Goal: Task Accomplishment & Management: Complete application form

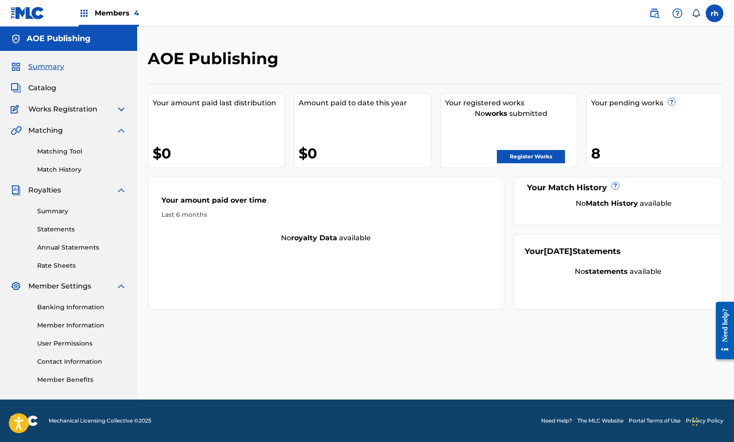
click at [46, 87] on span "Catalog" at bounding box center [42, 88] width 28 height 11
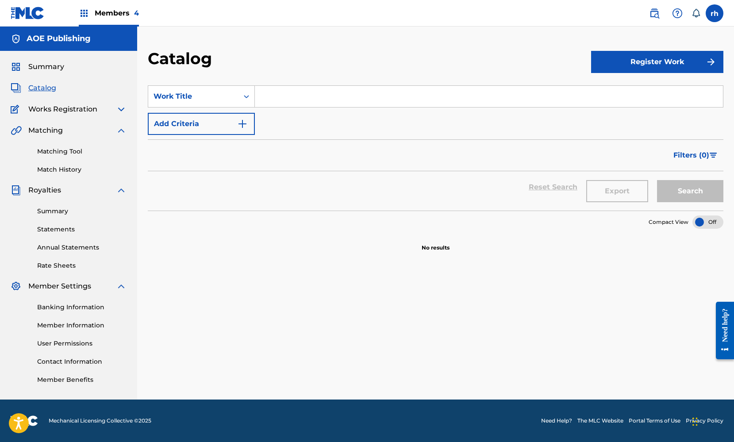
click at [695, 64] on button "Register Work" at bounding box center [657, 62] width 132 height 22
click at [623, 90] on link "Individual" at bounding box center [657, 90] width 132 height 21
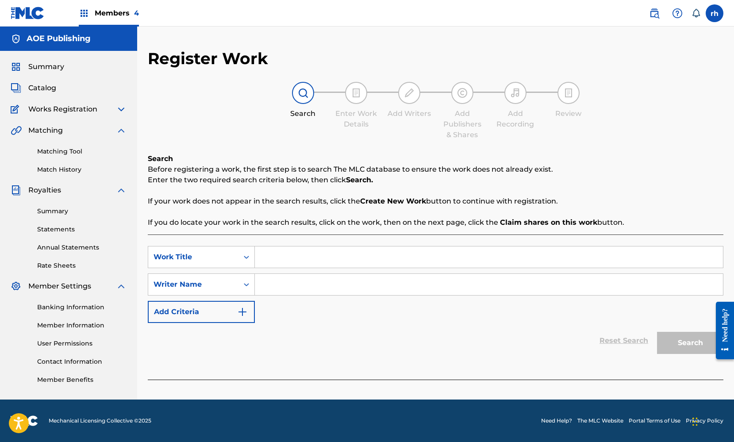
click at [316, 250] on input "Search Form" at bounding box center [489, 257] width 468 height 21
type input "/.."
click at [289, 287] on input "Search Form" at bounding box center [489, 284] width 468 height 21
type input "."
click at [689, 341] on button "Search" at bounding box center [690, 343] width 66 height 22
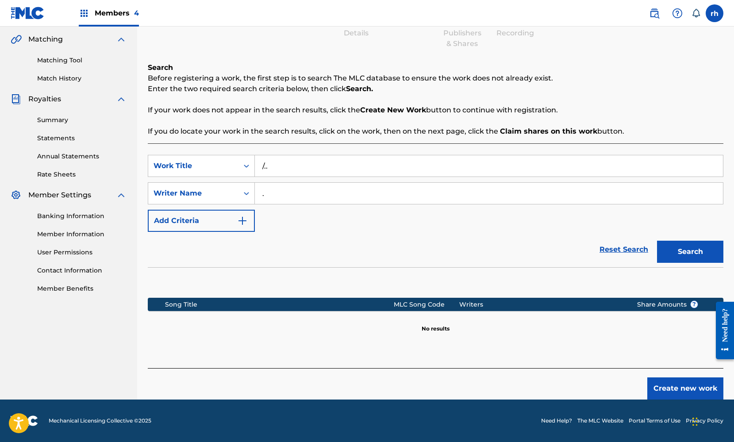
scroll to position [91, 0]
click at [674, 393] on button "Create new work" at bounding box center [685, 389] width 76 height 22
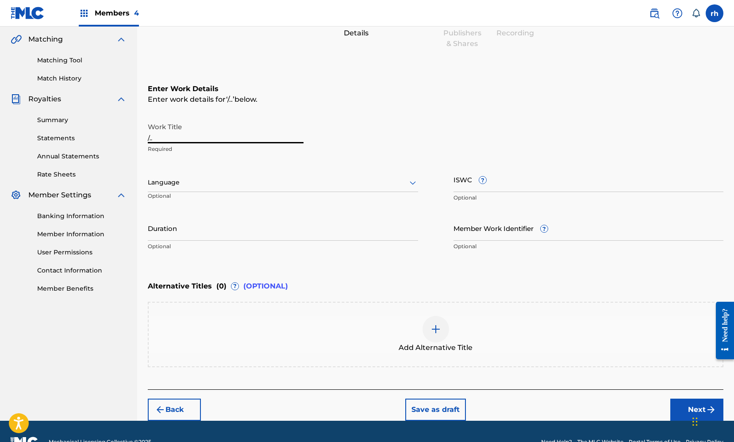
drag, startPoint x: 177, startPoint y: 135, endPoint x: 143, endPoint y: 135, distance: 33.2
click at [143, 135] on div "Register Work Search Enter Work Details Add Writers Add Publishers & Shares Add…" at bounding box center [435, 189] width 597 height 463
type input "Tapped In"
click at [399, 184] on div at bounding box center [283, 182] width 270 height 11
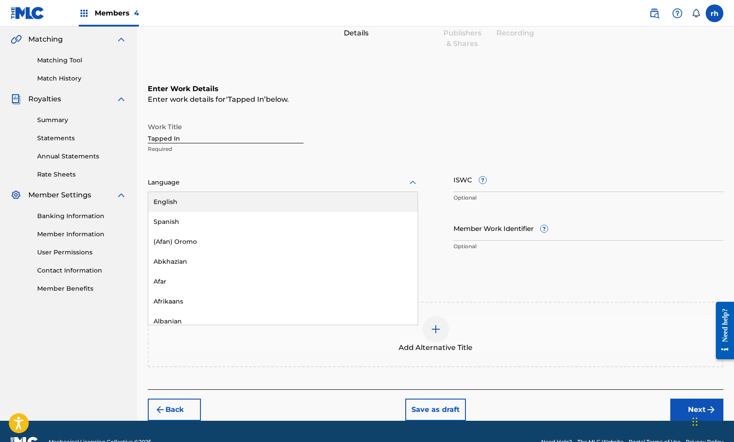
click at [376, 193] on div "English" at bounding box center [283, 202] width 270 height 20
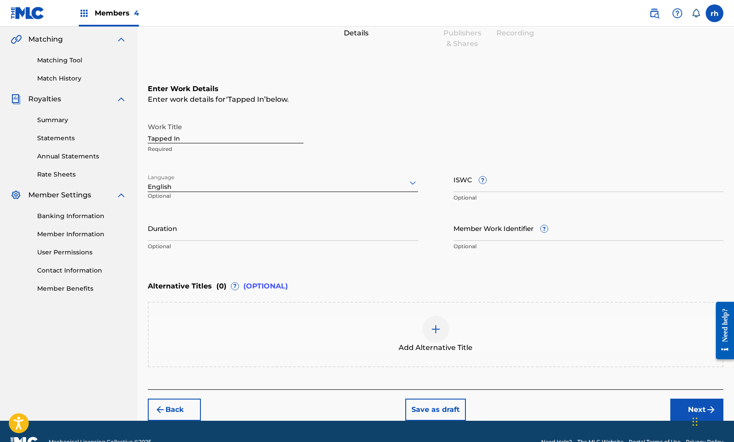
click at [520, 183] on input "ISWC ?" at bounding box center [589, 179] width 270 height 25
paste input "T3128186307"
type input "T3128186307"
click at [685, 404] on button "Next" at bounding box center [696, 410] width 53 height 22
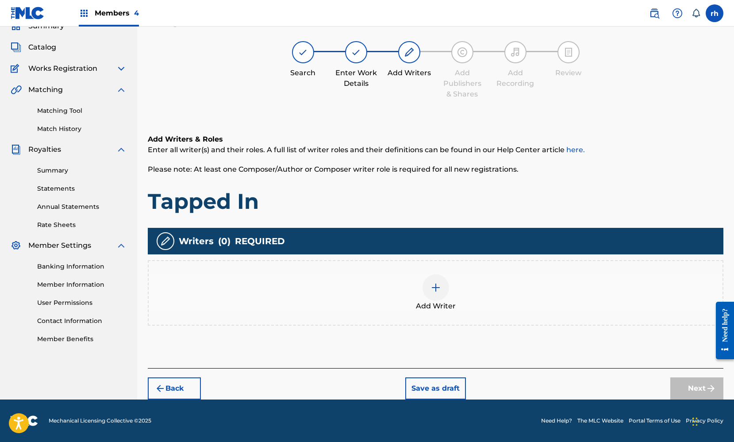
scroll to position [41, 0]
click at [431, 291] on img at bounding box center [436, 287] width 11 height 11
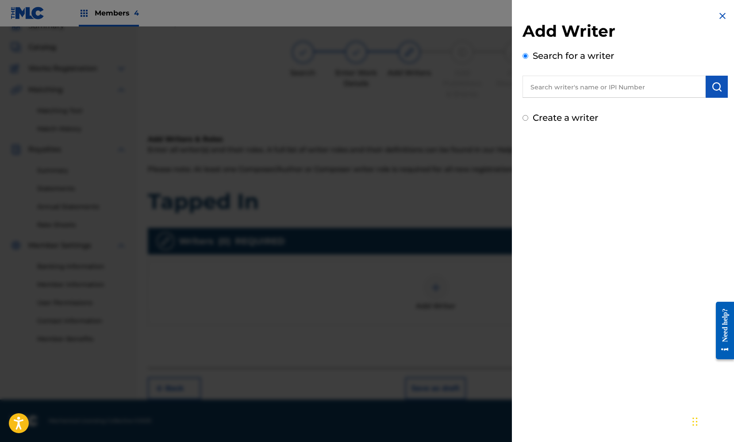
click at [571, 120] on label "Create a writer" at bounding box center [565, 117] width 65 height 11
radio input "true"
click at [528, 120] on input "Create a writer" at bounding box center [526, 118] width 6 height 6
radio input "false"
radio input "true"
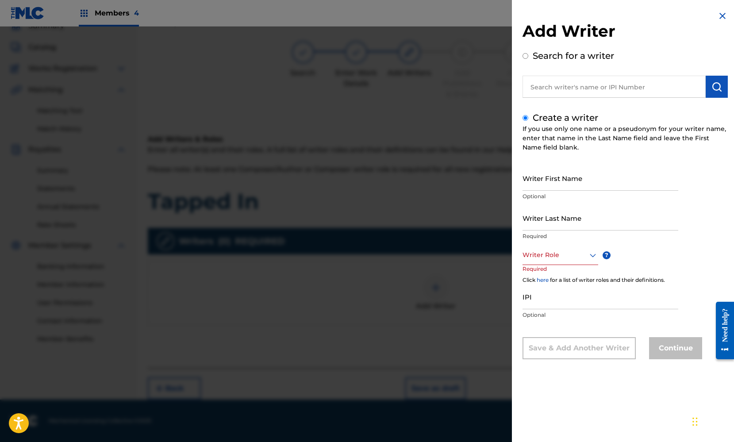
click at [551, 177] on input "Writer First Name" at bounding box center [601, 178] width 156 height 25
type input "[PERSON_NAME]"
click at [618, 214] on input "Writer Last Name" at bounding box center [601, 217] width 156 height 25
type input "Gee"
click at [654, 201] on div "Writer First Name Kyle Optional" at bounding box center [601, 186] width 156 height 40
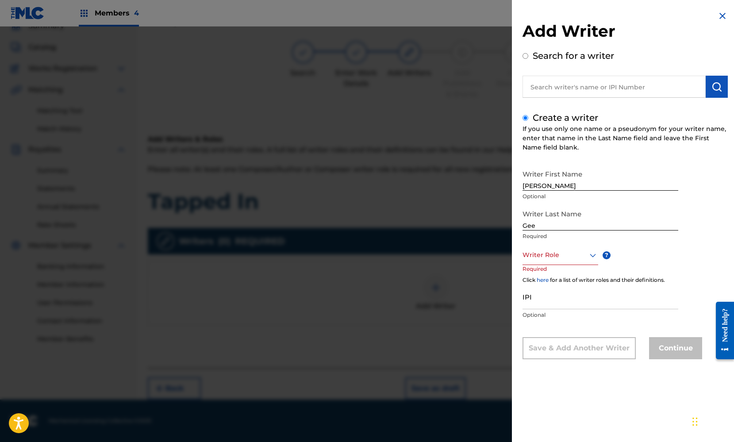
click at [592, 254] on icon at bounding box center [593, 255] width 11 height 11
click at [568, 272] on div "Composer/Author" at bounding box center [560, 275] width 75 height 20
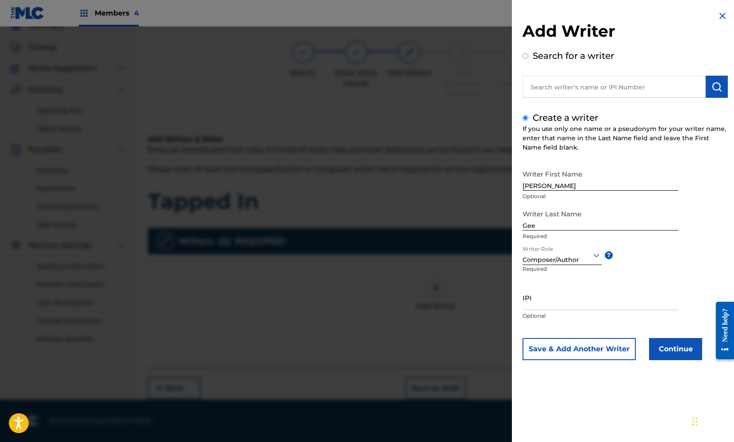
click at [540, 301] on input "IPI" at bounding box center [601, 297] width 156 height 25
paste input "369664114"
type input "369664114"
click at [683, 351] on button "Continue" at bounding box center [675, 349] width 53 height 22
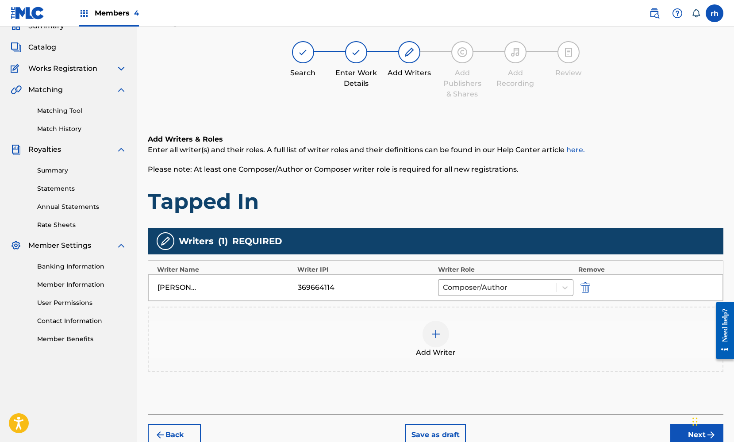
click at [689, 436] on button "Next" at bounding box center [696, 435] width 53 height 22
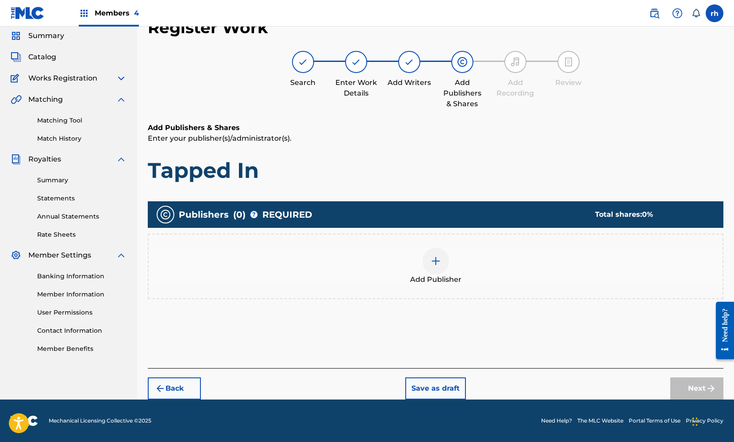
scroll to position [31, 0]
click at [438, 263] on img at bounding box center [436, 261] width 11 height 11
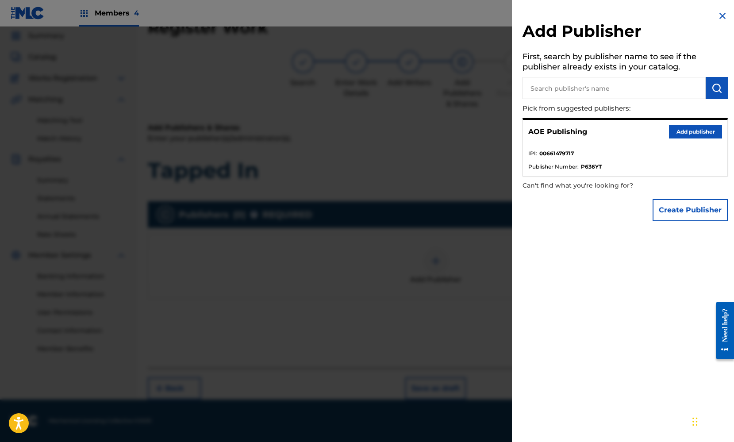
click at [678, 129] on button "Add publisher" at bounding box center [695, 131] width 53 height 13
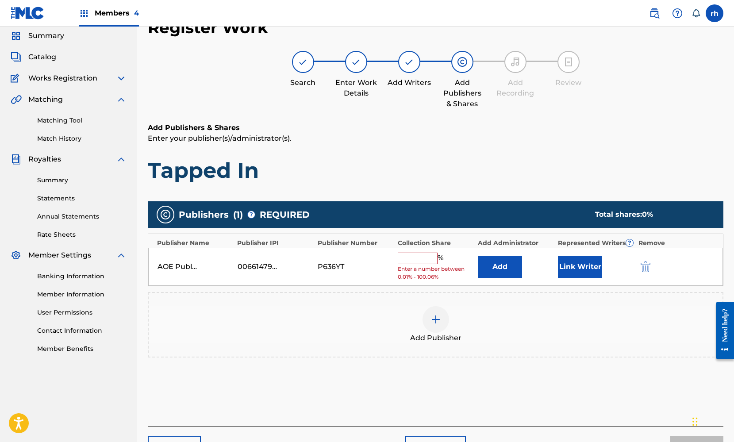
click at [412, 258] on input "text" at bounding box center [418, 259] width 40 height 12
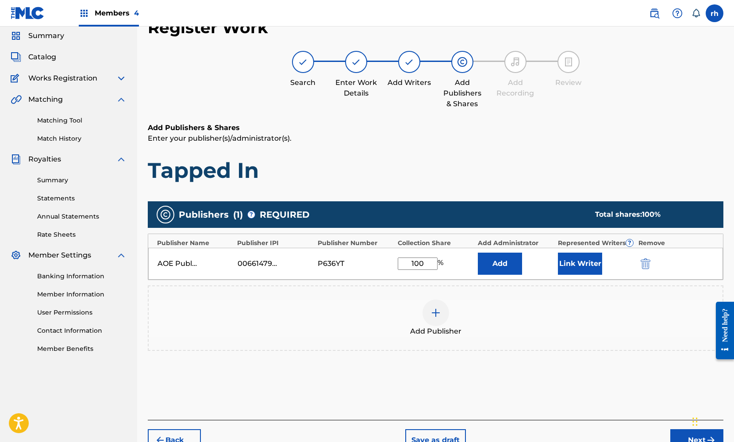
type input "100"
click at [567, 266] on button "Link Writer" at bounding box center [580, 264] width 44 height 22
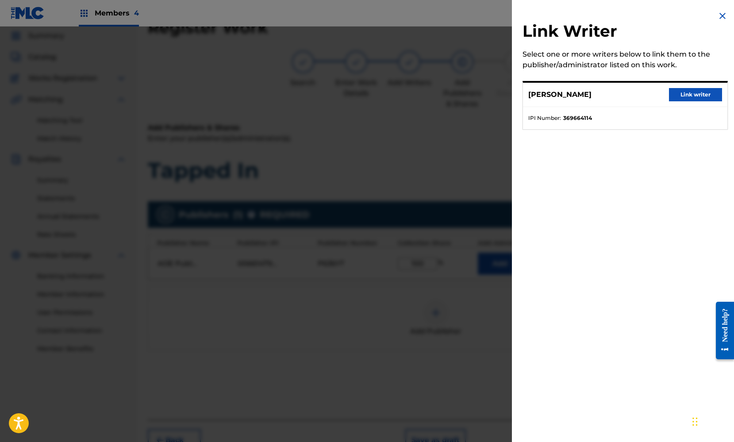
click at [686, 93] on button "Link writer" at bounding box center [695, 94] width 53 height 13
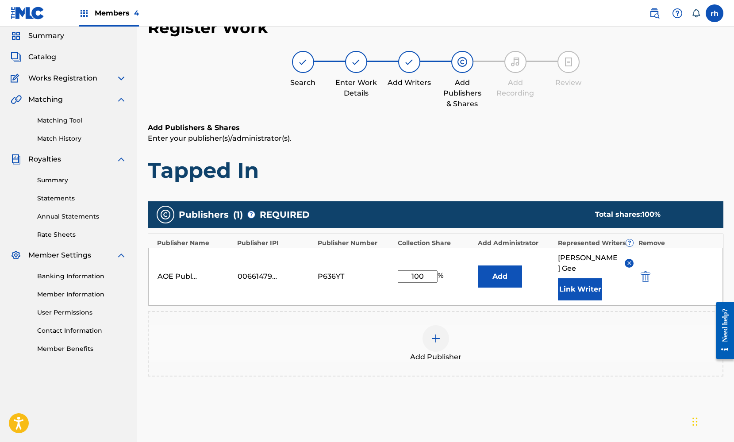
click at [628, 359] on div "Add Publisher" at bounding box center [436, 343] width 576 height 65
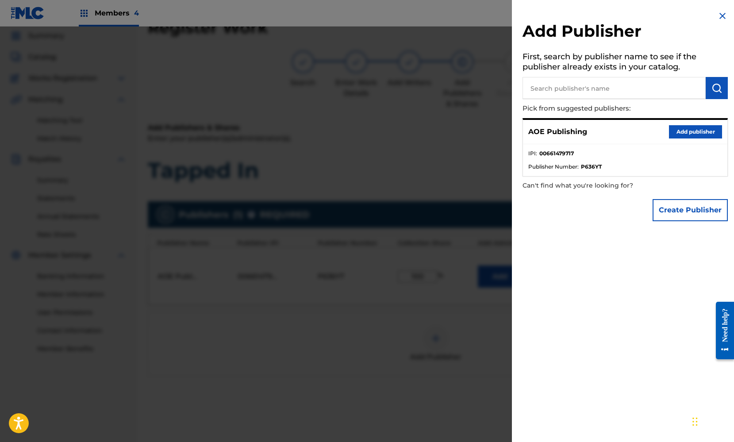
click at [720, 16] on img at bounding box center [722, 16] width 11 height 11
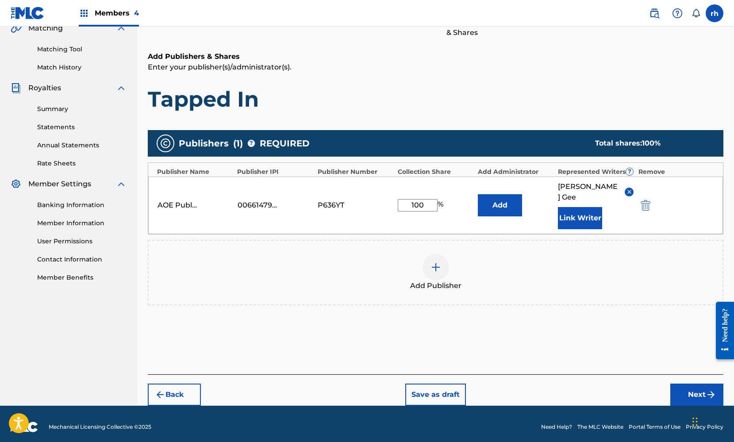
scroll to position [104, 0]
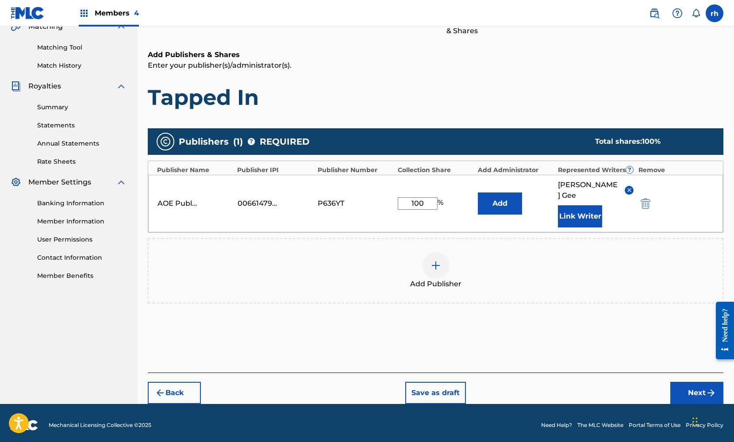
click at [688, 382] on button "Next" at bounding box center [696, 393] width 53 height 22
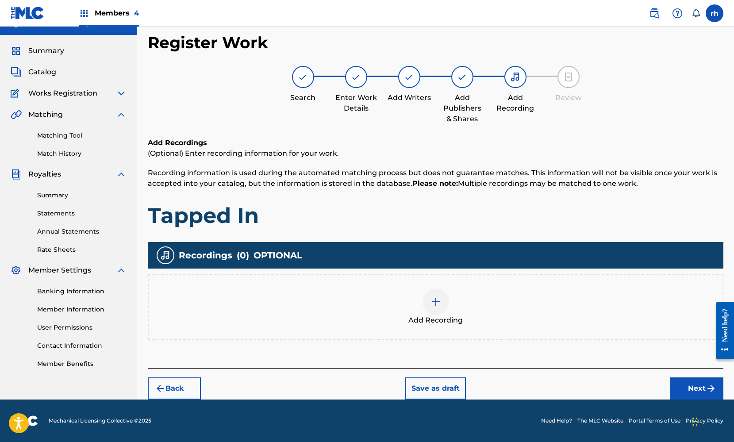
scroll to position [16, 0]
click at [688, 387] on button "Next" at bounding box center [696, 389] width 53 height 22
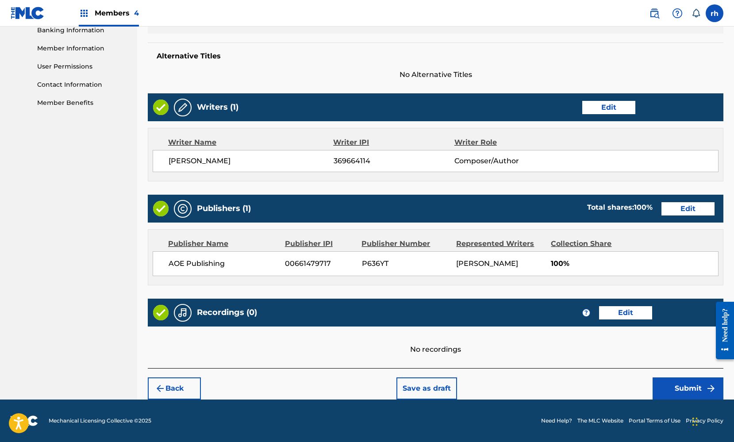
scroll to position [277, 0]
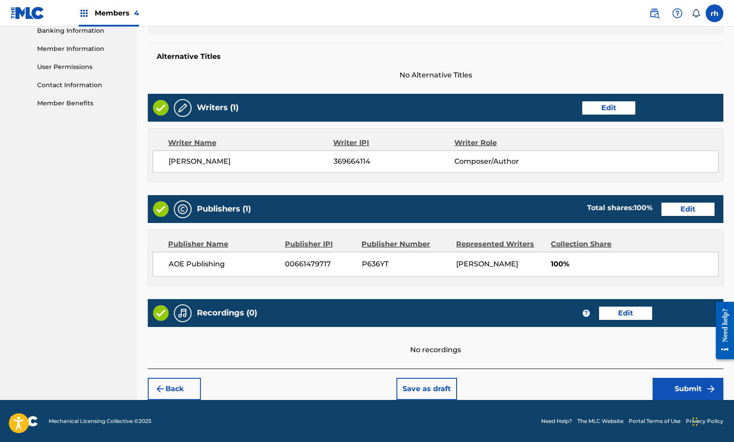
click at [679, 388] on button "Submit" at bounding box center [688, 389] width 71 height 22
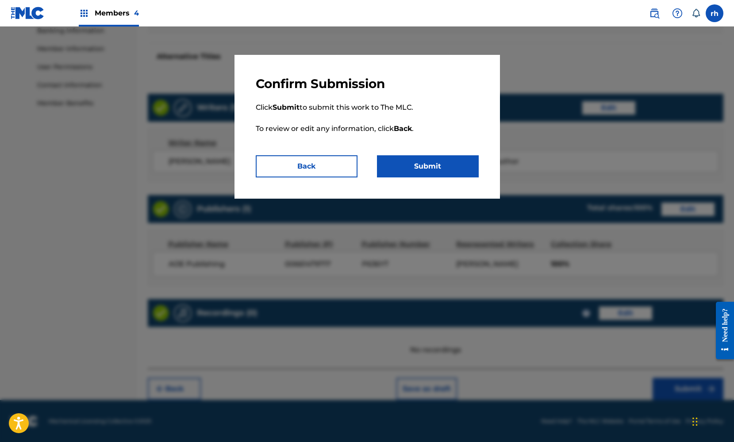
click at [449, 166] on button "Submit" at bounding box center [428, 166] width 102 height 22
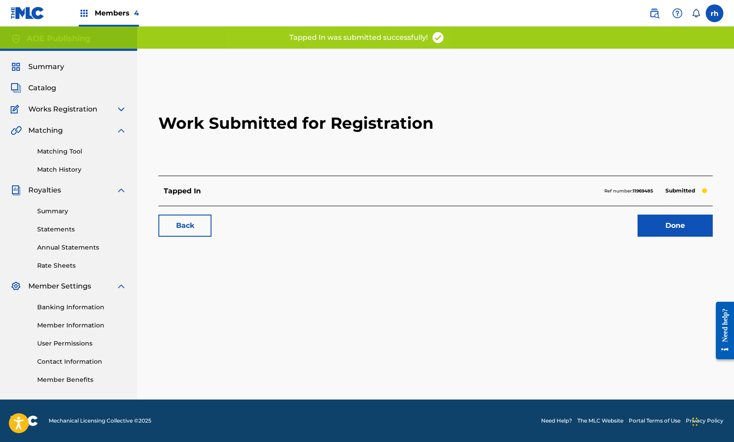
click at [667, 223] on link "Done" at bounding box center [675, 226] width 75 height 22
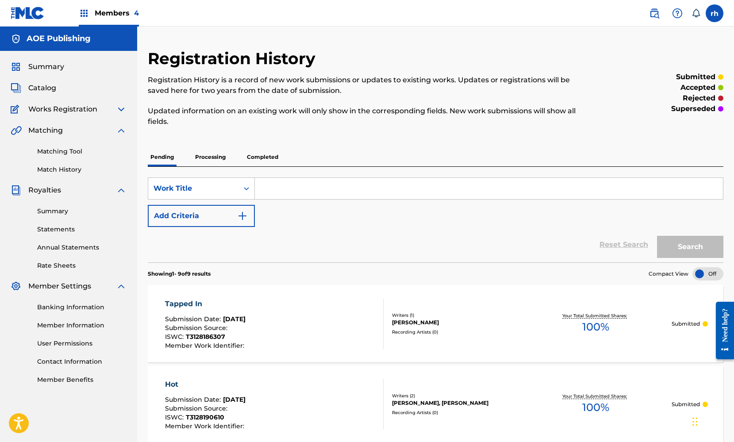
click at [45, 87] on span "Catalog" at bounding box center [42, 88] width 28 height 11
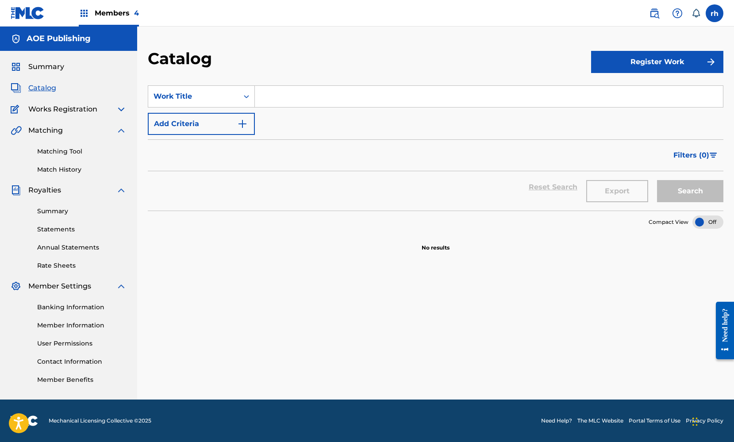
click at [641, 61] on button "Register Work" at bounding box center [657, 62] width 132 height 22
click at [623, 89] on link "Individual" at bounding box center [657, 90] width 132 height 21
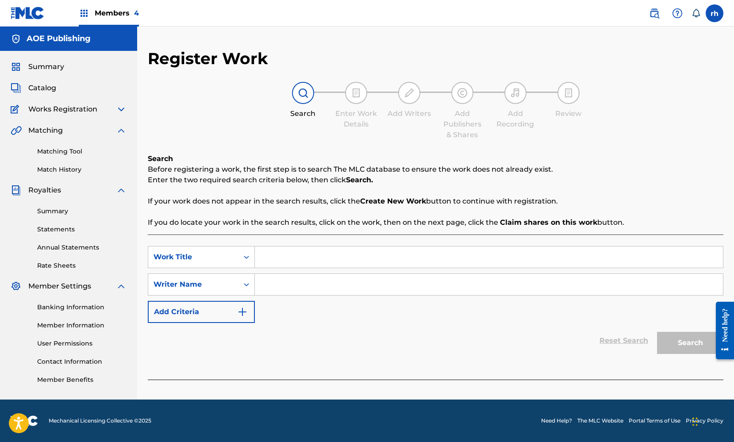
click at [346, 254] on input "Search Form" at bounding box center [489, 257] width 468 height 21
type input "."
click at [328, 289] on input "Search Form" at bounding box center [489, 284] width 468 height 21
type input "."
click at [701, 347] on button "Search" at bounding box center [690, 343] width 66 height 22
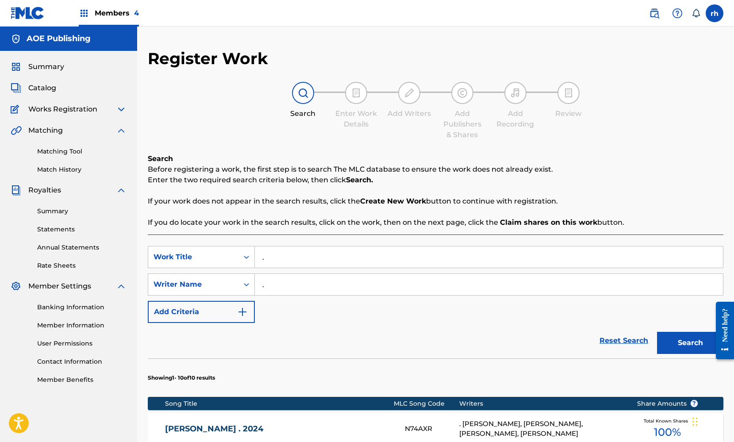
click at [304, 258] on input "." at bounding box center [489, 257] width 468 height 21
type input ".km"
click at [691, 344] on button "Search" at bounding box center [690, 343] width 66 height 22
click at [281, 291] on input "." at bounding box center [489, 284] width 468 height 21
type input ".jj"
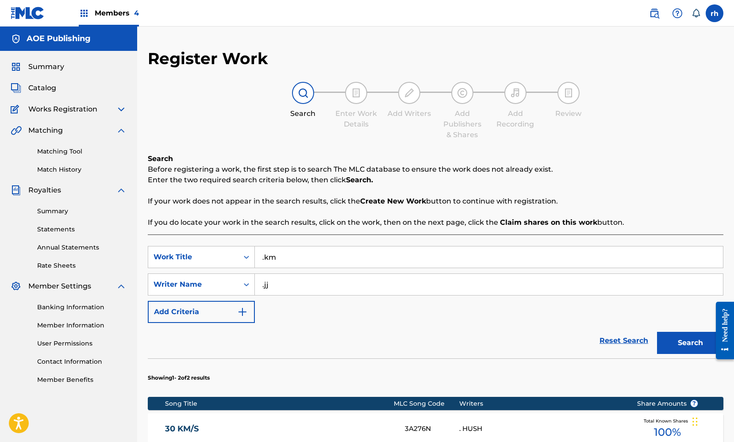
click at [676, 344] on button "Search" at bounding box center [690, 343] width 66 height 22
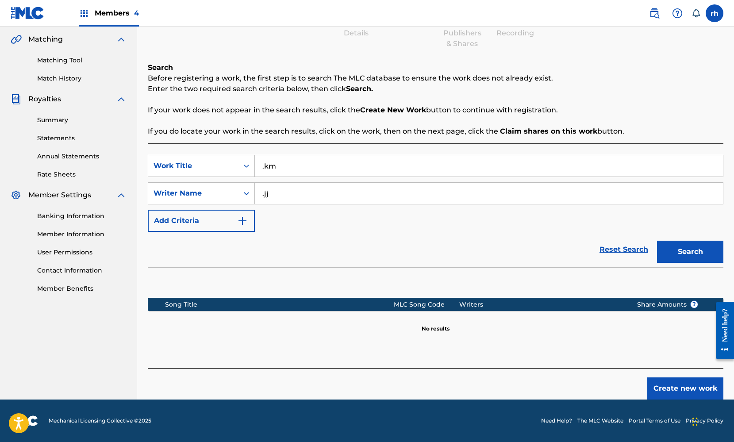
scroll to position [91, 0]
click at [695, 394] on button "Create new work" at bounding box center [685, 389] width 76 height 22
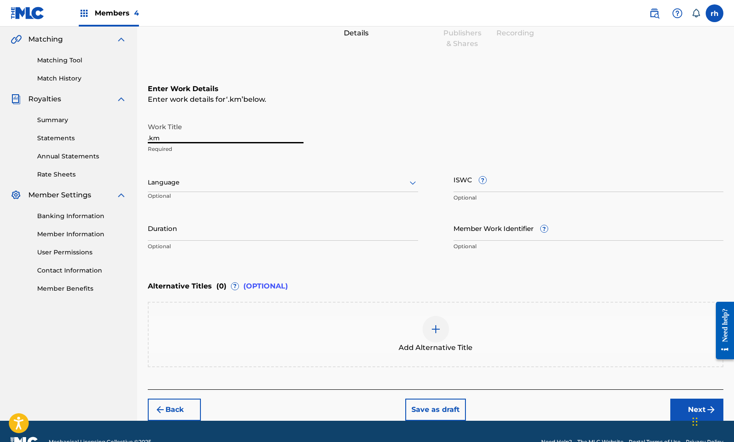
drag, startPoint x: 169, startPoint y: 135, endPoint x: 119, endPoint y: 135, distance: 50.5
click at [119, 135] on main "AOE Publishing Summary Catalog Works Registration Claiming Tool Individual Regi…" at bounding box center [367, 177] width 734 height 485
type input "[PERSON_NAME]"
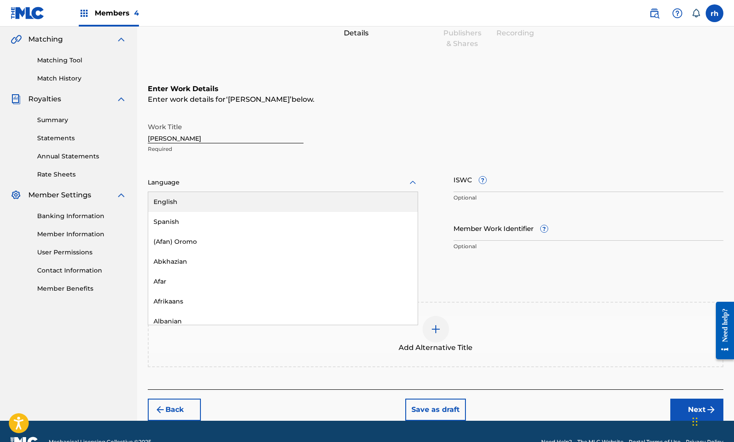
click at [411, 181] on icon at bounding box center [413, 182] width 11 height 11
click at [383, 198] on div "English" at bounding box center [283, 202] width 270 height 20
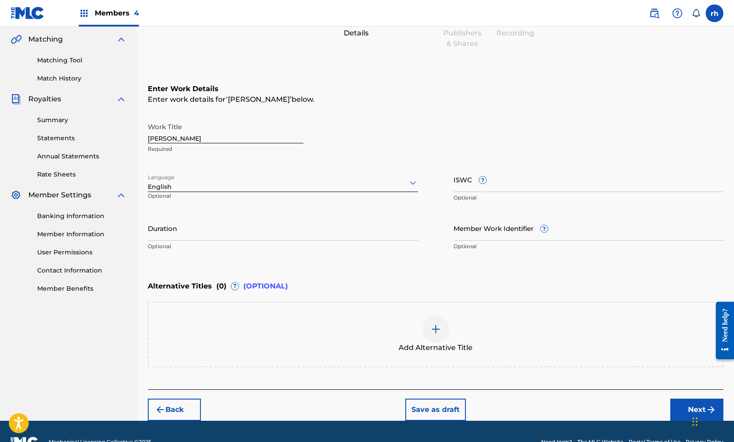
click at [502, 181] on input "ISWC ?" at bounding box center [589, 179] width 270 height 25
paste input "T3128185973"
type input "T3128185973"
click at [686, 405] on button "Next" at bounding box center [696, 410] width 53 height 22
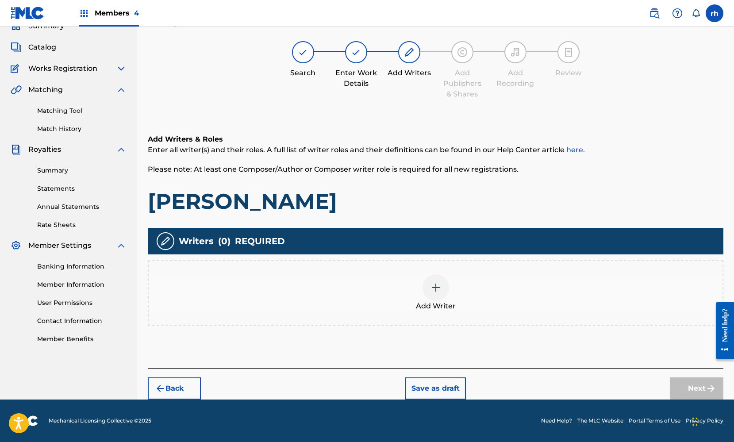
scroll to position [41, 0]
click at [434, 290] on img at bounding box center [436, 287] width 11 height 11
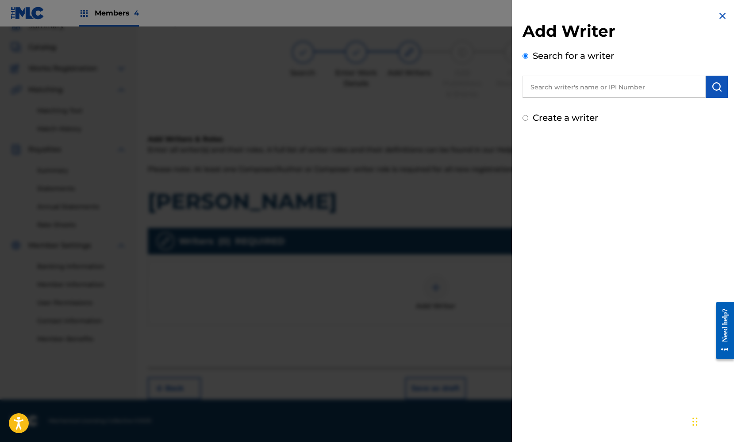
click at [526, 119] on input "Create a writer" at bounding box center [526, 118] width 6 height 6
radio input "false"
radio input "true"
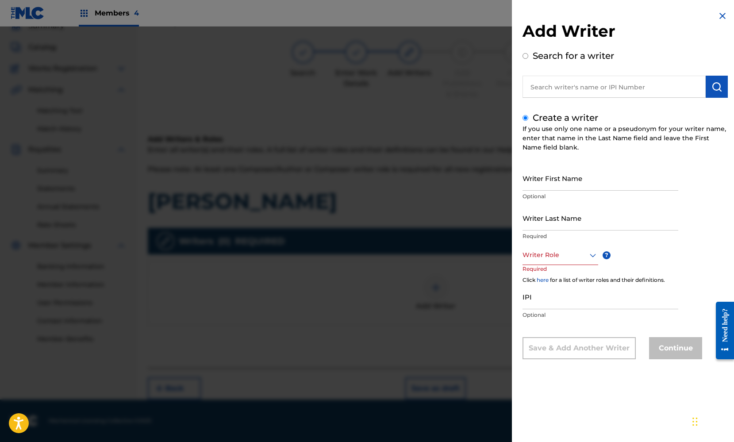
click at [544, 184] on input "Writer First Name" at bounding box center [601, 178] width 156 height 25
type input "[PERSON_NAME]"
click at [591, 224] on input "Writer Last Name" at bounding box center [601, 217] width 156 height 25
type input "Gee"
click at [597, 256] on icon at bounding box center [593, 255] width 11 height 11
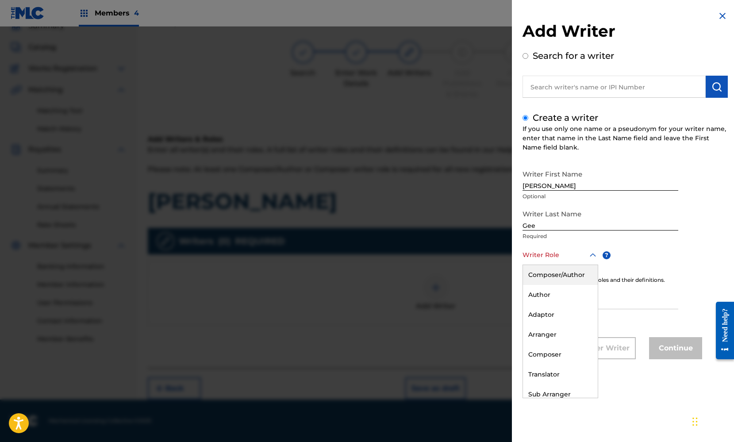
click at [582, 270] on div "Composer/Author" at bounding box center [560, 275] width 75 height 20
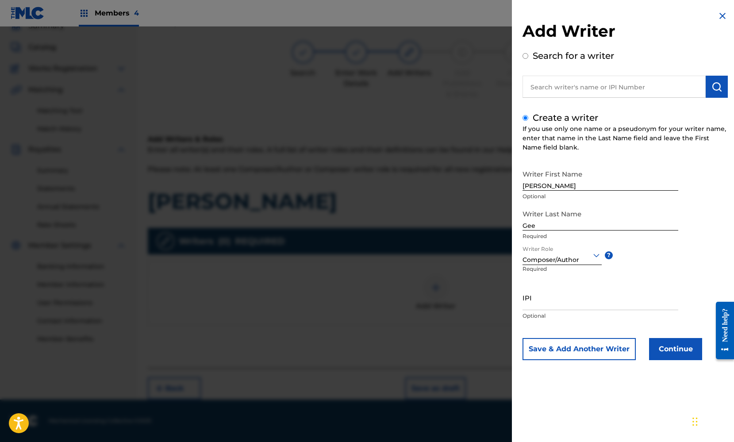
click at [550, 302] on input "IPI" at bounding box center [601, 297] width 156 height 25
paste input "369664114"
type input "369664114"
click at [670, 351] on button "Continue" at bounding box center [675, 349] width 53 height 22
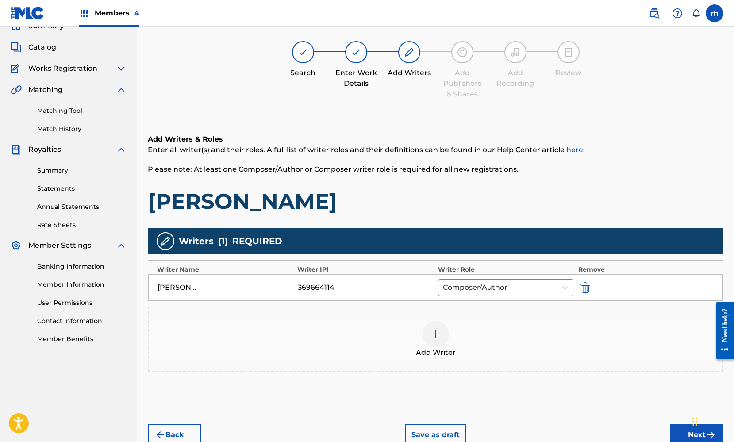
click at [684, 431] on button "Next" at bounding box center [696, 435] width 53 height 22
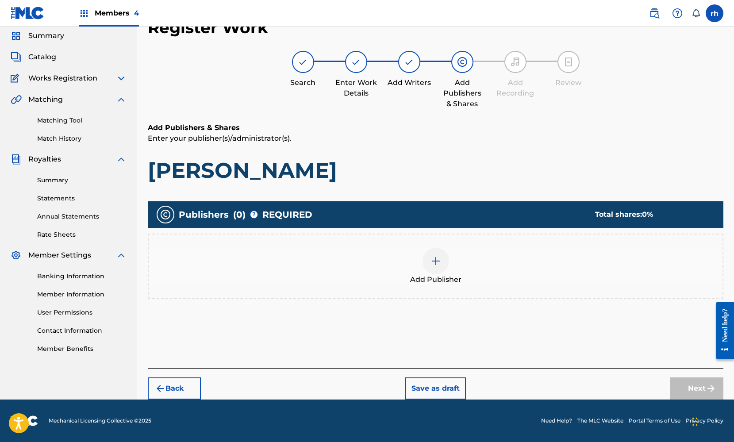
scroll to position [31, 0]
click at [434, 259] on img at bounding box center [436, 261] width 11 height 11
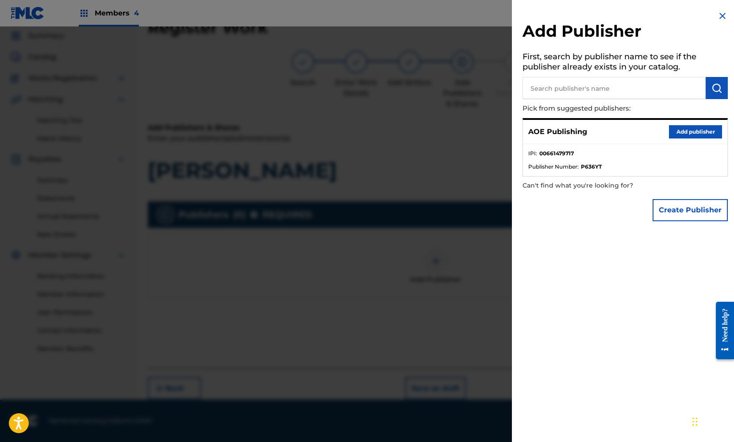
click at [681, 132] on button "Add publisher" at bounding box center [695, 131] width 53 height 13
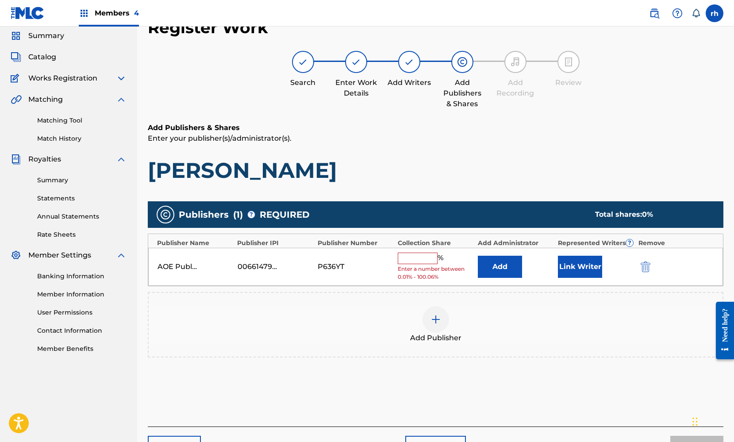
click at [426, 256] on input "text" at bounding box center [418, 259] width 40 height 12
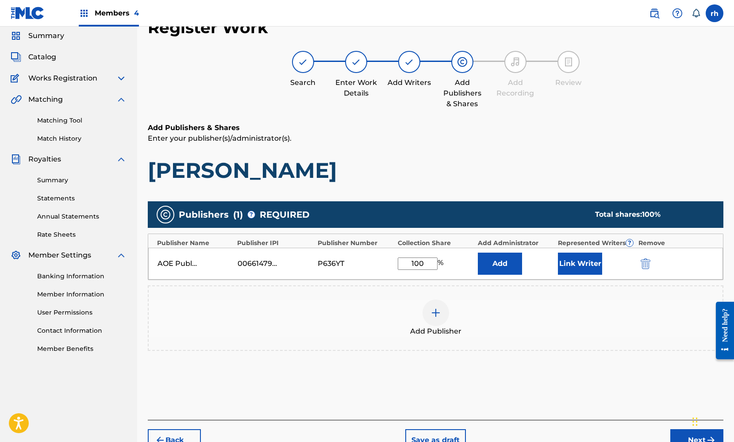
type input "100"
click at [566, 271] on button "Link Writer" at bounding box center [580, 264] width 44 height 22
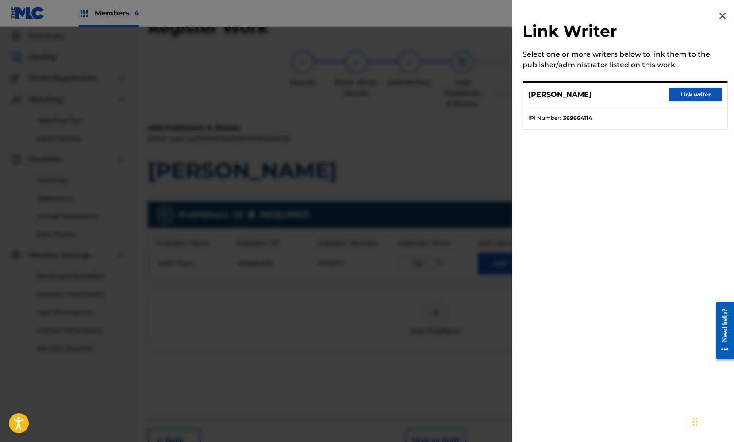
click at [692, 96] on button "Link writer" at bounding box center [695, 94] width 53 height 13
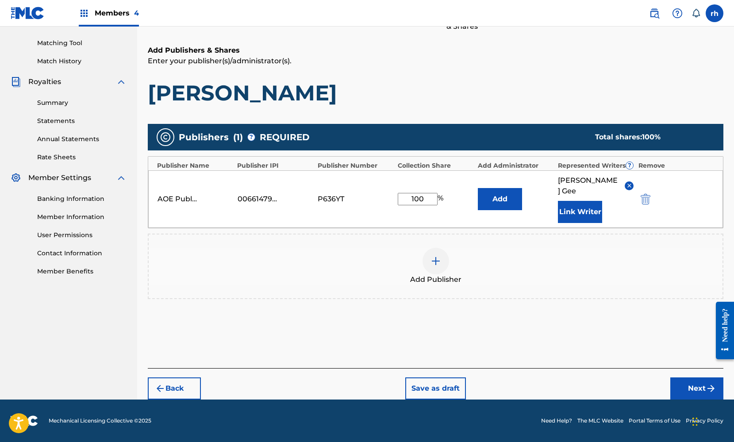
scroll to position [98, 0]
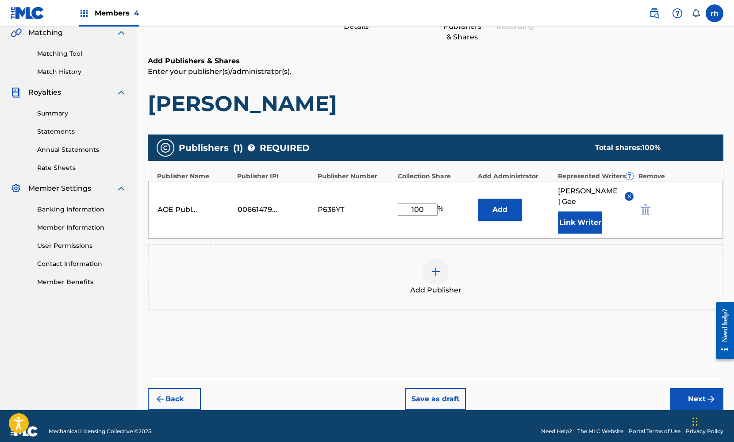
click at [695, 390] on button "Next" at bounding box center [696, 399] width 53 height 22
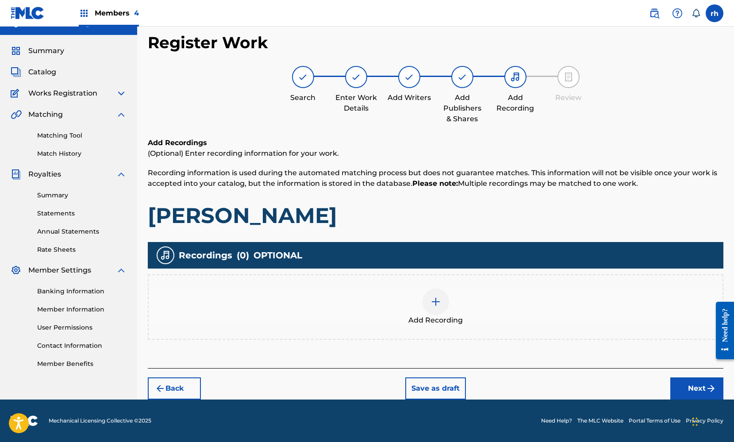
click at [693, 389] on button "Next" at bounding box center [696, 389] width 53 height 22
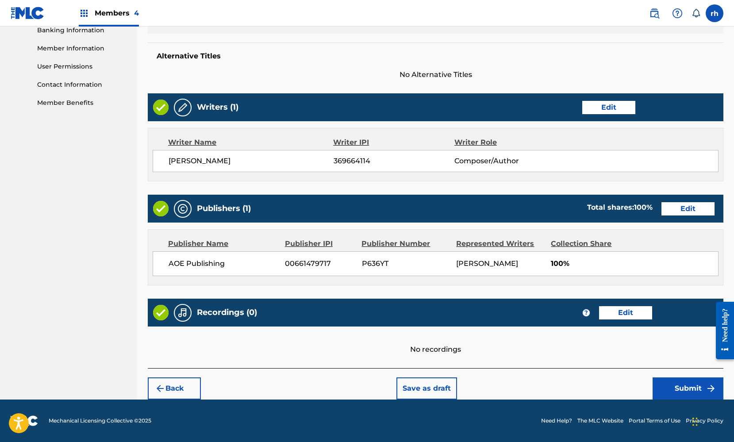
scroll to position [277, 0]
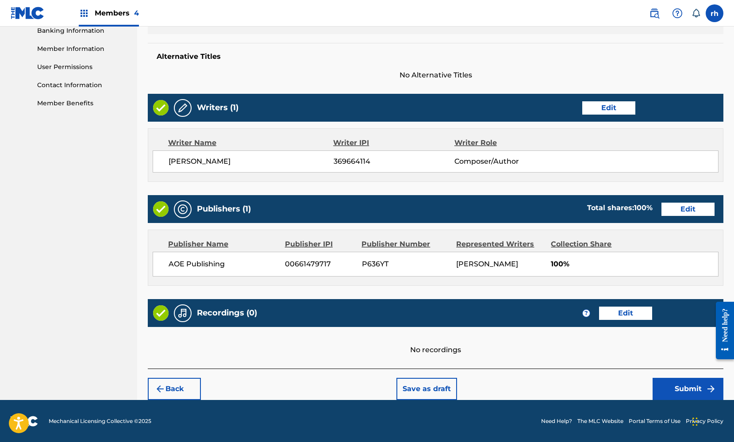
click at [679, 385] on button "Submit" at bounding box center [688, 389] width 71 height 22
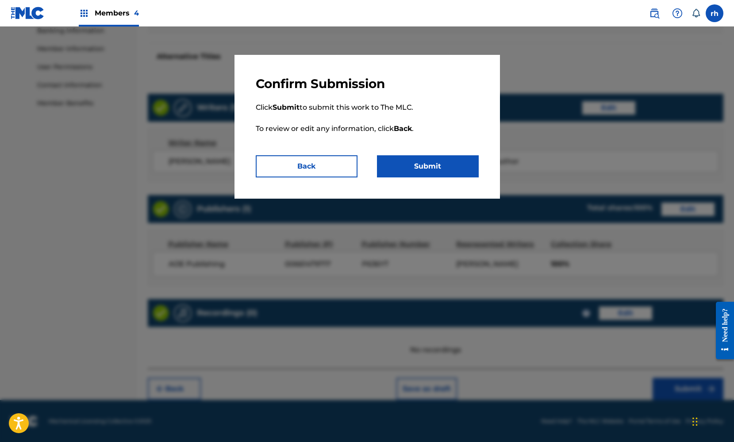
click at [445, 166] on button "Submit" at bounding box center [428, 166] width 102 height 22
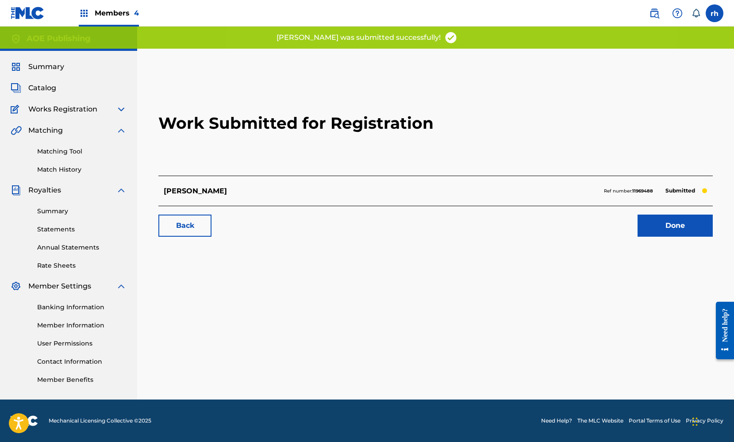
click at [690, 228] on link "Done" at bounding box center [675, 226] width 75 height 22
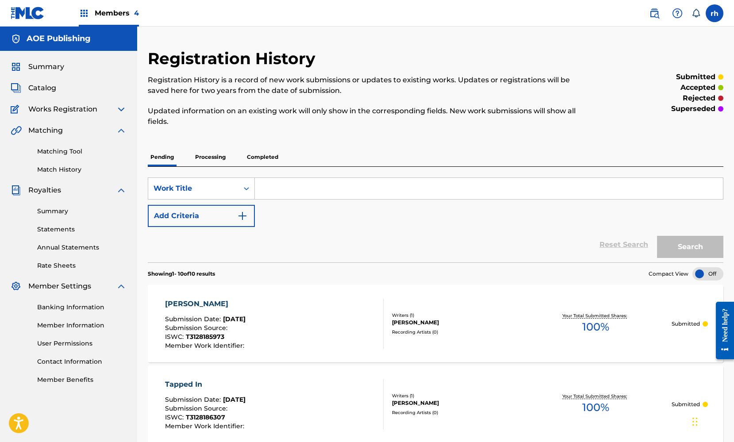
click at [46, 87] on span "Catalog" at bounding box center [42, 88] width 28 height 11
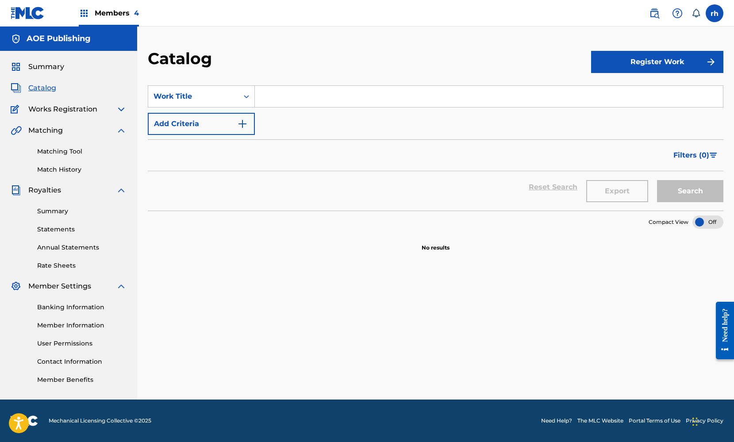
click at [642, 59] on button "Register Work" at bounding box center [657, 62] width 132 height 22
click at [615, 92] on link "Individual" at bounding box center [657, 90] width 132 height 21
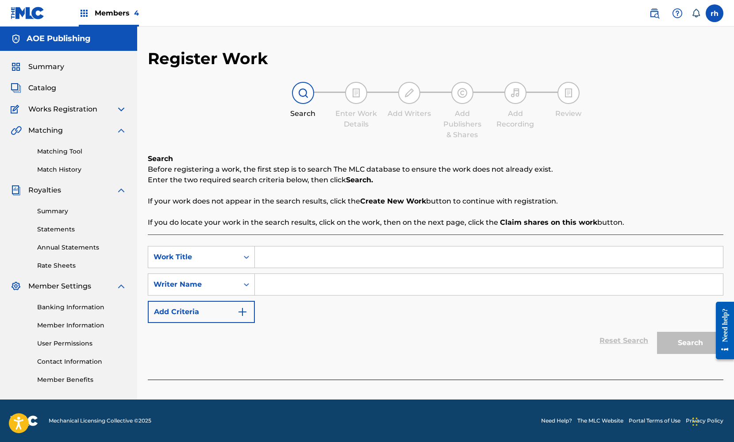
click at [332, 257] on input "Search Form" at bounding box center [489, 257] width 468 height 21
type input "hgf"
click at [312, 290] on input "Search Form" at bounding box center [489, 284] width 468 height 21
type input "hgf"
click at [681, 342] on button "Search" at bounding box center [690, 343] width 66 height 22
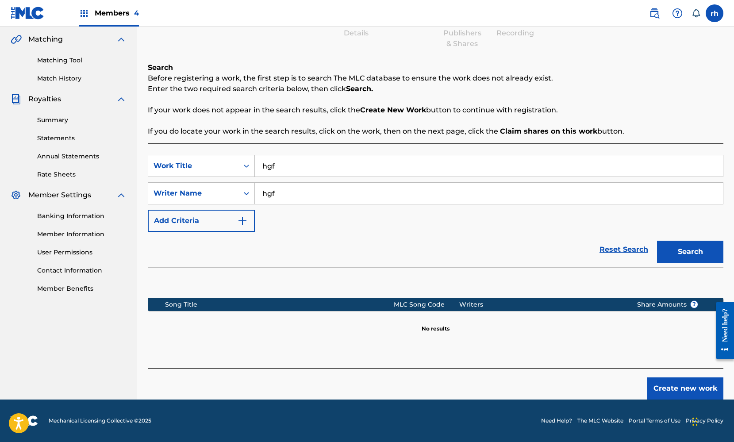
scroll to position [91, 0]
click at [677, 388] on button "Create new work" at bounding box center [685, 389] width 76 height 22
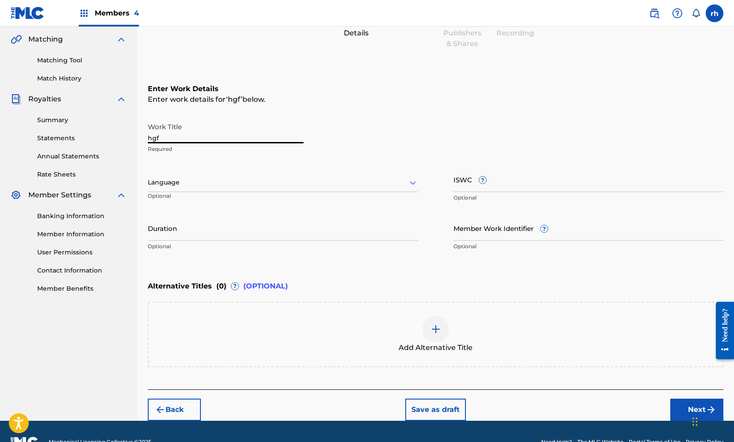
drag, startPoint x: 184, startPoint y: 136, endPoint x: 139, endPoint y: 134, distance: 45.2
click at [139, 134] on div "Register Work Search Enter Work Details Add Writers Add Publishers & Shares Add…" at bounding box center [435, 189] width 597 height 463
type input "Baby"
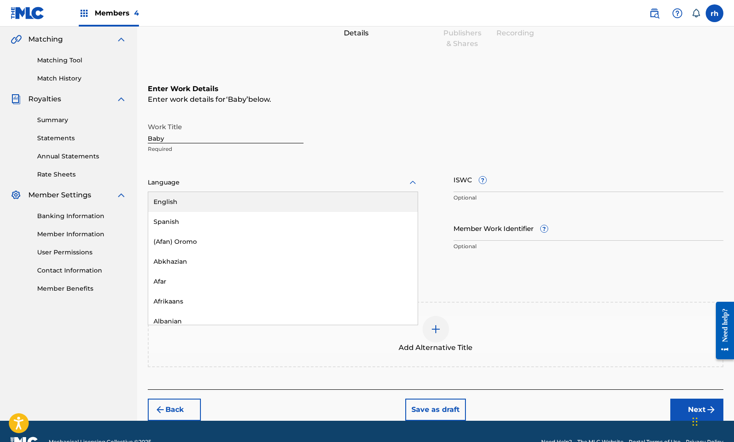
click at [409, 177] on div at bounding box center [413, 182] width 11 height 11
click at [374, 197] on div "English" at bounding box center [283, 202] width 270 height 20
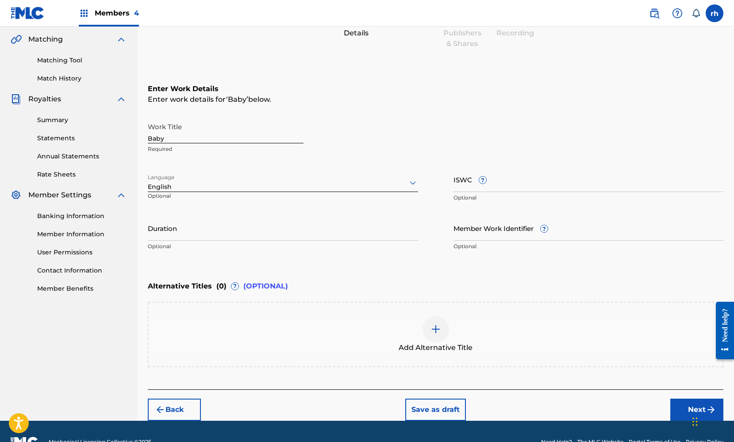
click at [501, 181] on input "ISWC ?" at bounding box center [589, 179] width 270 height 25
paste input "T3128190029"
type input "T3128190029"
click at [688, 404] on button "Next" at bounding box center [696, 410] width 53 height 22
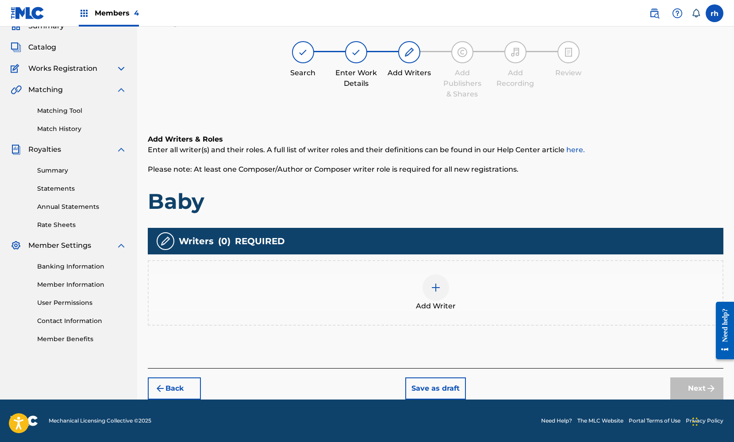
scroll to position [41, 0]
click at [433, 291] on img at bounding box center [436, 287] width 11 height 11
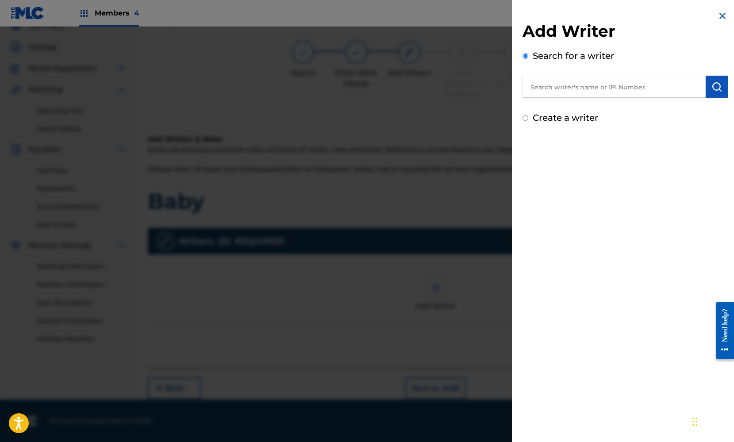
click at [544, 116] on label "Create a writer" at bounding box center [565, 117] width 65 height 11
radio input "true"
click at [528, 116] on input "Create a writer" at bounding box center [526, 118] width 6 height 6
radio input "false"
radio input "true"
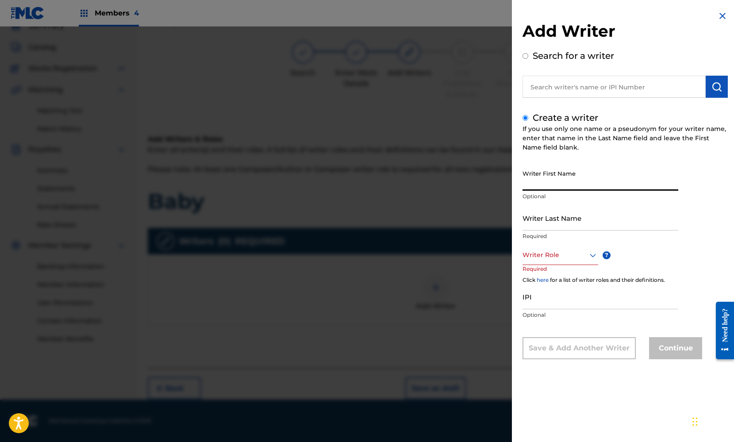
click at [550, 182] on input "Writer First Name" at bounding box center [601, 178] width 156 height 25
type input "[PERSON_NAME]"
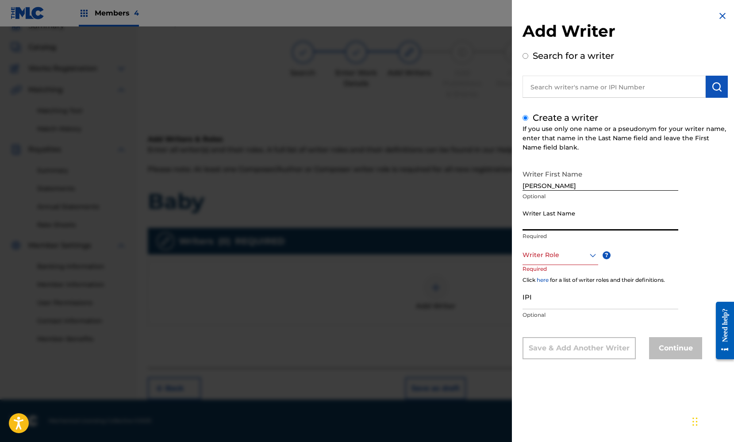
click at [598, 222] on input "Writer Last Name" at bounding box center [601, 217] width 156 height 25
type input "Gee"
click at [645, 246] on div "Writer First Name [PERSON_NAME] Optional Writer Last Name [PERSON_NAME] Require…" at bounding box center [625, 263] width 205 height 194
click at [590, 257] on icon at bounding box center [593, 255] width 11 height 11
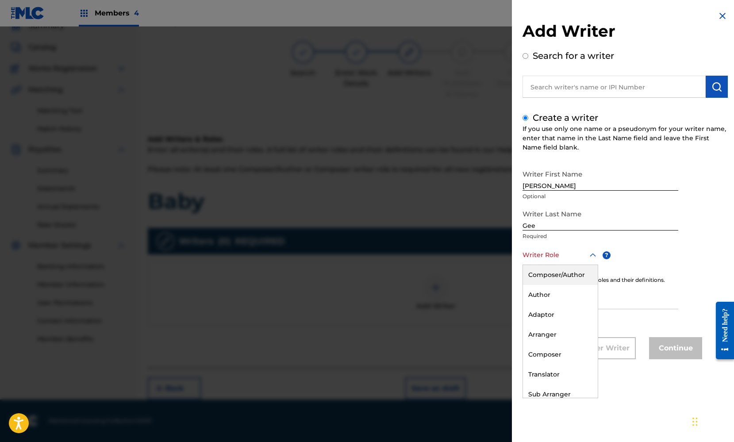
click at [576, 273] on div "Composer/Author" at bounding box center [560, 275] width 75 height 20
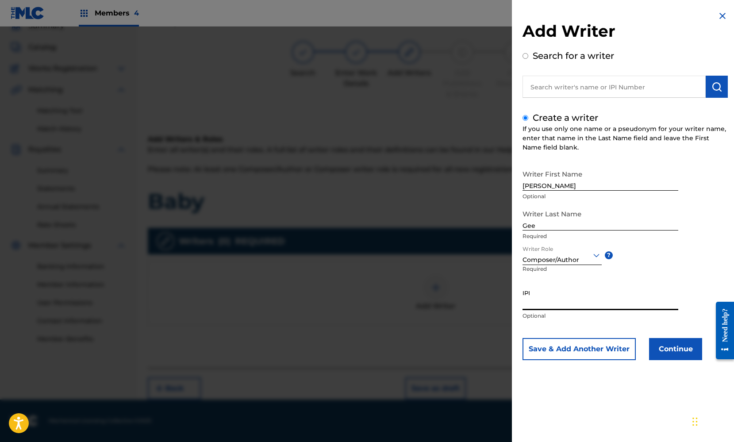
click at [558, 301] on input "IPI" at bounding box center [601, 297] width 156 height 25
paste input "369664114"
type input "369664114"
click at [678, 351] on button "Continue" at bounding box center [675, 349] width 53 height 22
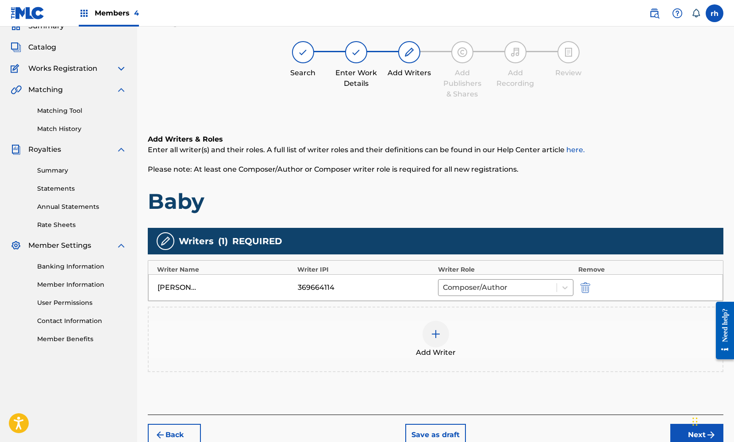
click at [435, 332] on img at bounding box center [436, 334] width 11 height 11
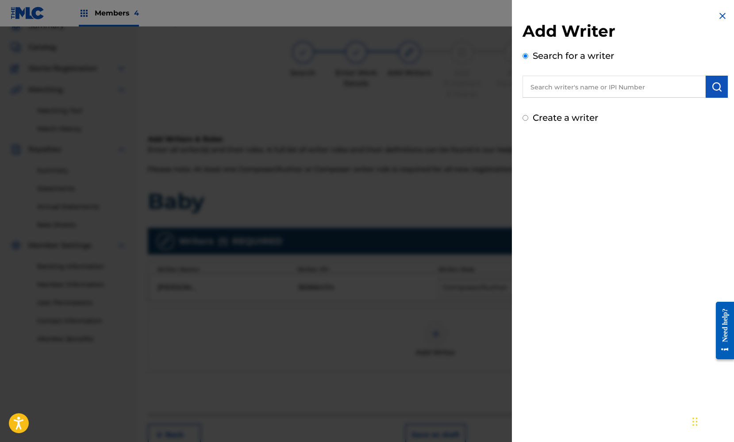
click at [528, 118] on div "Create a writer" at bounding box center [625, 117] width 205 height 13
click at [527, 120] on input "Create a writer" at bounding box center [526, 118] width 6 height 6
radio input "false"
radio input "true"
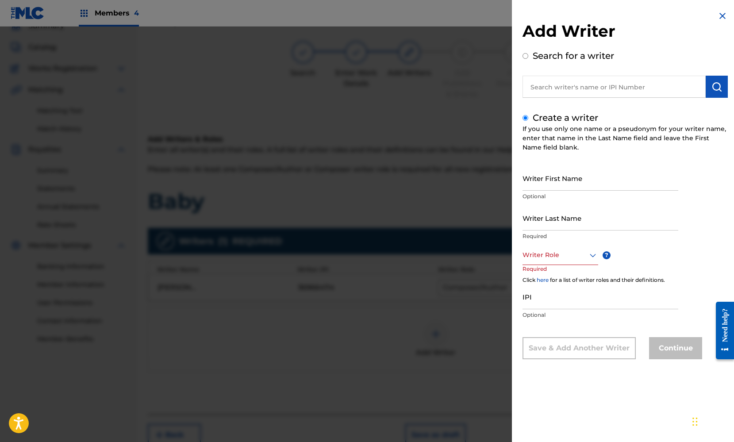
click at [555, 181] on input "Writer First Name" at bounding box center [601, 178] width 156 height 25
type input "[PERSON_NAME] [PERSON_NAME]"
click at [529, 216] on input "Writer Last Name" at bounding box center [601, 217] width 156 height 25
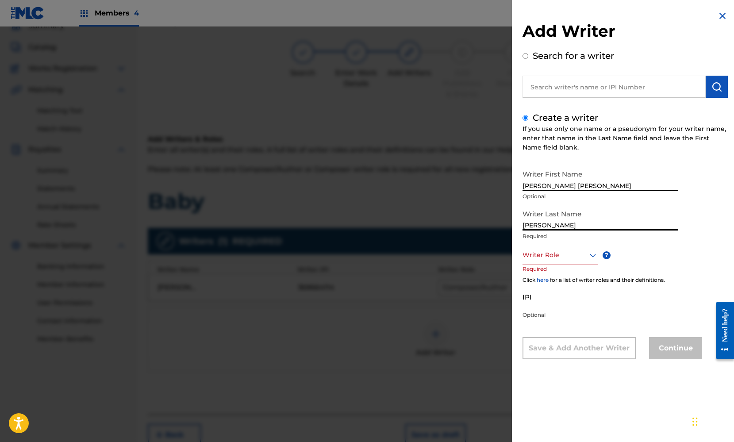
type input "[PERSON_NAME]"
click at [586, 258] on div at bounding box center [561, 255] width 76 height 11
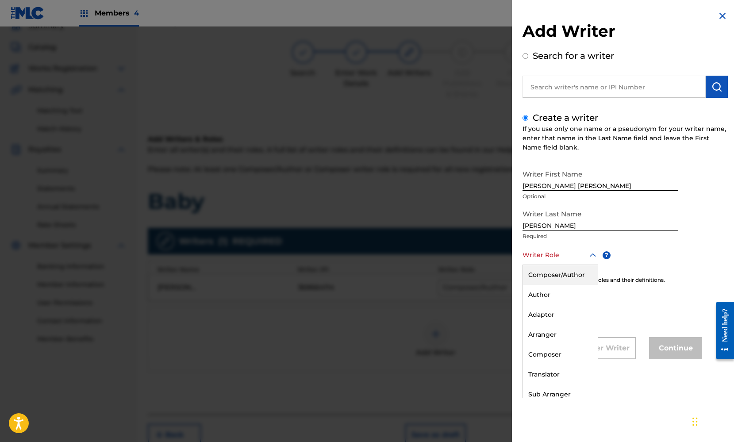
click at [571, 275] on div "Composer/Author" at bounding box center [560, 275] width 75 height 20
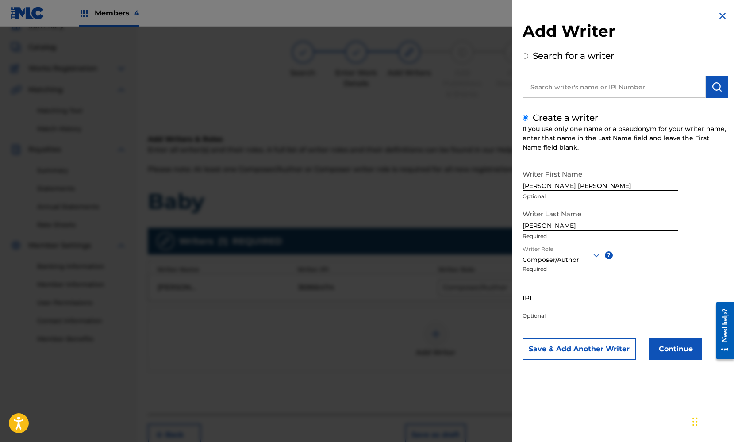
click at [549, 301] on input "IPI" at bounding box center [601, 297] width 156 height 25
paste input "386260542"
type input "386260542"
click at [666, 350] on button "Continue" at bounding box center [675, 349] width 53 height 22
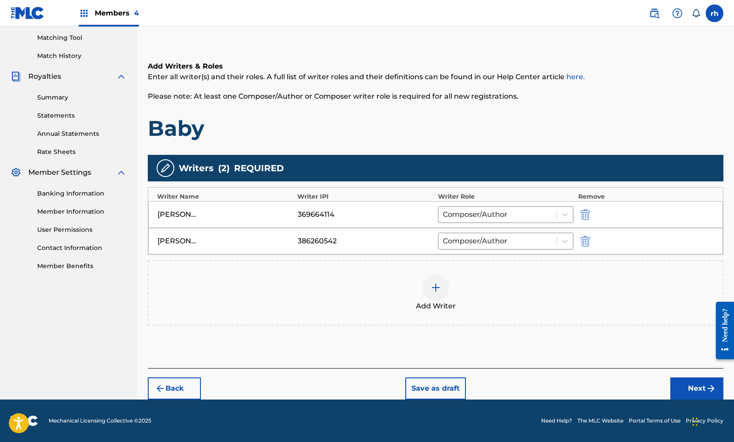
scroll to position [114, 0]
click at [700, 390] on button "Next" at bounding box center [696, 389] width 53 height 22
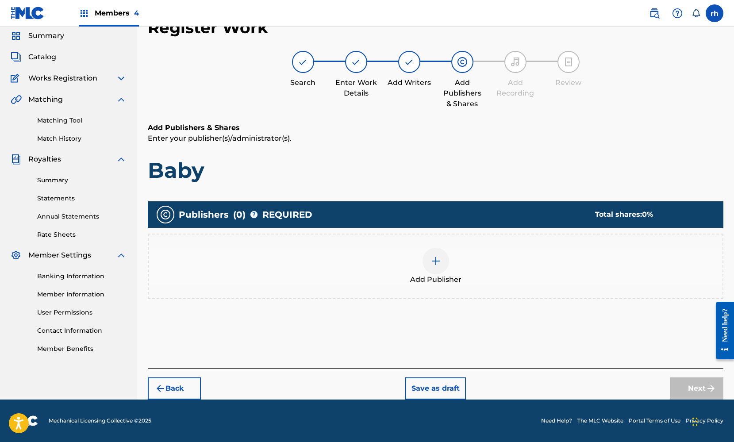
scroll to position [31, 0]
click at [436, 264] on img at bounding box center [436, 261] width 11 height 11
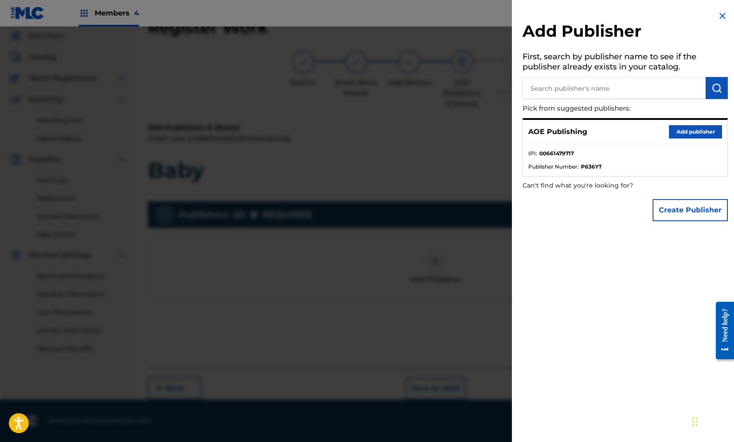
click at [701, 130] on button "Add publisher" at bounding box center [695, 131] width 53 height 13
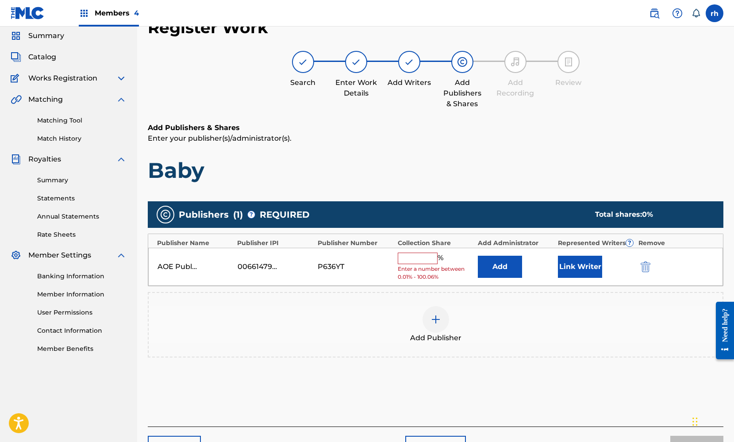
click at [413, 253] on input "text" at bounding box center [418, 259] width 40 height 12
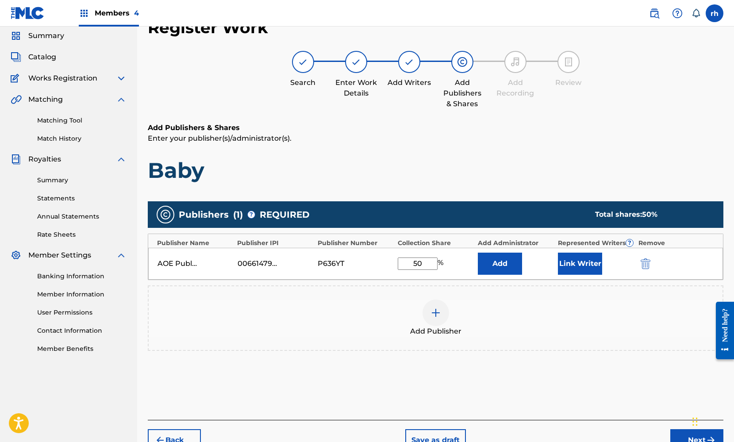
type input "50"
click at [574, 269] on button "Link Writer" at bounding box center [580, 264] width 44 height 22
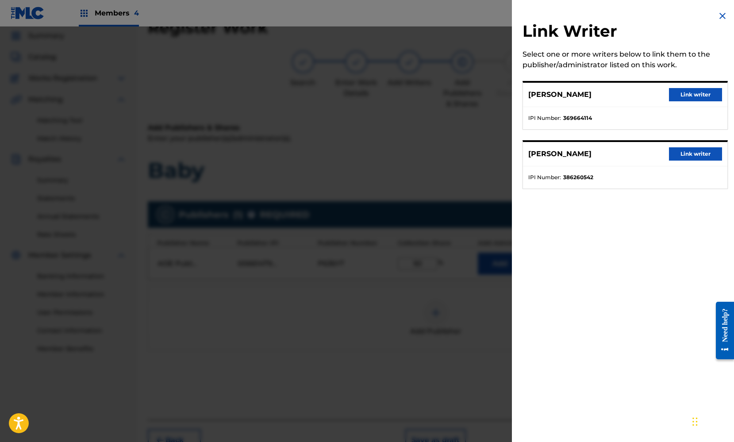
click at [692, 97] on button "Link writer" at bounding box center [695, 94] width 53 height 13
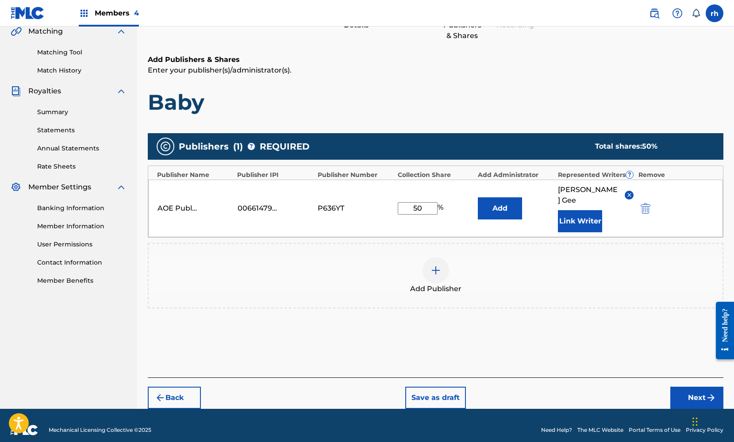
scroll to position [98, 0]
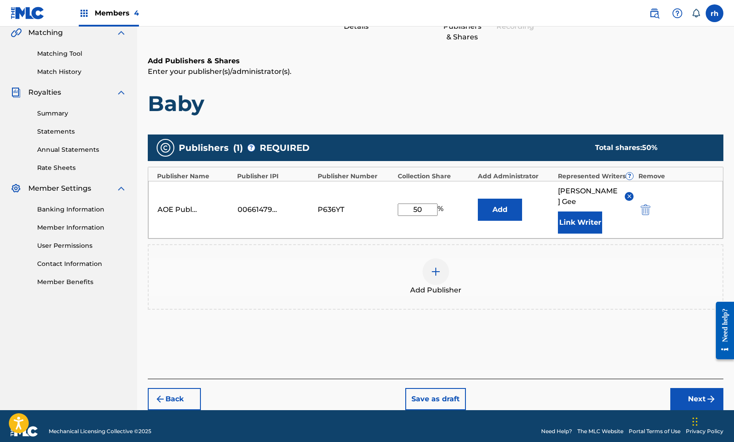
click at [689, 390] on button "Next" at bounding box center [696, 399] width 53 height 22
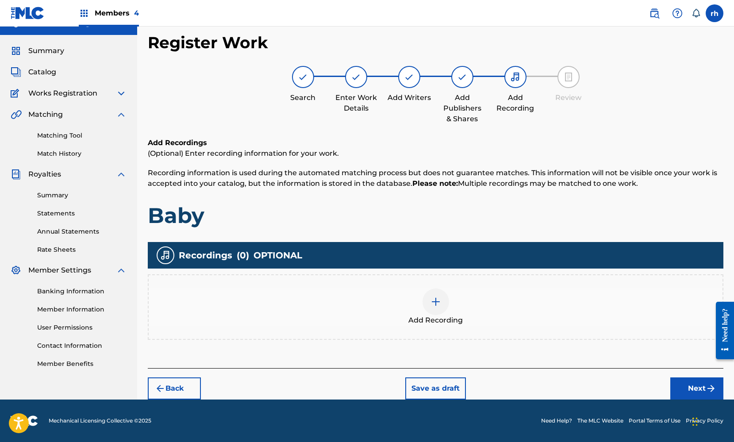
scroll to position [16, 0]
click at [692, 384] on button "Next" at bounding box center [696, 389] width 53 height 22
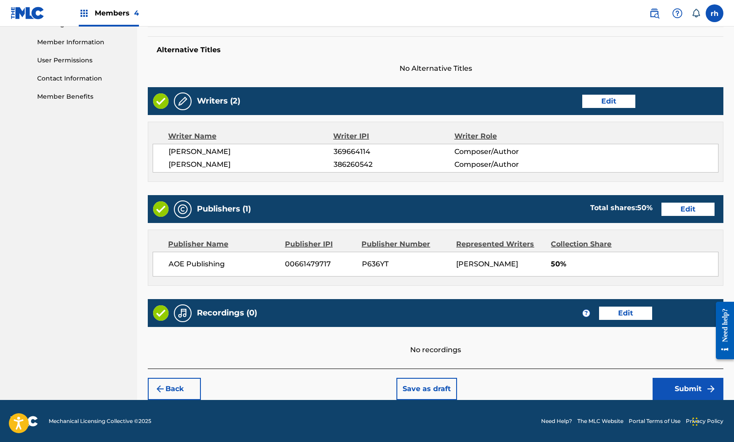
scroll to position [283, 0]
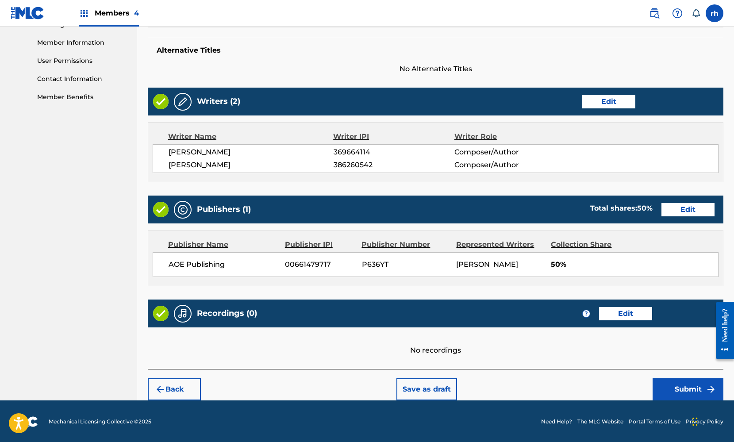
click at [685, 384] on button "Submit" at bounding box center [688, 389] width 71 height 22
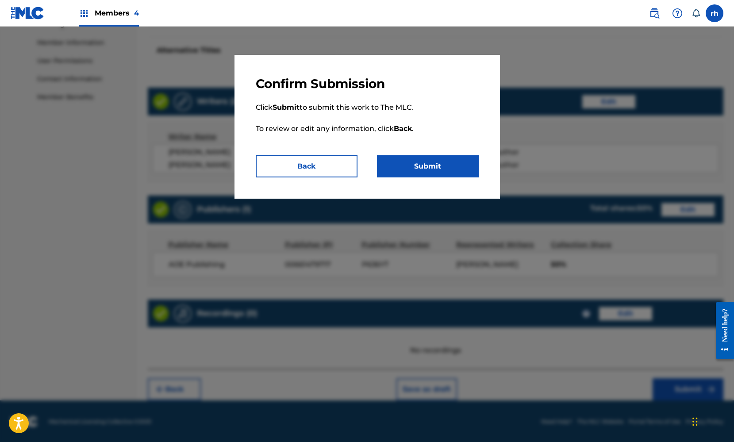
click at [452, 168] on button "Submit" at bounding box center [428, 166] width 102 height 22
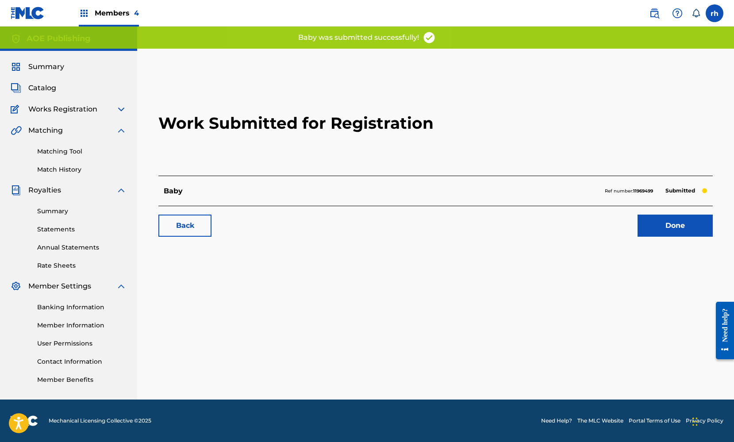
click at [694, 229] on link "Done" at bounding box center [675, 226] width 75 height 22
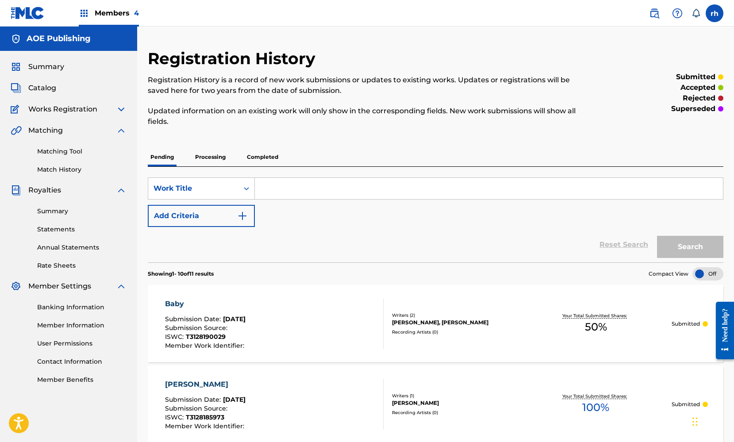
click at [47, 89] on span "Catalog" at bounding box center [42, 88] width 28 height 11
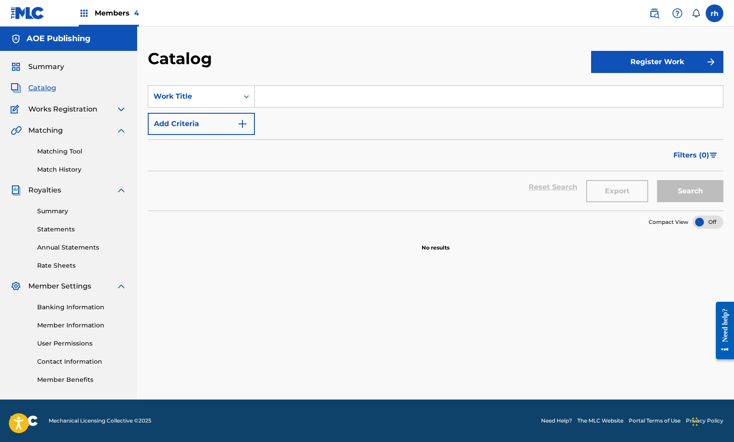
click at [643, 57] on button "Register Work" at bounding box center [657, 62] width 132 height 22
click at [615, 89] on link "Individual" at bounding box center [657, 90] width 132 height 21
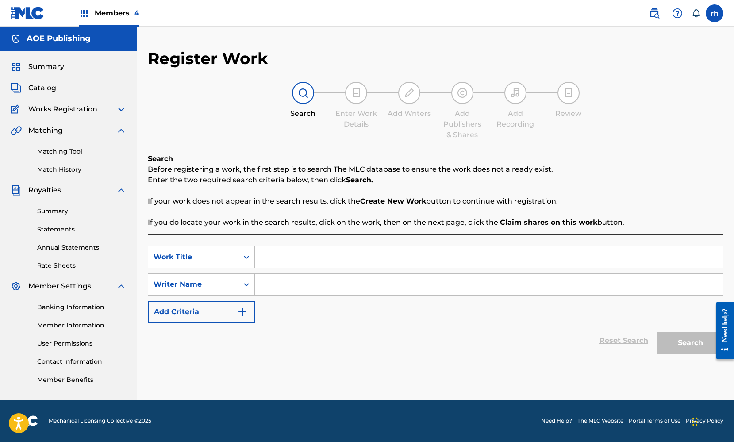
click at [345, 252] on input "Search Form" at bounding box center [489, 257] width 468 height 21
type input "hgf"
click at [343, 289] on input "Search Form" at bounding box center [489, 284] width 468 height 21
type input "jog"
drag, startPoint x: 343, startPoint y: 289, endPoint x: 688, endPoint y: 351, distance: 351.0
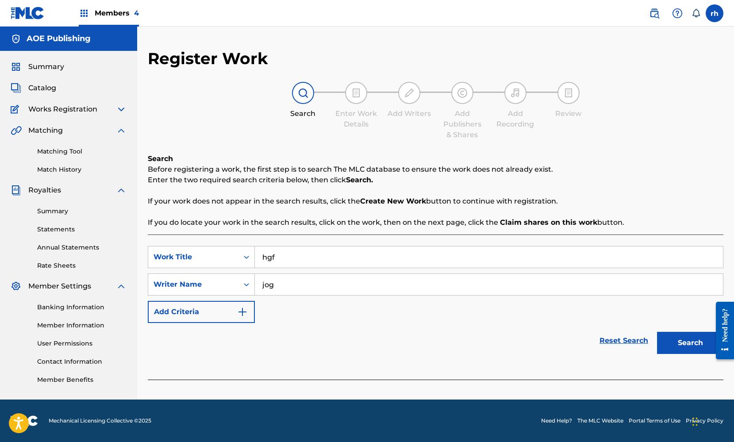
click at [688, 351] on button "Search" at bounding box center [690, 343] width 66 height 22
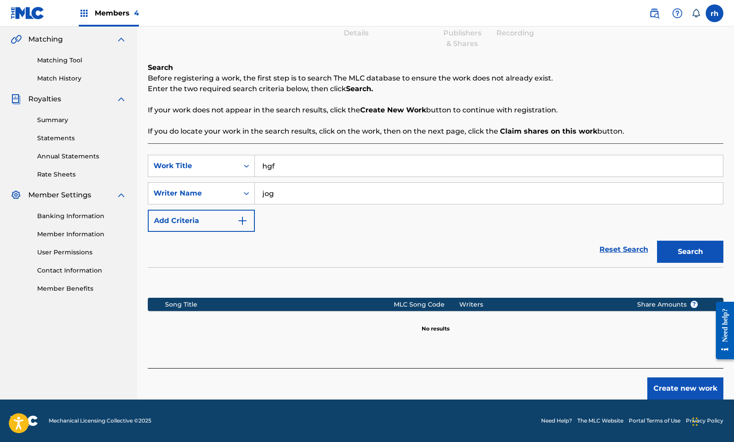
scroll to position [91, 0]
click at [683, 391] on button "Create new work" at bounding box center [685, 389] width 76 height 22
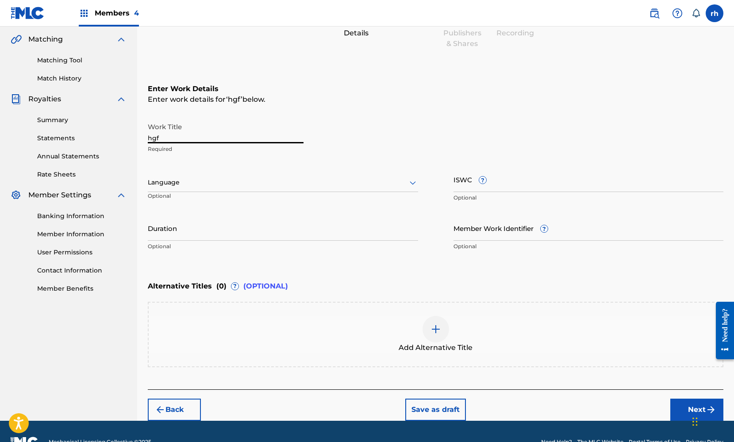
drag, startPoint x: 171, startPoint y: 136, endPoint x: 120, endPoint y: 133, distance: 51.4
click at [120, 133] on main "AOE Publishing Summary Catalog Works Registration Claiming Tool Individual Regi…" at bounding box center [367, 177] width 734 height 485
type input "HML"
click at [400, 184] on div at bounding box center [283, 182] width 270 height 11
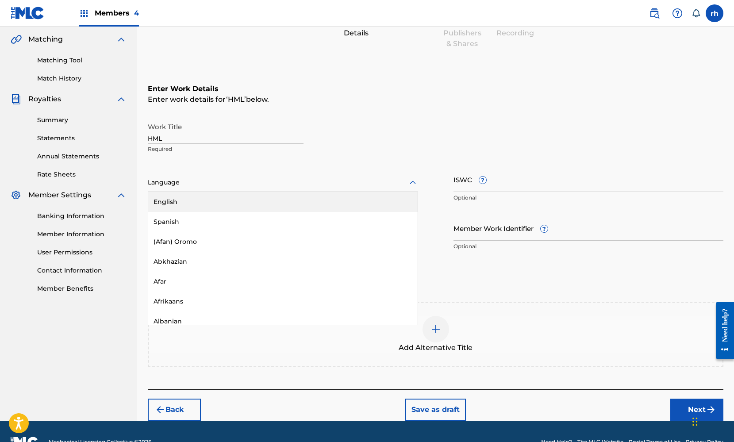
click at [370, 199] on div "English" at bounding box center [283, 202] width 270 height 20
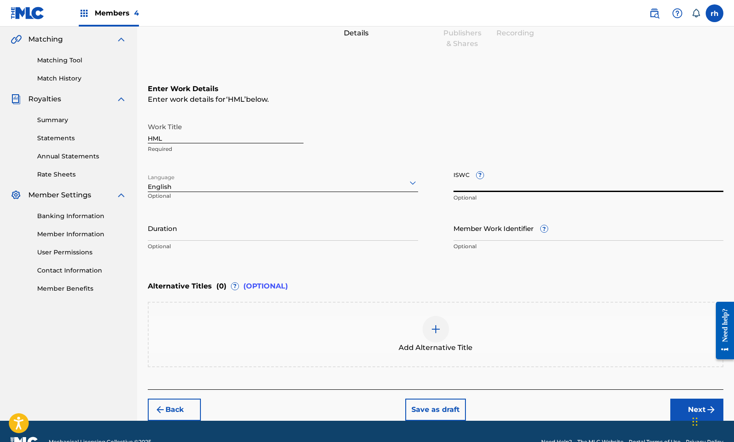
click at [520, 185] on input "ISWC ?" at bounding box center [589, 179] width 270 height 25
paste input "T3128185871"
type input "T3128185871"
click at [688, 408] on button "Next" at bounding box center [696, 410] width 53 height 22
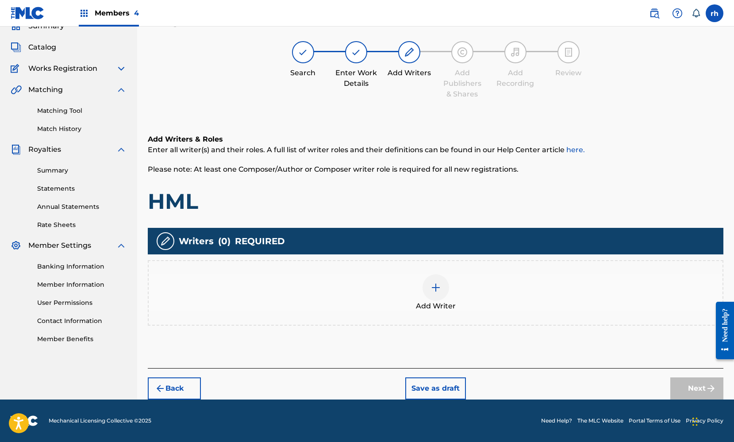
click at [438, 292] on img at bounding box center [436, 287] width 11 height 11
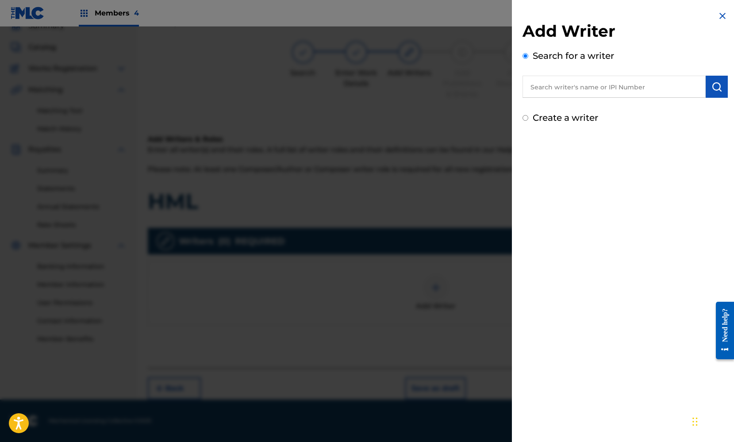
click at [529, 116] on div "Create a writer" at bounding box center [625, 117] width 205 height 13
click at [528, 118] on div "Create a writer" at bounding box center [625, 117] width 205 height 13
click at [526, 119] on input "Create a writer" at bounding box center [526, 118] width 6 height 6
radio input "false"
radio input "true"
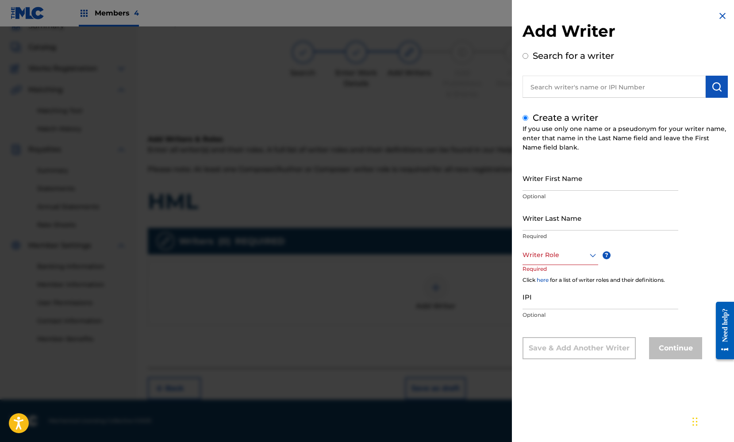
click at [542, 178] on input "Writer First Name" at bounding box center [601, 178] width 156 height 25
type input "[PERSON_NAME]"
click at [594, 223] on input "Writer Last Name" at bounding box center [601, 217] width 156 height 25
click at [624, 217] on input "Gee" at bounding box center [601, 217] width 156 height 25
type input "Gee"
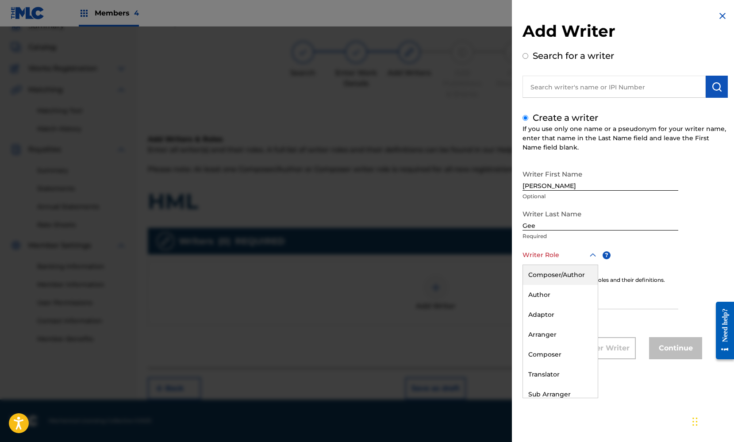
click at [585, 254] on div at bounding box center [561, 255] width 76 height 11
click at [573, 272] on div "Composer/Author" at bounding box center [560, 275] width 75 height 20
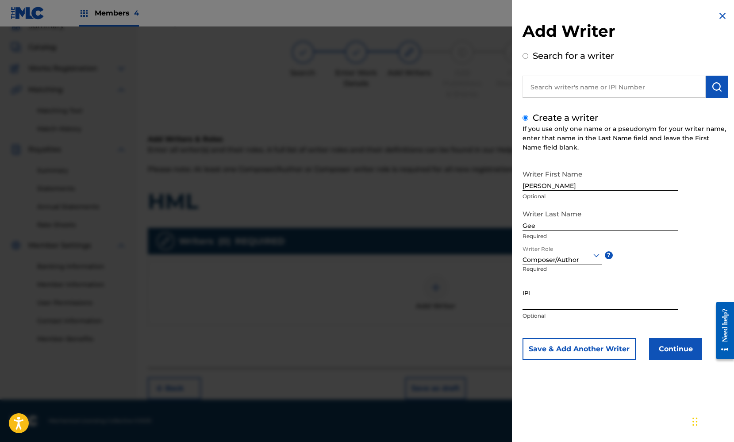
click at [563, 301] on input "IPI" at bounding box center [601, 297] width 156 height 25
paste input "369664114"
type input "369664114"
click at [677, 351] on button "Continue" at bounding box center [675, 349] width 53 height 22
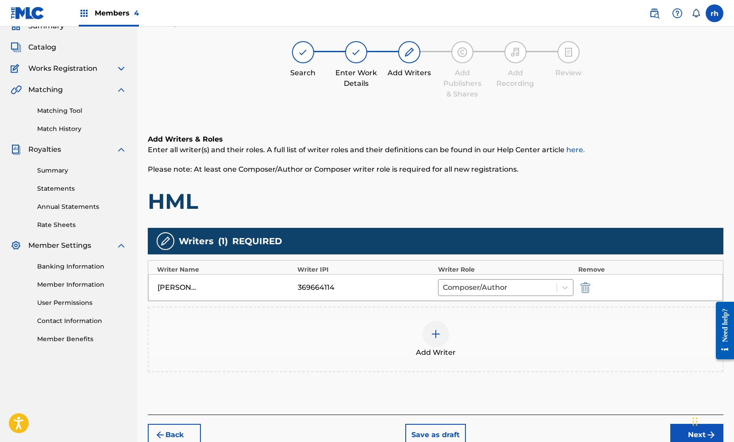
click at [683, 428] on button "Next" at bounding box center [696, 435] width 53 height 22
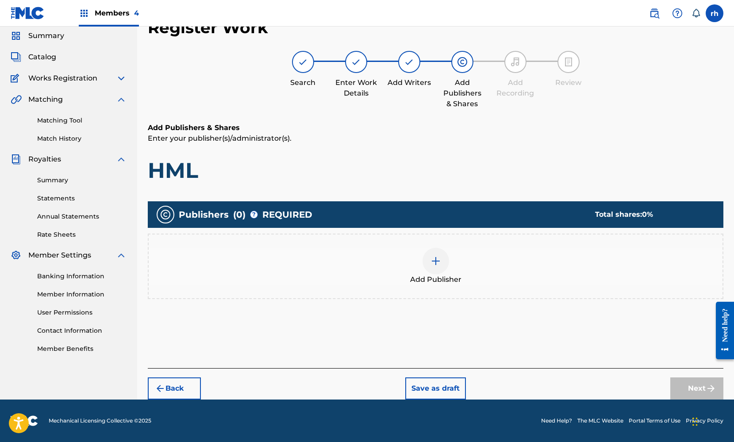
scroll to position [31, 0]
click at [439, 262] on img at bounding box center [436, 261] width 11 height 11
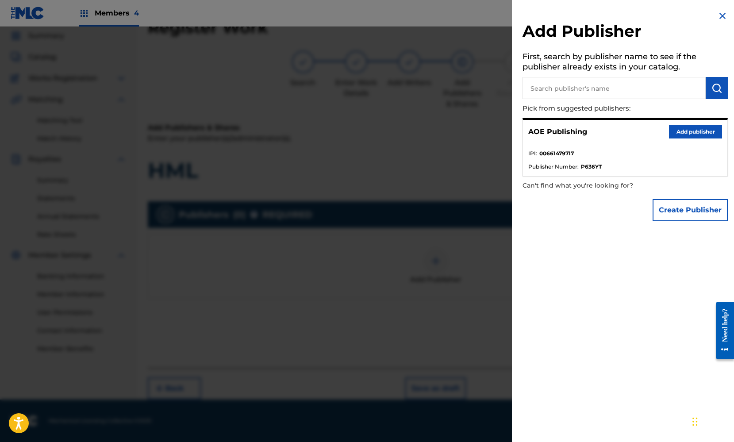
click at [690, 131] on button "Add publisher" at bounding box center [695, 131] width 53 height 13
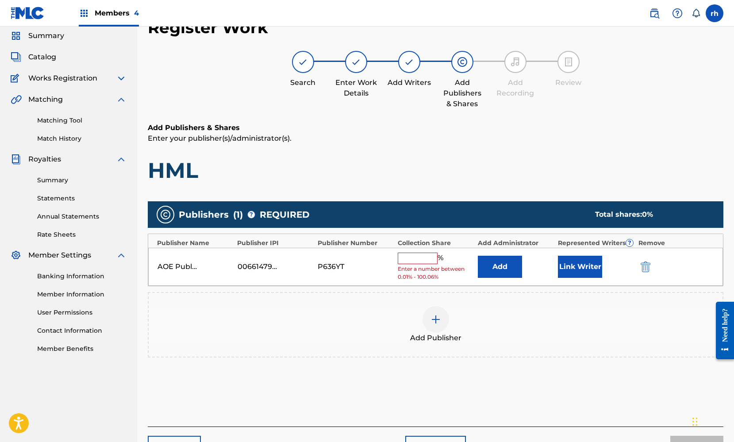
click at [423, 255] on input "text" at bounding box center [418, 259] width 40 height 12
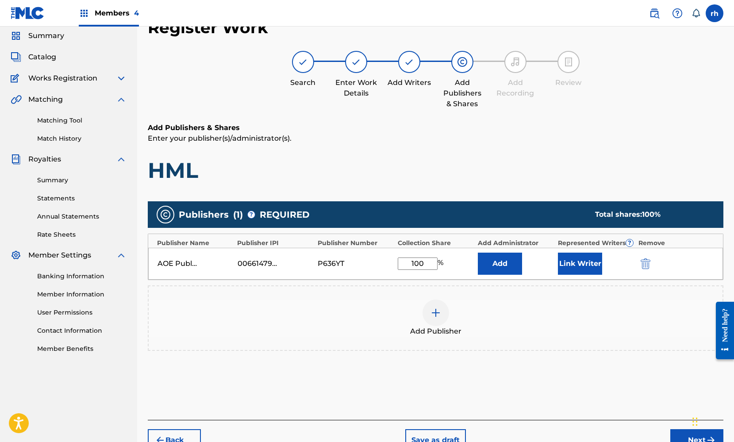
type input "100"
click at [569, 268] on button "Link Writer" at bounding box center [580, 264] width 44 height 22
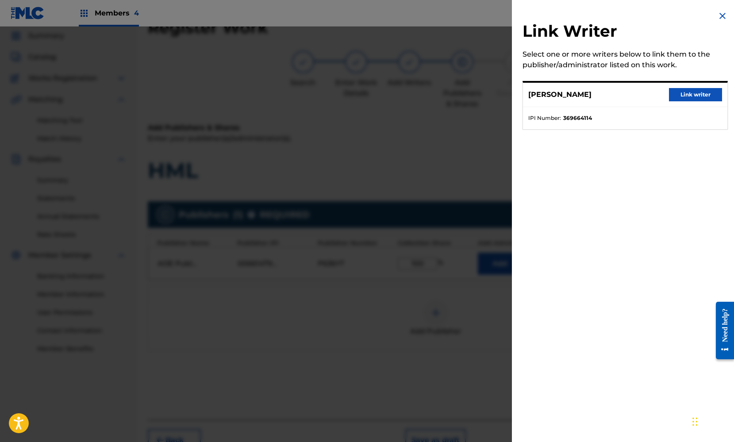
click at [701, 92] on button "Link writer" at bounding box center [695, 94] width 53 height 13
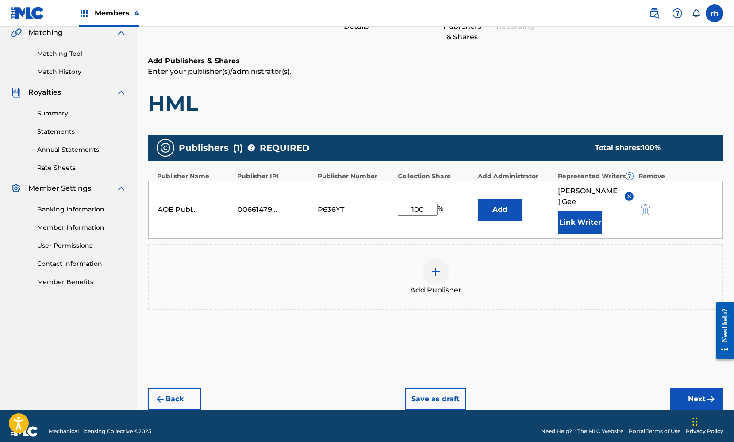
click at [693, 388] on button "Next" at bounding box center [696, 399] width 53 height 22
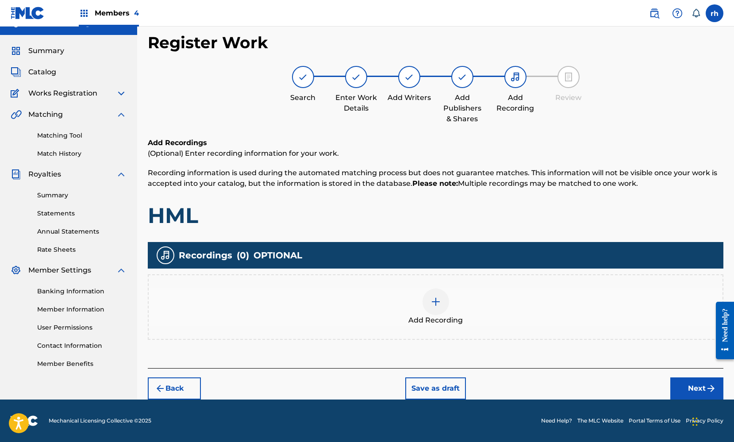
scroll to position [16, 0]
click at [694, 385] on button "Next" at bounding box center [696, 389] width 53 height 22
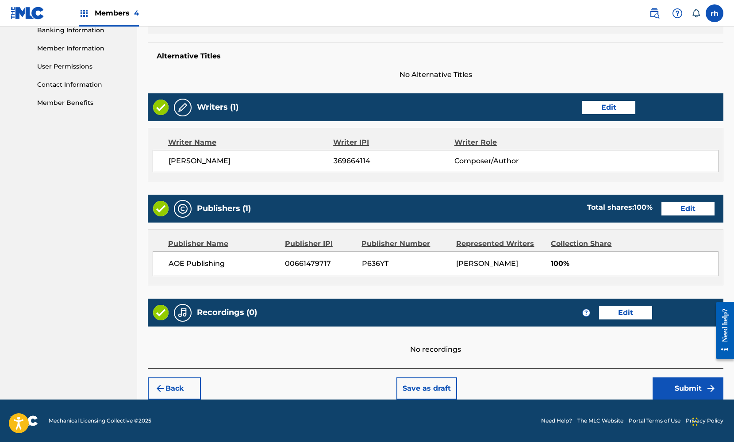
scroll to position [277, 0]
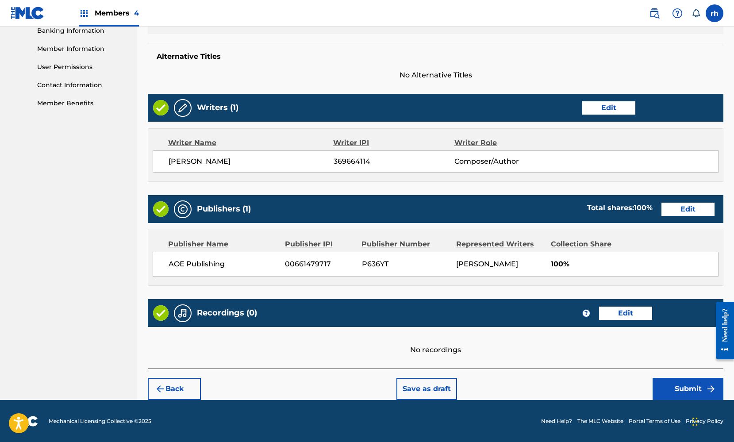
click at [685, 385] on button "Submit" at bounding box center [688, 389] width 71 height 22
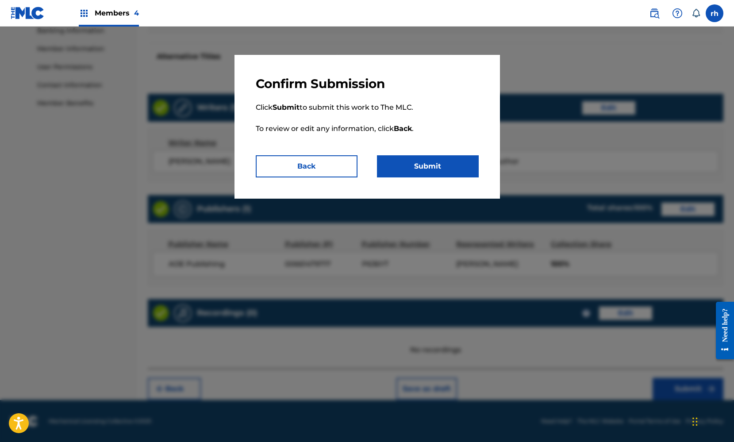
click at [449, 165] on button "Submit" at bounding box center [428, 166] width 102 height 22
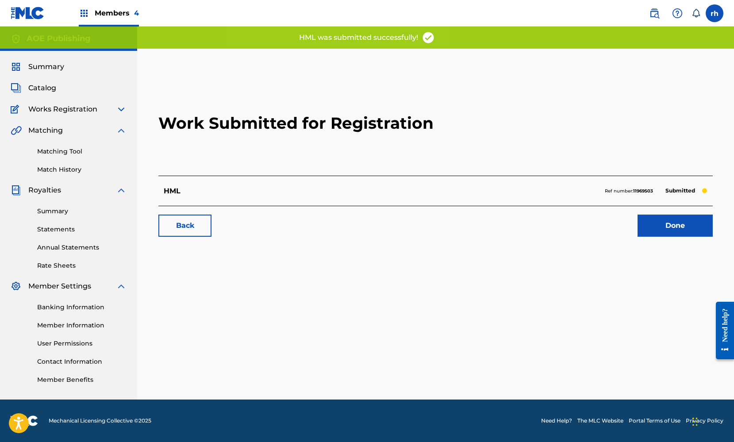
click at [679, 225] on link "Done" at bounding box center [675, 226] width 75 height 22
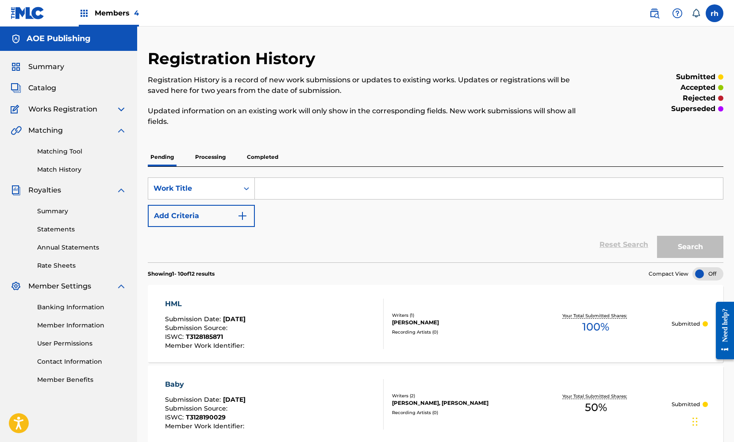
click at [42, 88] on span "Catalog" at bounding box center [42, 88] width 28 height 11
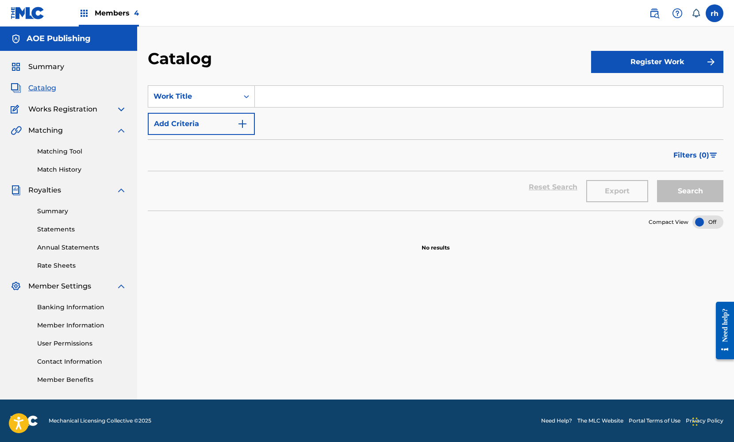
click at [661, 61] on button "Register Work" at bounding box center [657, 62] width 132 height 22
click at [632, 91] on link "Individual" at bounding box center [657, 90] width 132 height 21
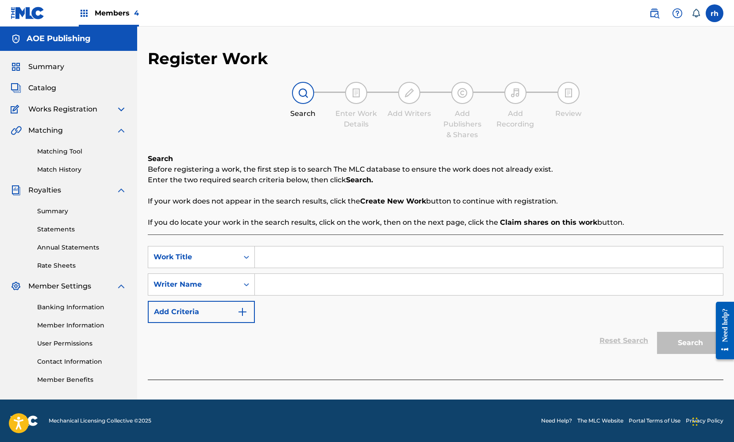
click at [328, 259] on input "Search Form" at bounding box center [489, 257] width 468 height 21
type input "nn"
click at [308, 290] on input "Search Form" at bounding box center [489, 284] width 468 height 21
type input "mm"
click at [681, 343] on button "Search" at bounding box center [690, 343] width 66 height 22
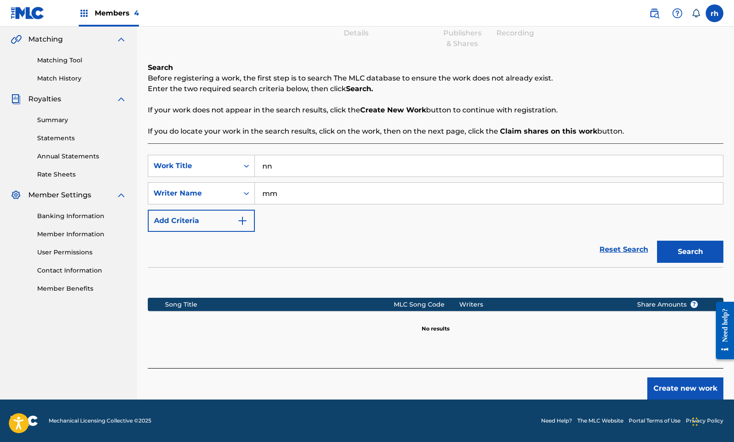
scroll to position [91, 0]
click at [679, 389] on button "Create new work" at bounding box center [685, 389] width 76 height 22
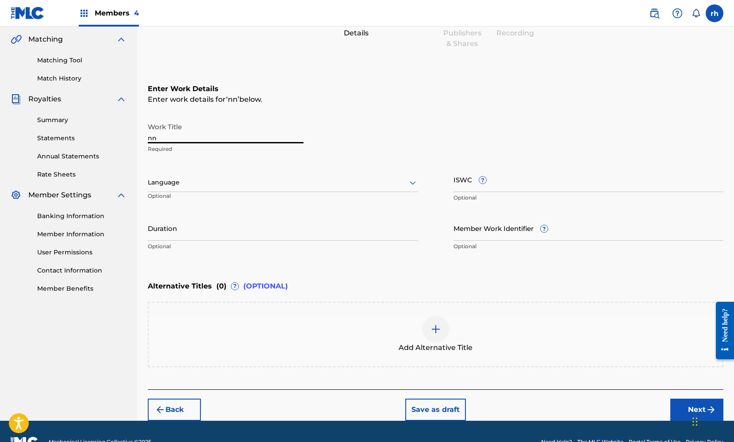
drag, startPoint x: 172, startPoint y: 136, endPoint x: 124, endPoint y: 130, distance: 48.1
click at [125, 130] on main "AOE Publishing Summary Catalog Works Registration Claiming Tool Individual Regi…" at bounding box center [367, 177] width 734 height 485
type input "New Mercedes"
click at [323, 189] on div "Language" at bounding box center [283, 182] width 270 height 19
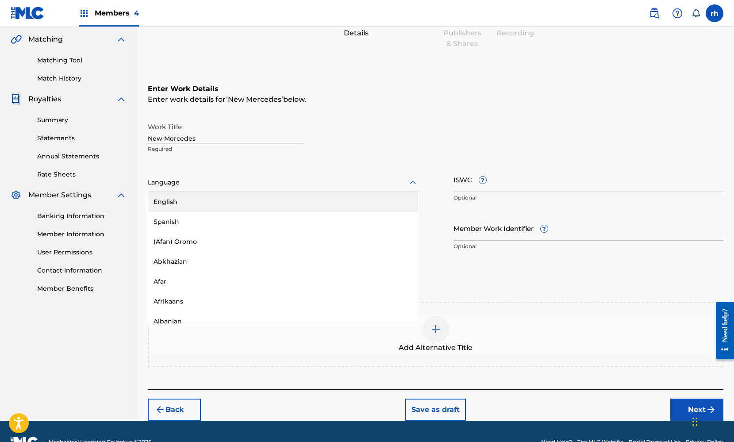
click at [318, 194] on div "English" at bounding box center [283, 202] width 270 height 20
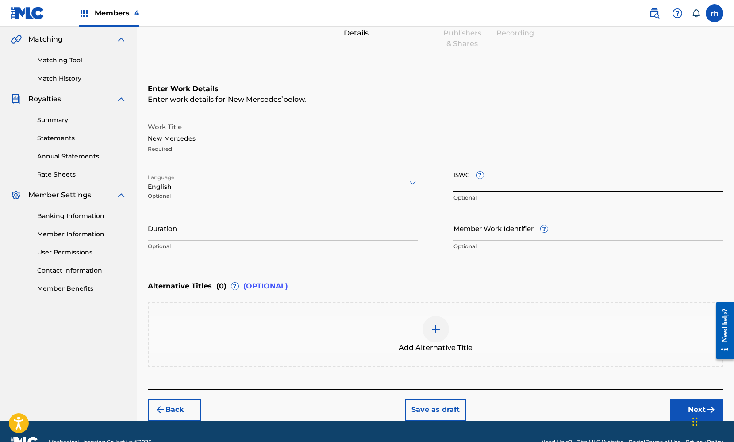
click at [508, 189] on input "ISWC ?" at bounding box center [589, 179] width 270 height 25
paste input "T3128189975"
type input "T3128189975"
click at [684, 410] on button "Next" at bounding box center [696, 410] width 53 height 22
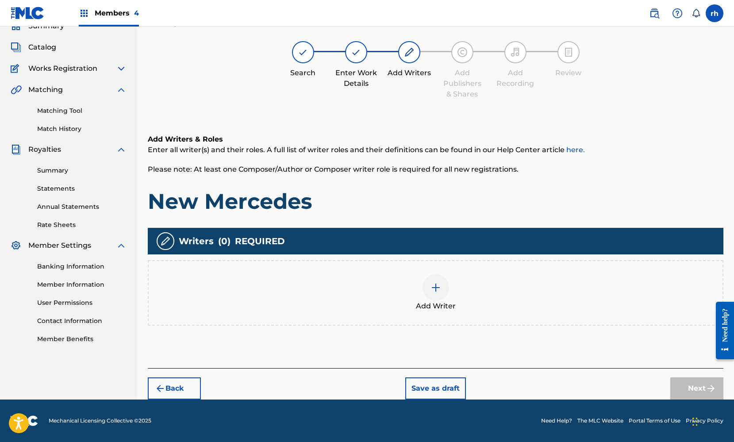
scroll to position [41, 0]
click at [441, 295] on div at bounding box center [436, 287] width 27 height 27
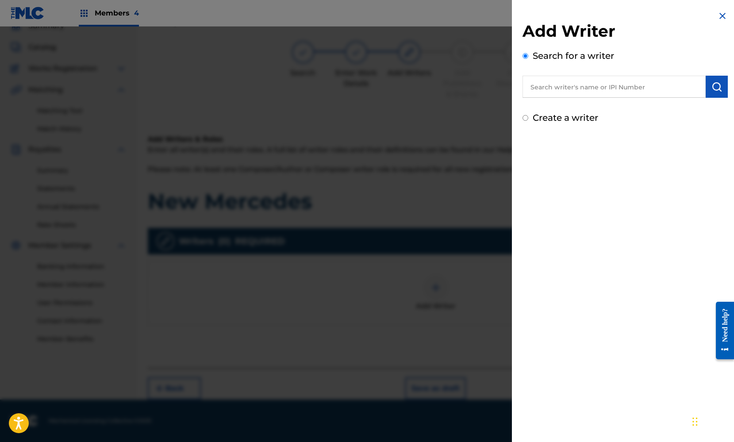
click at [525, 118] on input "Create a writer" at bounding box center [526, 118] width 6 height 6
radio input "false"
radio input "true"
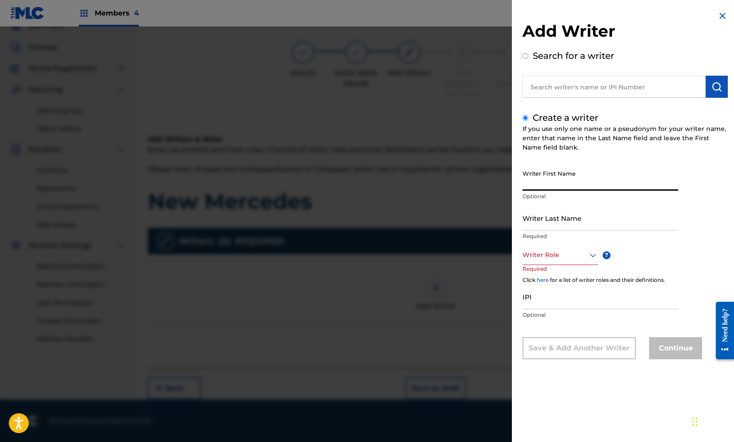
click at [544, 177] on input "Writer First Name" at bounding box center [601, 178] width 156 height 25
type input "[PERSON_NAME]"
click at [605, 224] on input "Writer Last Name" at bounding box center [601, 217] width 156 height 25
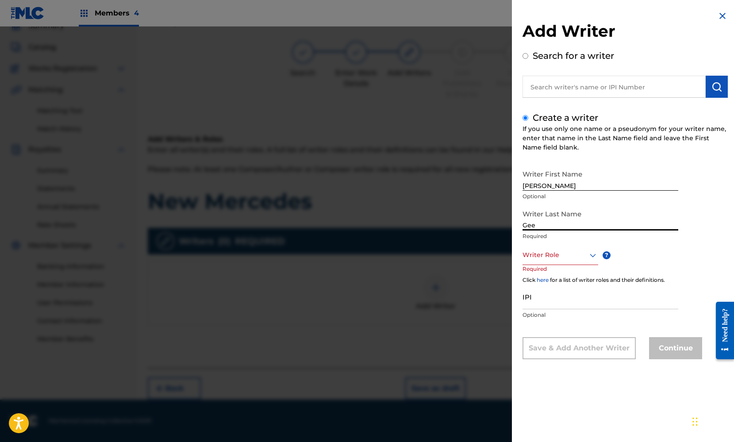
type input "Gee"
click at [590, 253] on icon at bounding box center [593, 255] width 11 height 11
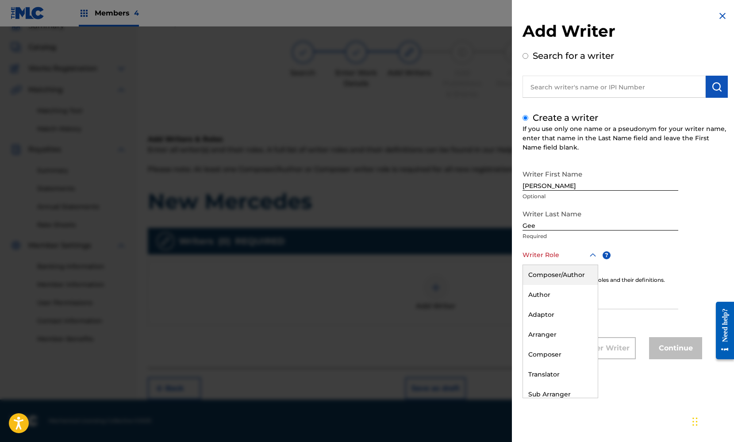
click at [570, 270] on div "Composer/Author" at bounding box center [560, 275] width 75 height 20
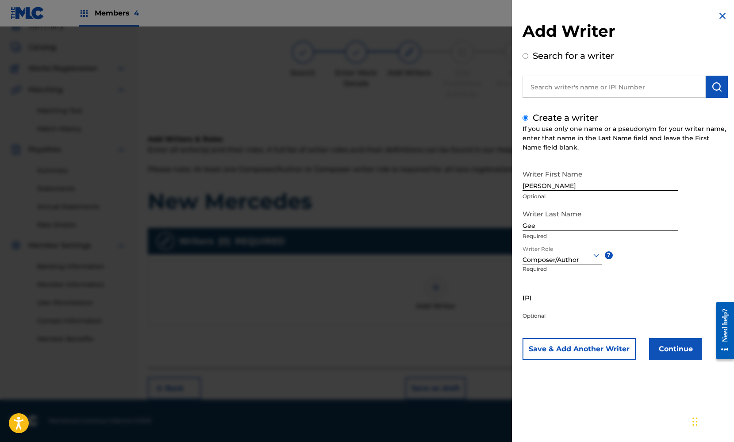
click at [547, 302] on input "IPI" at bounding box center [601, 297] width 156 height 25
paste input "369664114"
type input "369664114"
click at [674, 350] on button "Continue" at bounding box center [675, 349] width 53 height 22
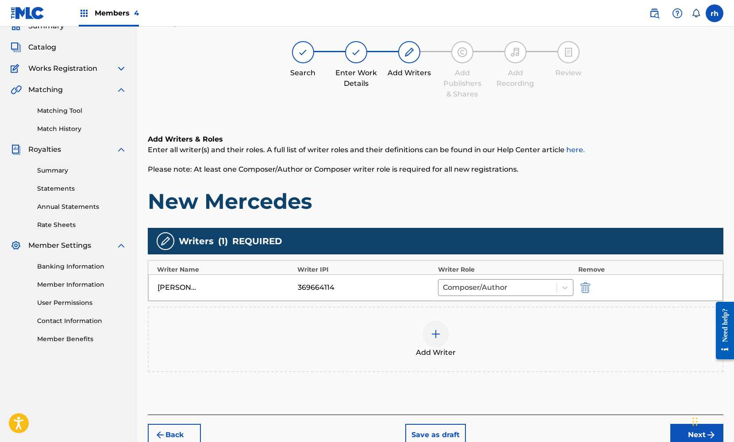
click at [440, 338] on img at bounding box center [436, 334] width 11 height 11
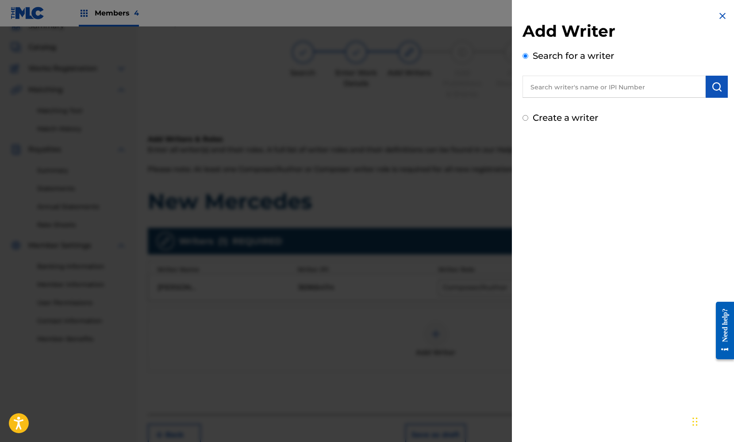
click at [719, 16] on img at bounding box center [722, 16] width 11 height 11
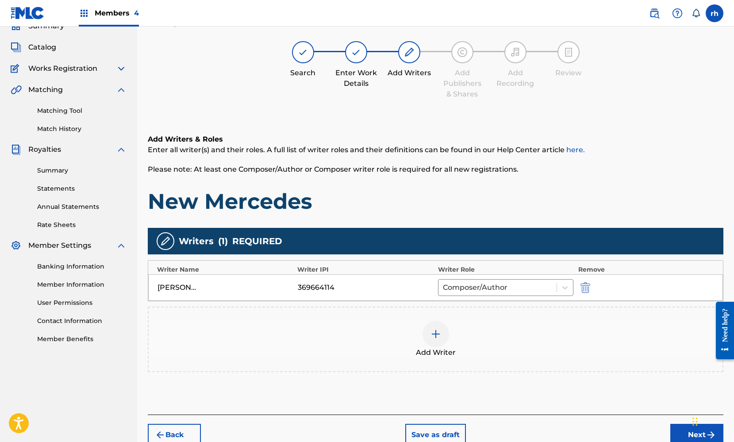
click at [687, 435] on button "Next" at bounding box center [696, 435] width 53 height 22
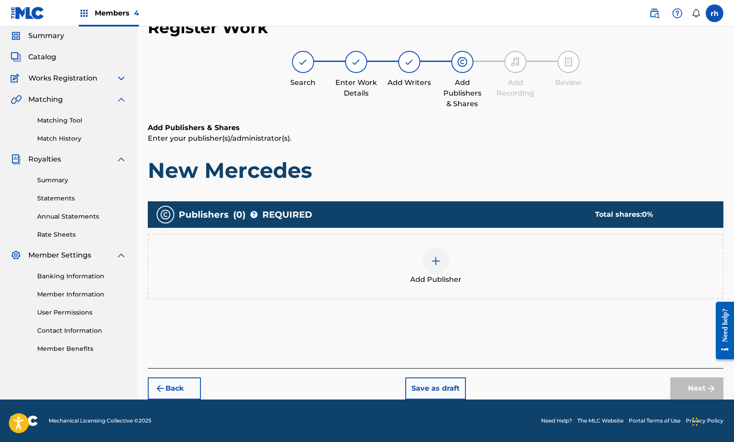
scroll to position [31, 0]
click at [433, 261] on img at bounding box center [436, 261] width 11 height 11
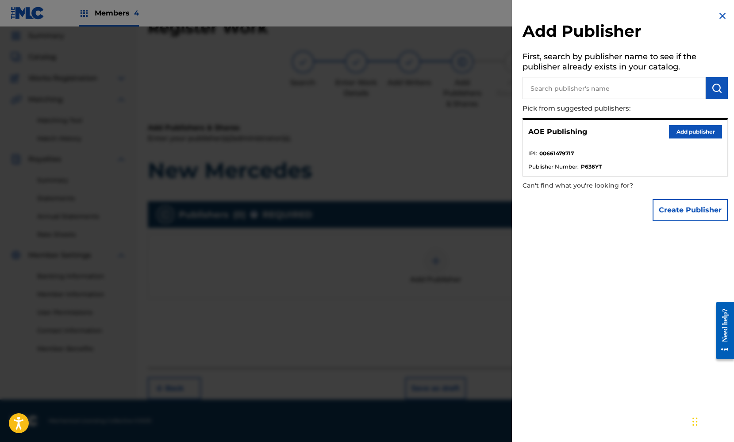
click at [684, 132] on button "Add publisher" at bounding box center [695, 131] width 53 height 13
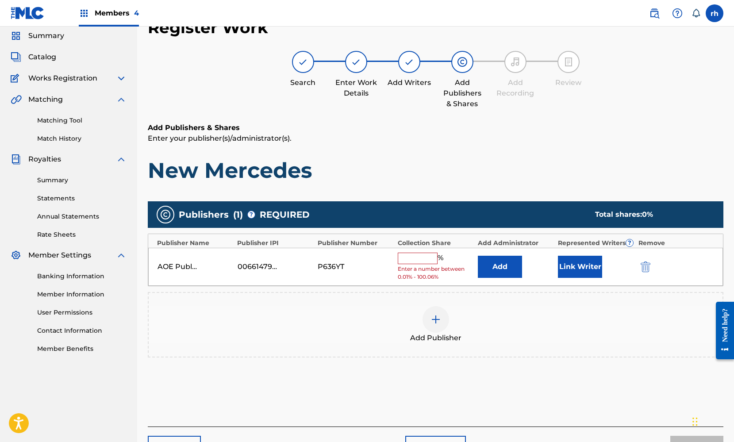
click at [420, 255] on input "text" at bounding box center [418, 259] width 40 height 12
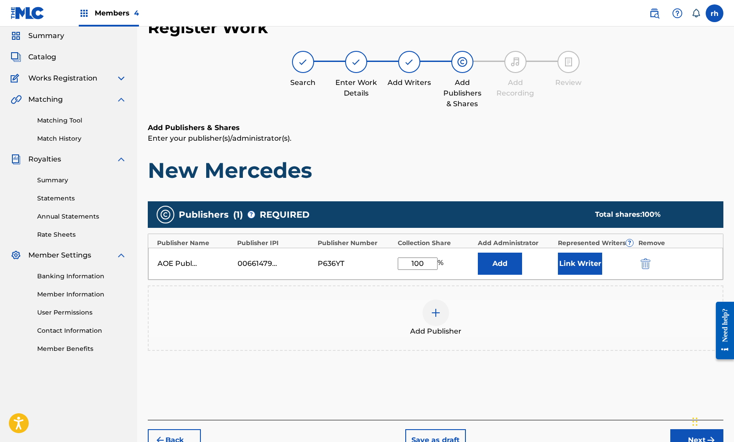
type input "100"
click at [570, 264] on button "Link Writer" at bounding box center [580, 264] width 44 height 22
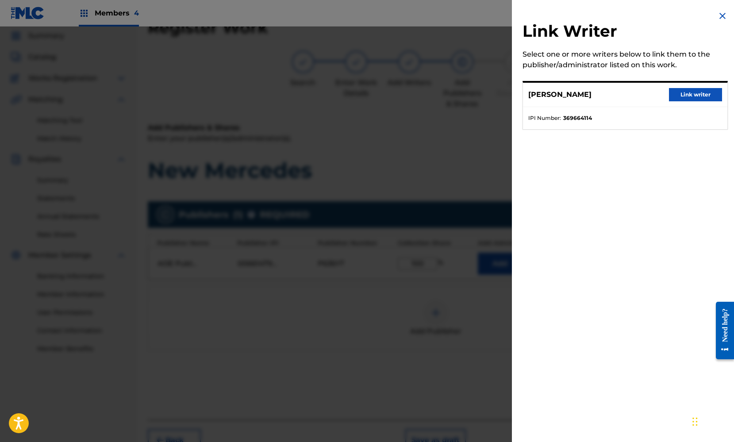
click at [692, 95] on button "Link writer" at bounding box center [695, 94] width 53 height 13
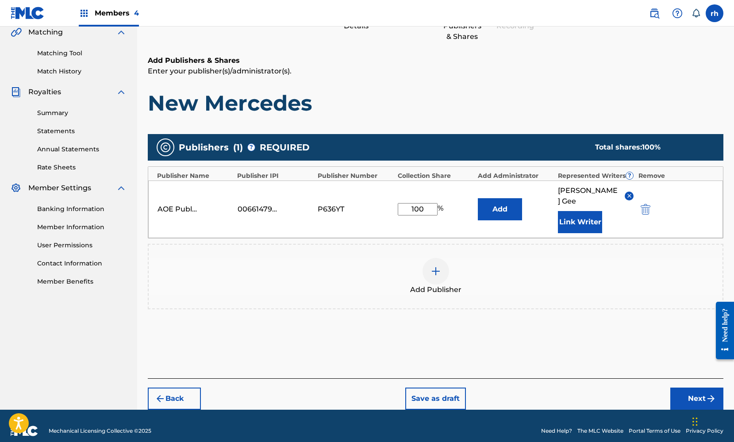
scroll to position [98, 0]
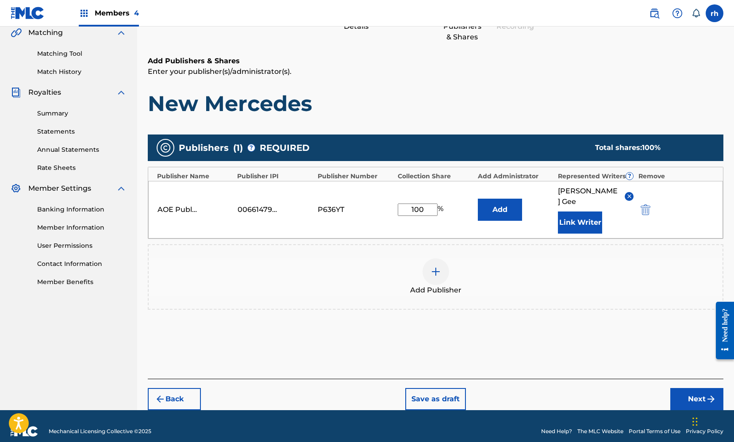
click at [691, 388] on button "Next" at bounding box center [696, 399] width 53 height 22
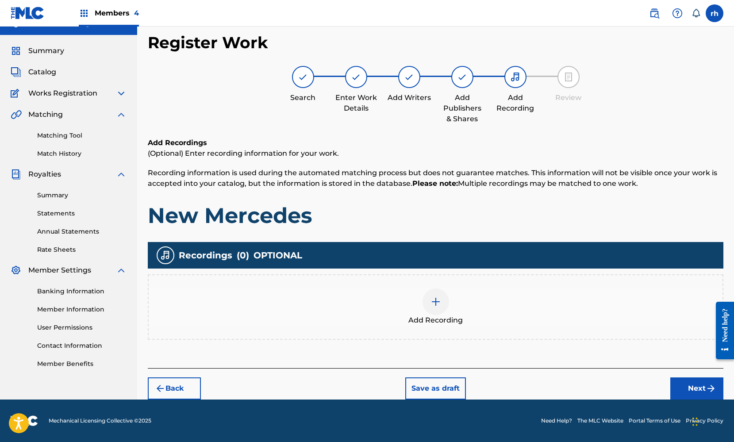
scroll to position [16, 0]
click at [690, 387] on button "Next" at bounding box center [696, 389] width 53 height 22
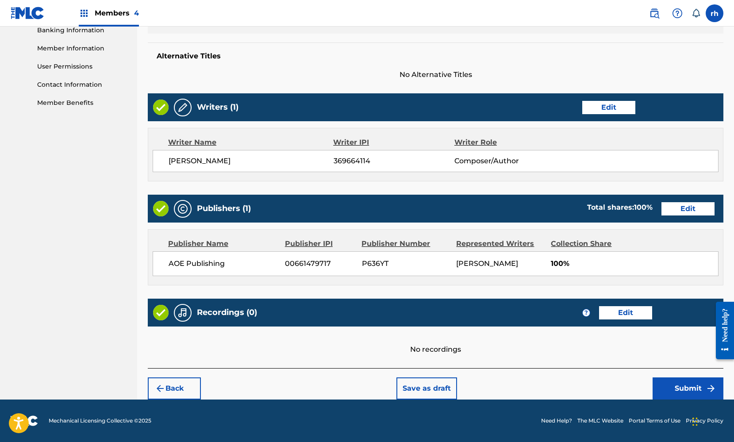
scroll to position [277, 0]
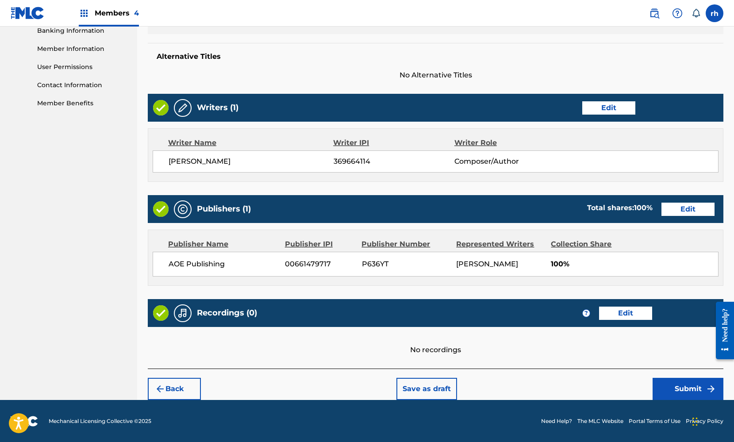
click at [679, 388] on button "Submit" at bounding box center [688, 389] width 71 height 22
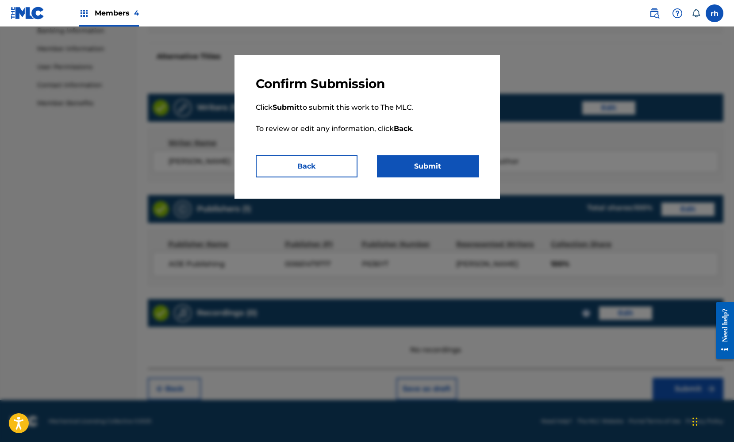
click at [443, 166] on button "Submit" at bounding box center [428, 166] width 102 height 22
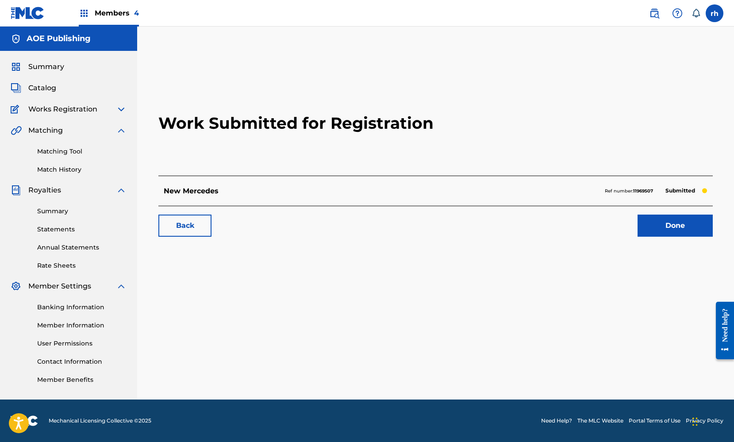
click at [690, 225] on link "Done" at bounding box center [675, 226] width 75 height 22
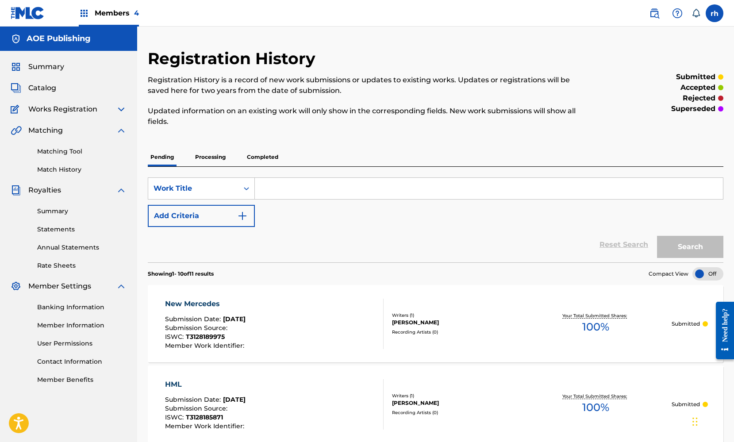
click at [46, 69] on span "Summary" at bounding box center [46, 67] width 36 height 11
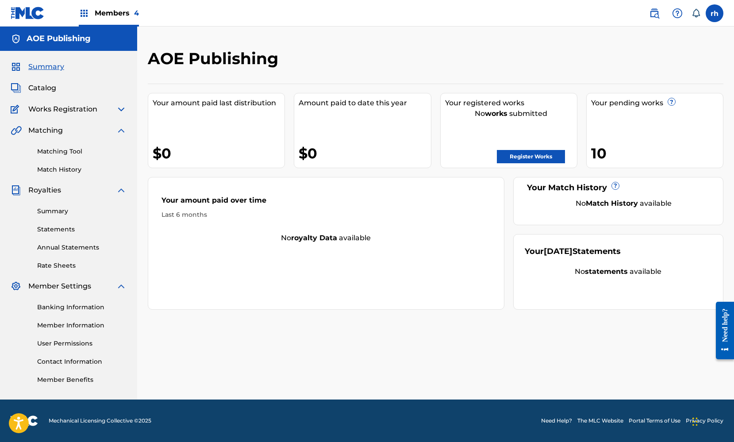
click at [44, 88] on span "Catalog" at bounding box center [42, 88] width 28 height 11
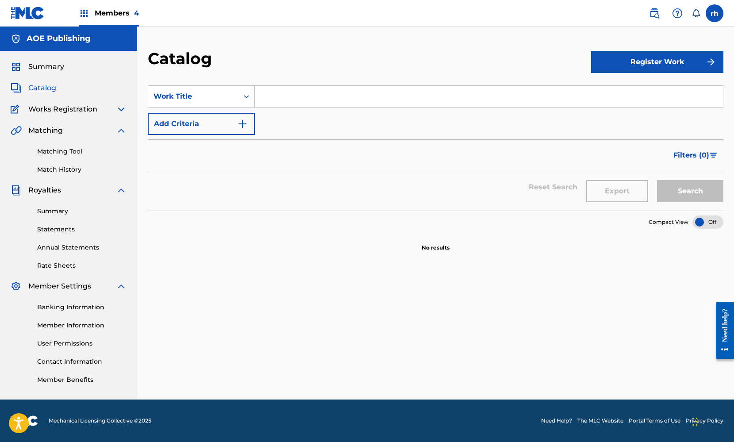
click at [672, 66] on button "Register Work" at bounding box center [657, 62] width 132 height 22
click at [634, 87] on link "Individual" at bounding box center [657, 90] width 132 height 21
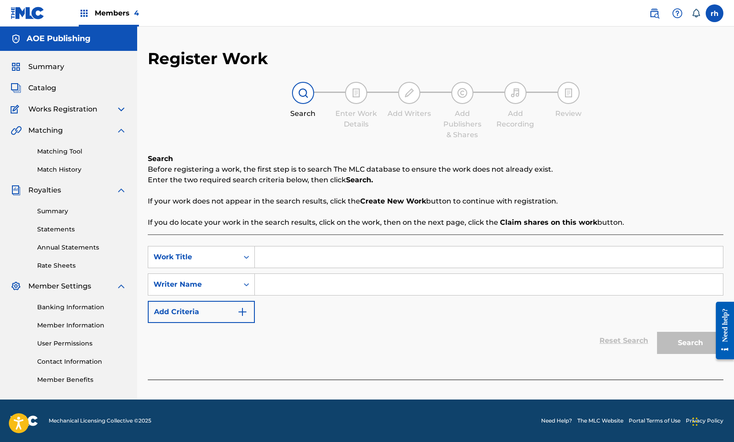
click at [316, 255] on input "Search Form" at bounding box center [489, 257] width 468 height 21
type input "hgf"
click at [300, 293] on input "Search Form" at bounding box center [489, 284] width 468 height 21
type input "jog"
drag, startPoint x: 300, startPoint y: 293, endPoint x: 686, endPoint y: 342, distance: 388.6
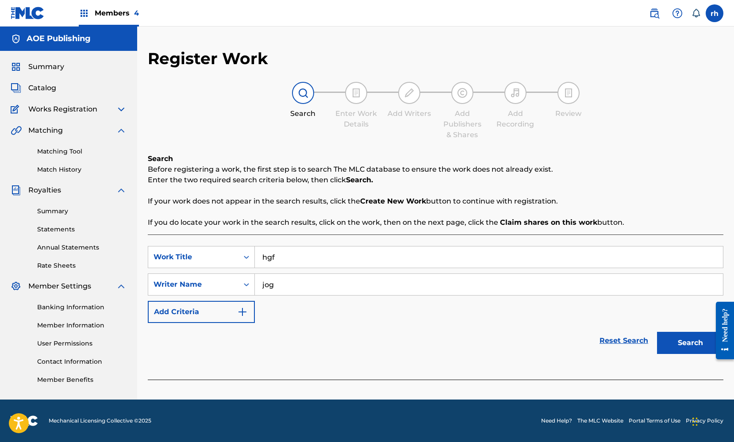
click at [686, 342] on button "Search" at bounding box center [690, 343] width 66 height 22
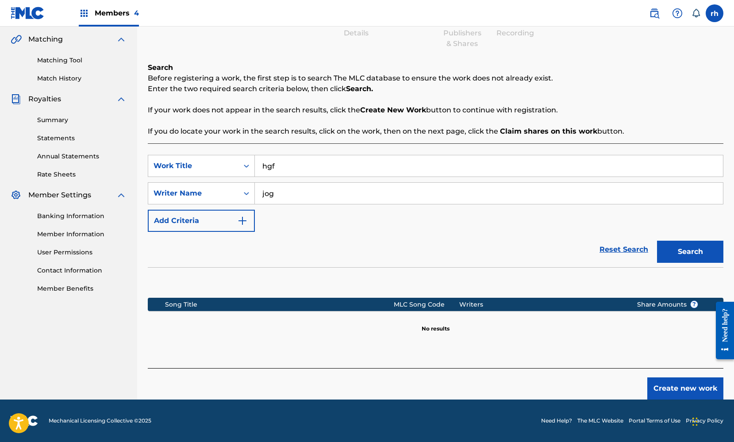
scroll to position [91, 0]
click at [688, 385] on button "Create new work" at bounding box center [685, 389] width 76 height 22
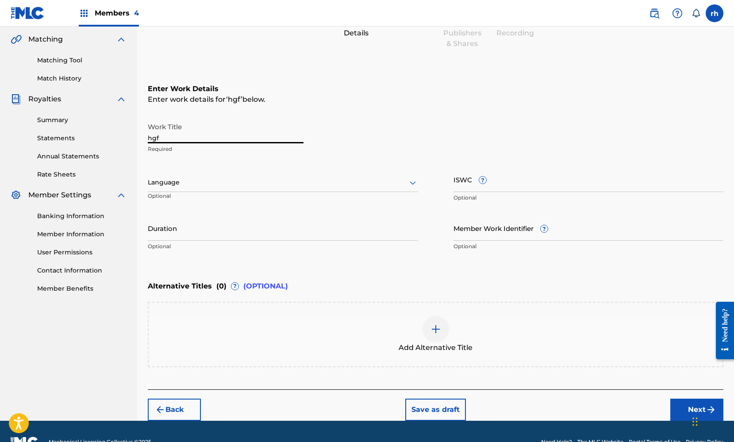
drag, startPoint x: 158, startPoint y: 137, endPoint x: 123, endPoint y: 132, distance: 35.3
click at [123, 132] on main "AOE Publishing Summary Catalog Works Registration Claiming Tool Individual Regi…" at bounding box center [367, 177] width 734 height 485
type input "In The Trap Goin Crazy"
click at [326, 187] on div at bounding box center [283, 182] width 270 height 11
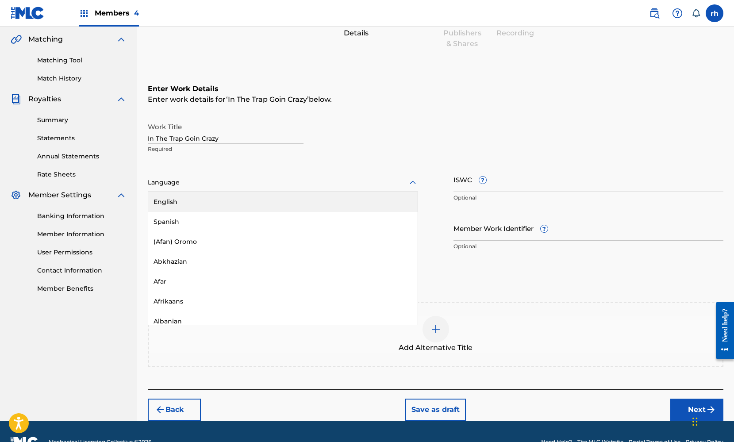
click at [321, 194] on div "English" at bounding box center [283, 202] width 270 height 20
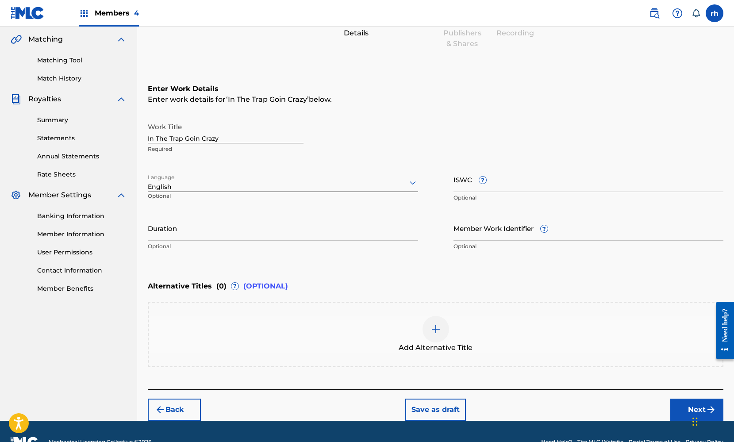
click at [476, 182] on input "ISWC ?" at bounding box center [589, 179] width 270 height 25
paste input "T3128190110"
type input "T3128190110"
click at [687, 407] on button "Next" at bounding box center [696, 410] width 53 height 22
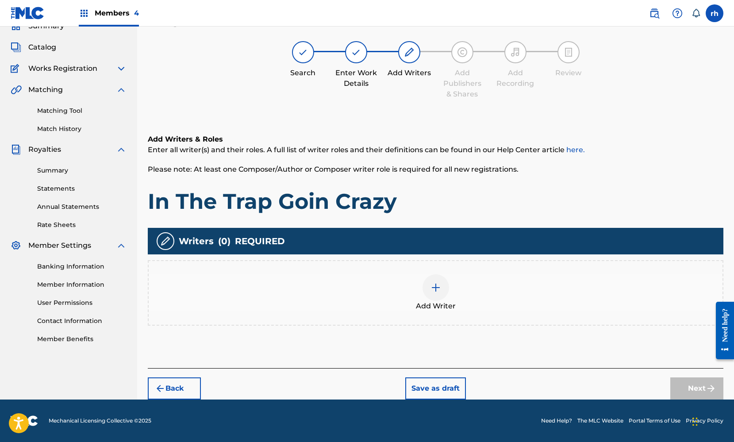
click at [440, 294] on div at bounding box center [436, 287] width 27 height 27
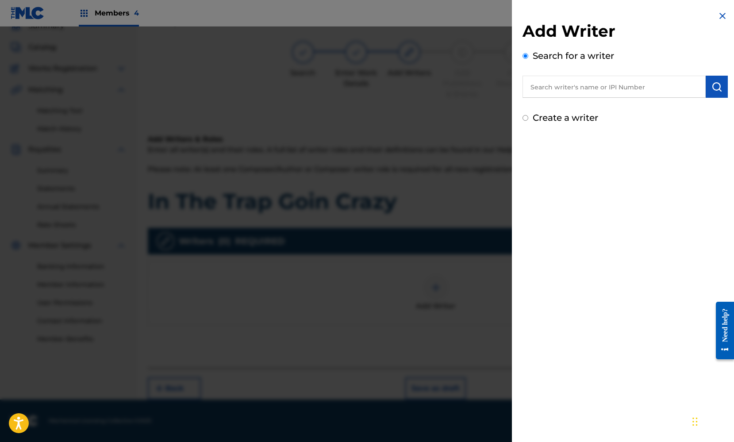
click at [533, 118] on label "Create a writer" at bounding box center [565, 117] width 65 height 11
radio input "true"
click at [528, 118] on input "Create a writer" at bounding box center [526, 118] width 6 height 6
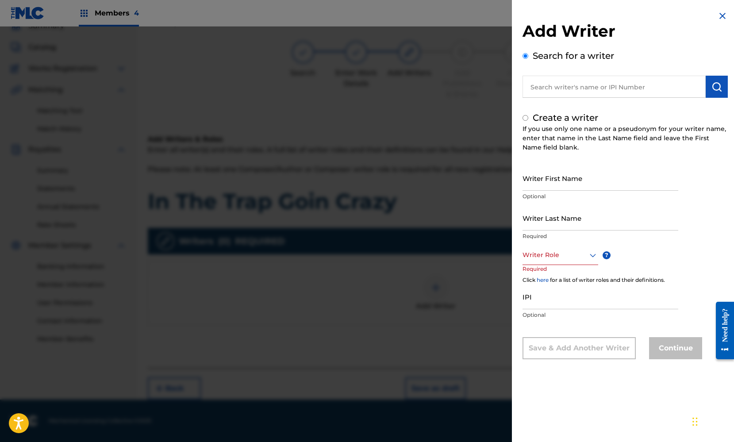
radio input "false"
radio input "true"
click at [556, 181] on input "Writer First Name" at bounding box center [601, 178] width 156 height 25
type input "[PERSON_NAME]"
click at [607, 212] on input "Writer Last Name" at bounding box center [601, 217] width 156 height 25
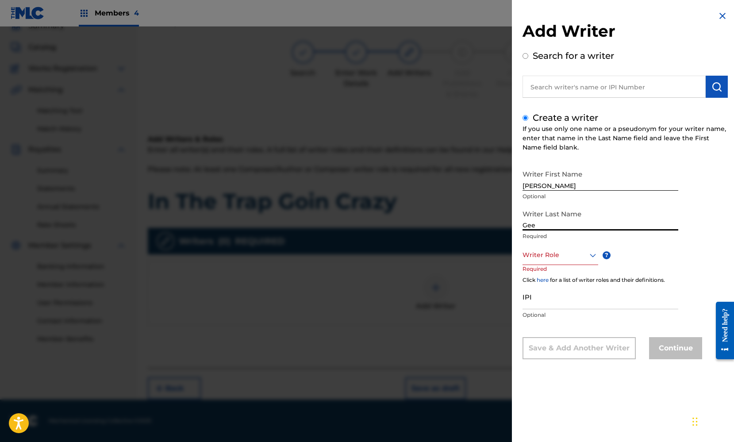
type input "Gee"
click at [592, 255] on icon at bounding box center [593, 255] width 11 height 11
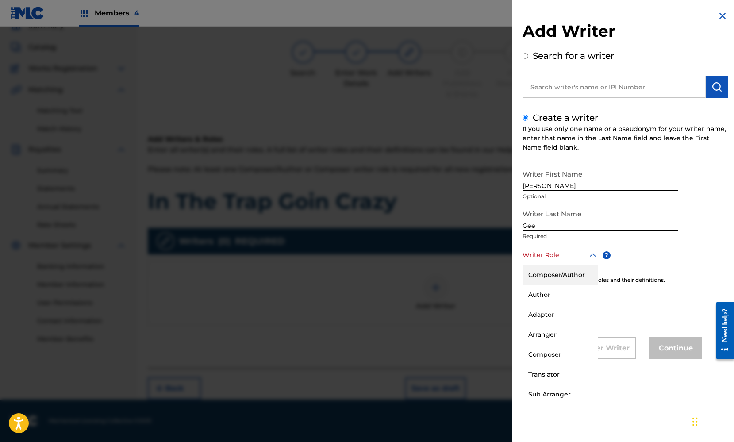
click at [571, 273] on div "Composer/Author" at bounding box center [560, 275] width 75 height 20
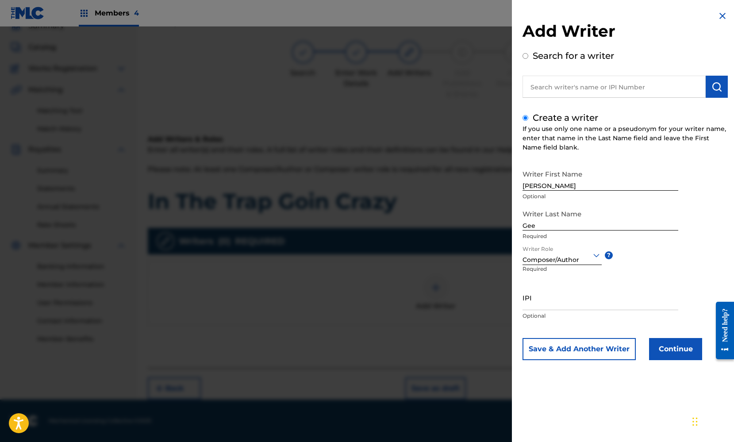
click at [554, 302] on input "IPI" at bounding box center [601, 297] width 156 height 25
paste input "369664114"
type input "369664114"
click at [669, 346] on button "Continue" at bounding box center [675, 349] width 53 height 22
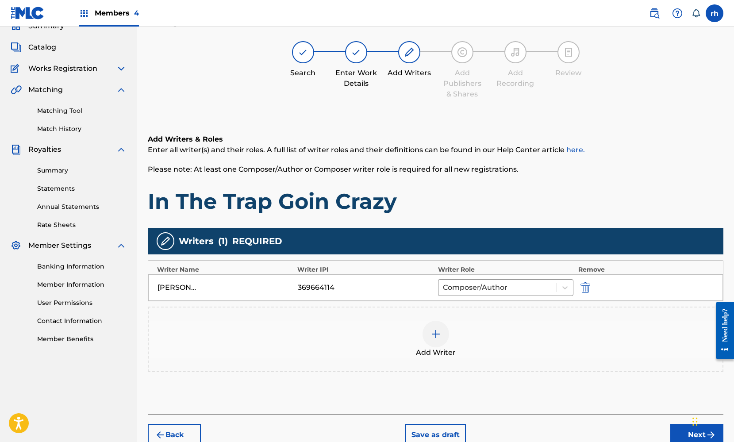
click at [684, 433] on button "Next" at bounding box center [696, 435] width 53 height 22
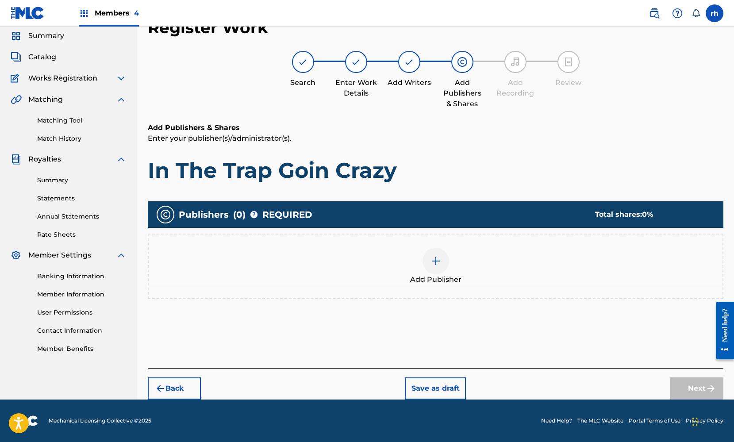
scroll to position [31, 0]
click at [432, 265] on img at bounding box center [436, 261] width 11 height 11
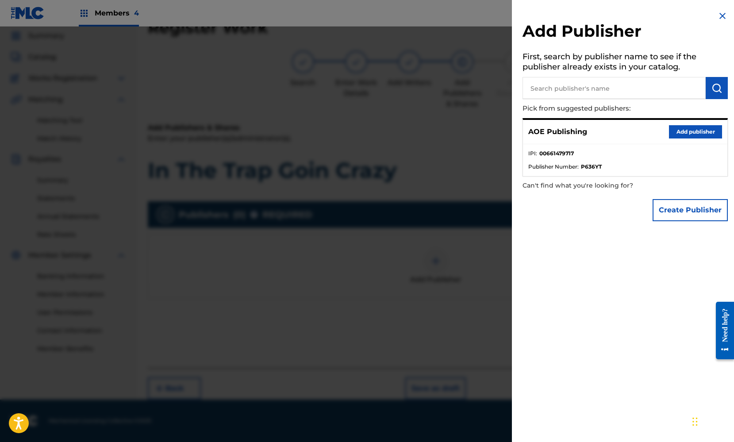
click at [684, 130] on button "Add publisher" at bounding box center [695, 131] width 53 height 13
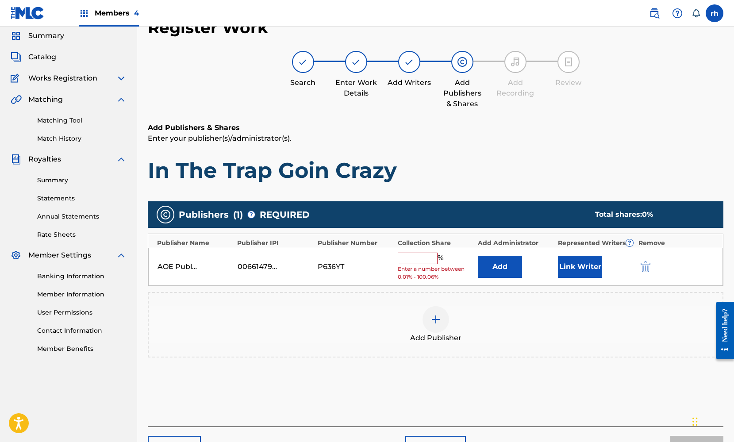
click at [424, 255] on input "text" at bounding box center [418, 259] width 40 height 12
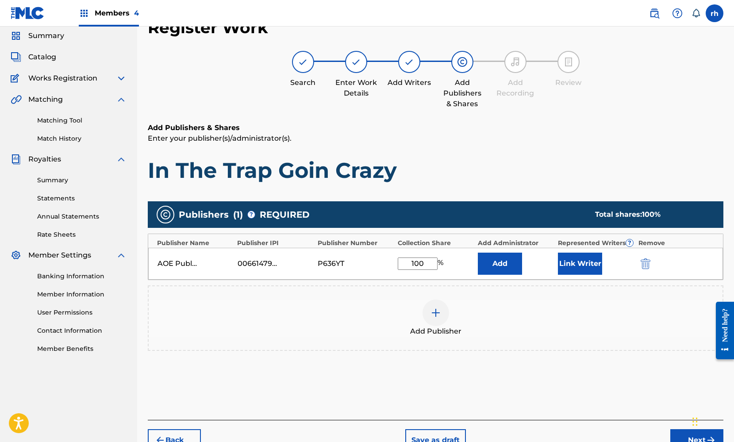
type input "100"
click at [573, 270] on button "Link Writer" at bounding box center [580, 264] width 44 height 22
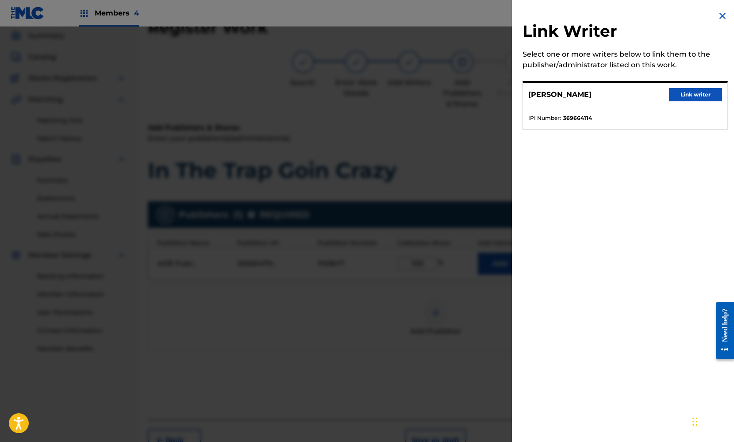
click at [697, 95] on button "Link writer" at bounding box center [695, 94] width 53 height 13
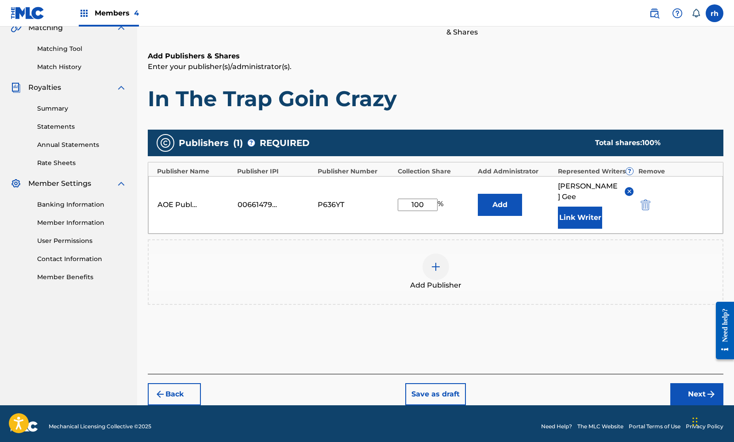
scroll to position [98, 0]
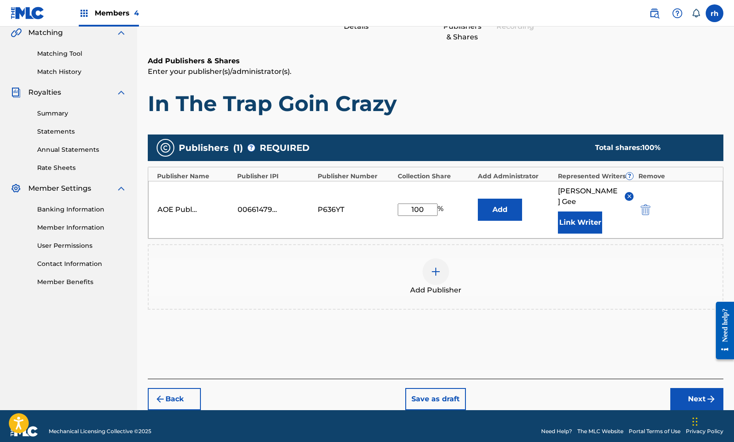
click at [698, 388] on button "Next" at bounding box center [696, 399] width 53 height 22
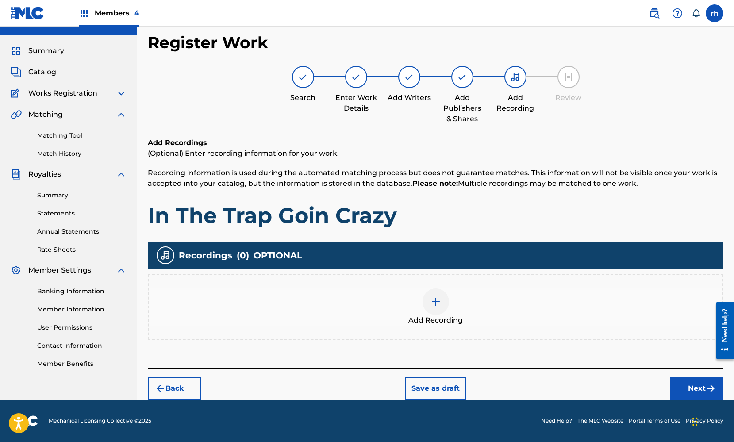
click at [695, 392] on button "Next" at bounding box center [696, 389] width 53 height 22
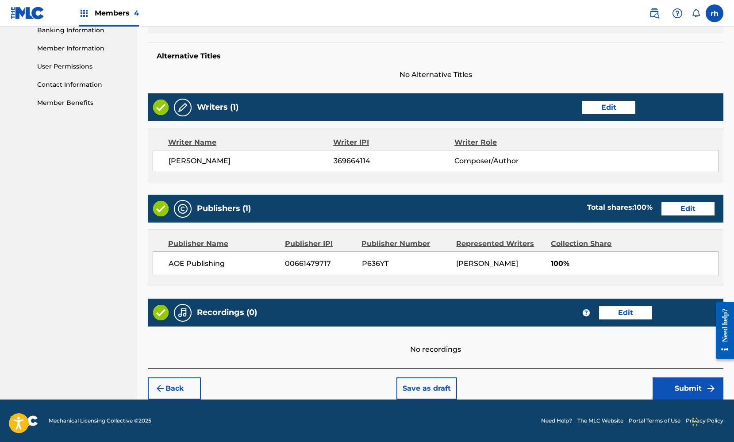
scroll to position [277, 0]
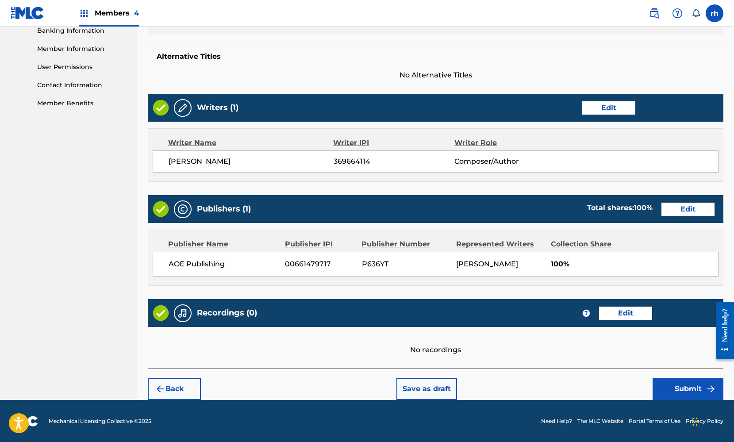
click at [695, 389] on button "Submit" at bounding box center [688, 389] width 71 height 22
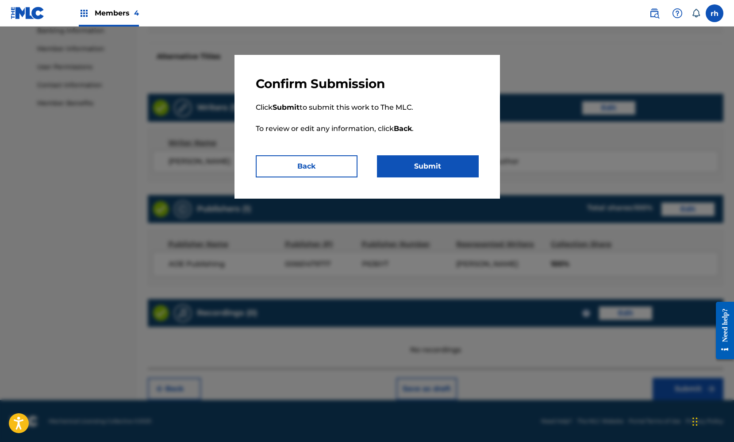
click at [456, 172] on button "Submit" at bounding box center [428, 166] width 102 height 22
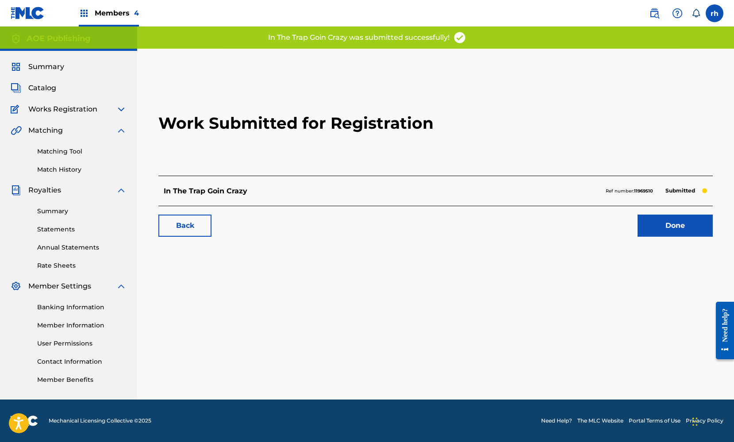
click at [667, 226] on link "Done" at bounding box center [675, 226] width 75 height 22
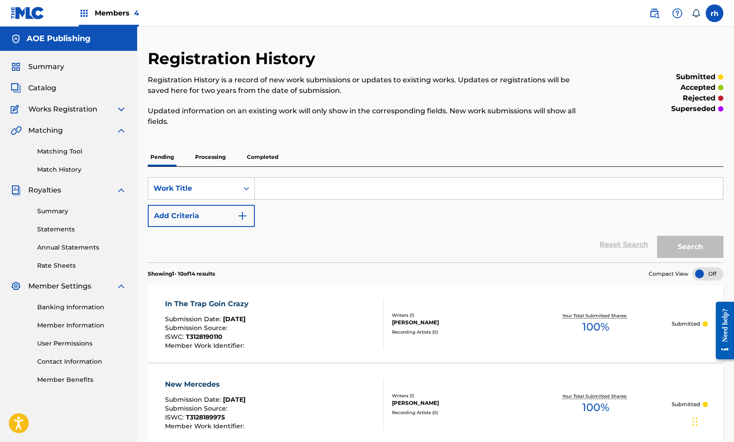
click at [50, 70] on span "Summary" at bounding box center [46, 67] width 36 height 11
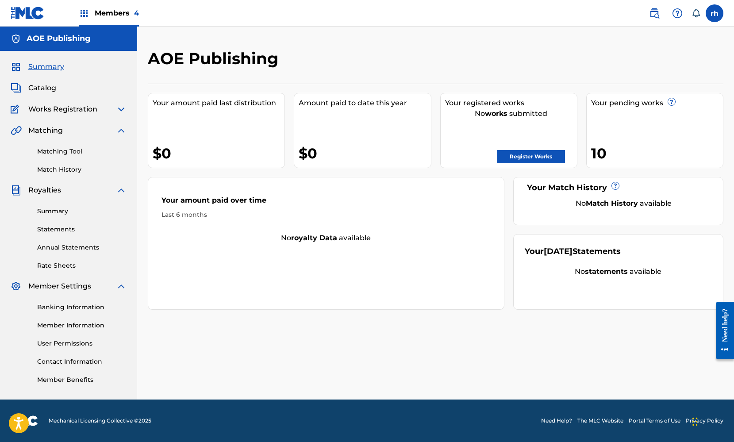
click at [48, 90] on span "Catalog" at bounding box center [42, 88] width 28 height 11
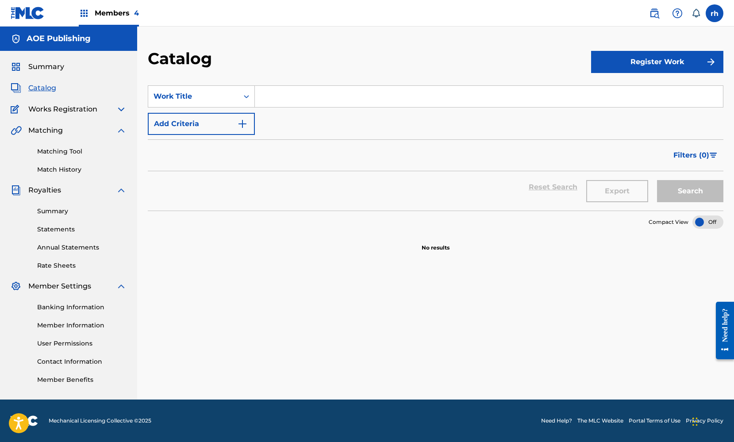
click at [665, 61] on button "Register Work" at bounding box center [657, 62] width 132 height 22
click at [614, 92] on link "Individual" at bounding box center [657, 90] width 132 height 21
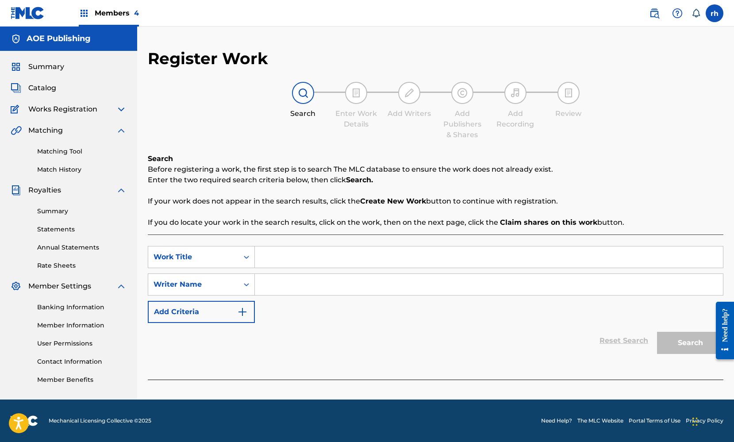
click at [291, 263] on input "Search Form" at bounding box center [489, 257] width 468 height 21
type input "hgf"
click at [285, 292] on input "Search Form" at bounding box center [489, 284] width 468 height 21
type input "hgf"
click at [693, 348] on button "Search" at bounding box center [690, 343] width 66 height 22
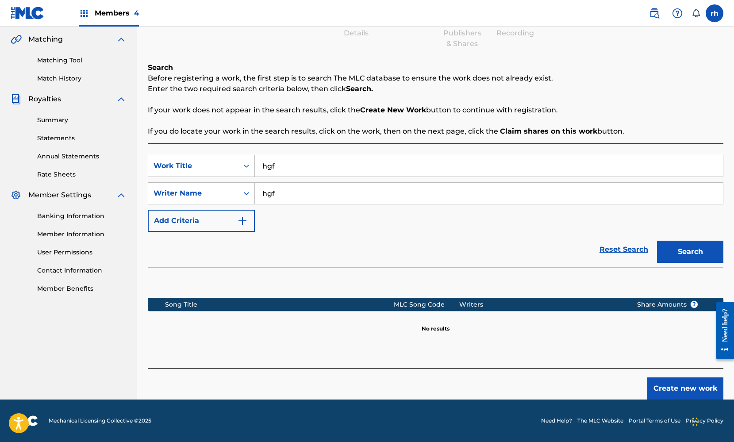
scroll to position [91, 0]
click at [689, 386] on button "Create new work" at bounding box center [685, 389] width 76 height 22
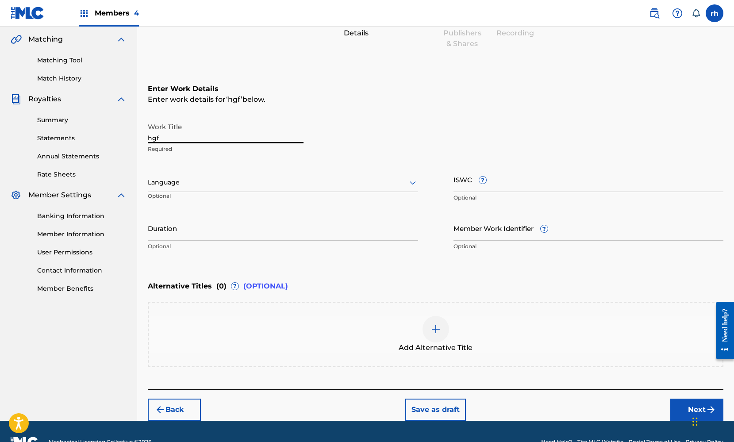
drag, startPoint x: 167, startPoint y: 137, endPoint x: 87, endPoint y: 128, distance: 81.0
click at [87, 128] on main "AOE Publishing Summary Catalog Works Registration Claiming Tool Individual Regi…" at bounding box center [367, 177] width 734 height 485
type input "Stroke"
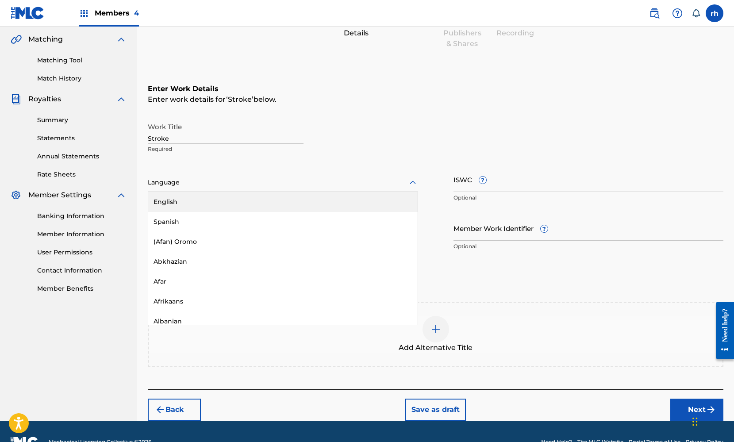
click at [235, 183] on div at bounding box center [283, 182] width 270 height 11
click at [234, 194] on div "English" at bounding box center [283, 202] width 270 height 20
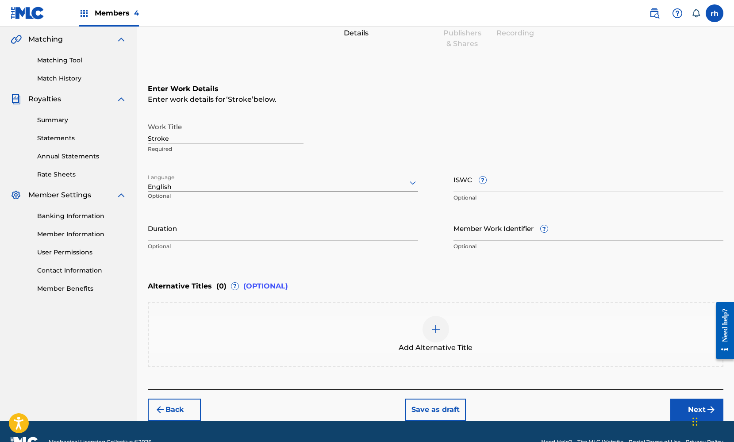
click at [493, 187] on input "ISWC ?" at bounding box center [589, 179] width 270 height 25
paste input "T3128190085"
type input "T3128190085"
click at [684, 405] on button "Next" at bounding box center [696, 410] width 53 height 22
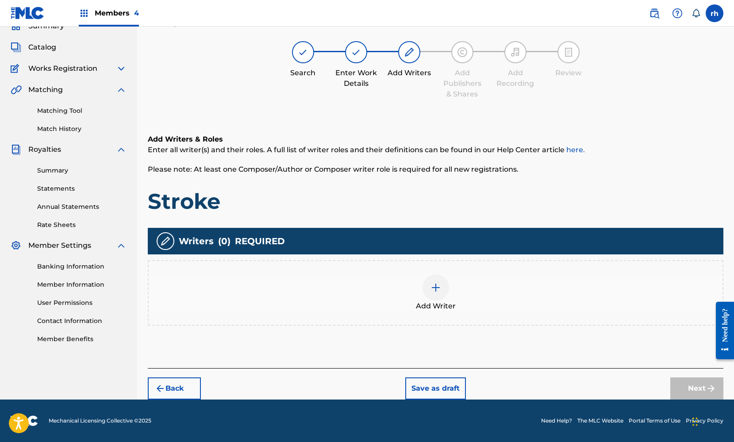
scroll to position [41, 0]
click at [436, 295] on div at bounding box center [436, 287] width 27 height 27
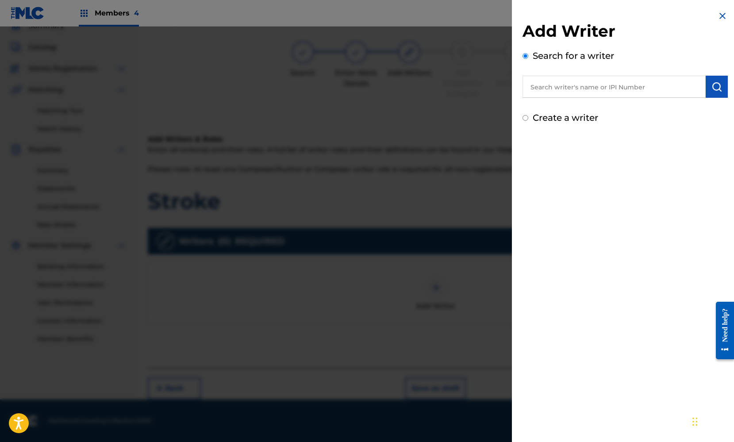
click at [532, 115] on div "Create a writer" at bounding box center [625, 117] width 205 height 13
click at [528, 118] on input "Create a writer" at bounding box center [526, 118] width 6 height 6
radio input "false"
radio input "true"
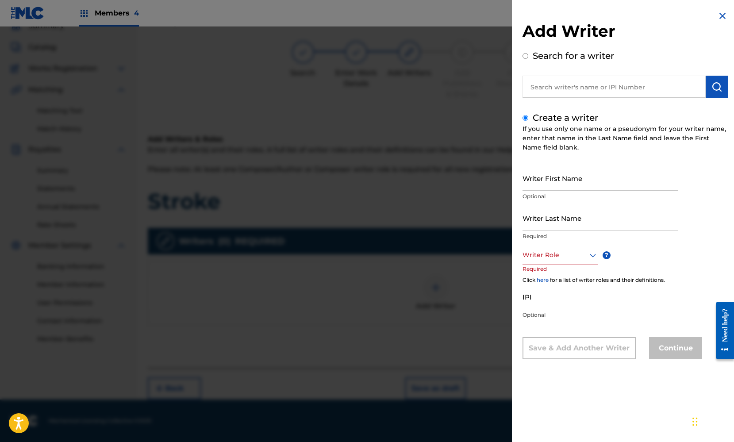
click at [553, 178] on input "Writer First Name" at bounding box center [601, 178] width 156 height 25
type input "[PERSON_NAME]"
click at [601, 220] on input "Writer Last Name" at bounding box center [601, 217] width 156 height 25
type input "Gee"
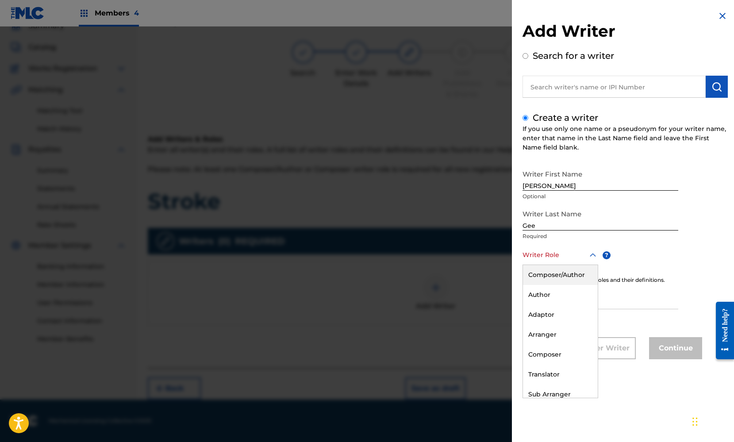
click at [589, 256] on icon at bounding box center [593, 255] width 11 height 11
click at [574, 273] on div "Composer/Author" at bounding box center [560, 275] width 75 height 20
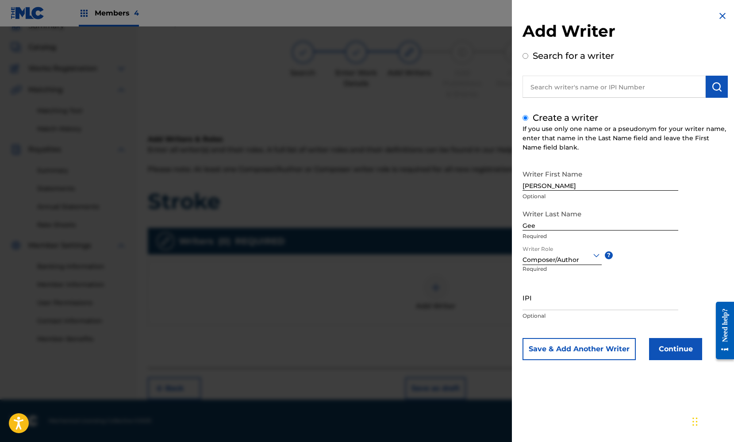
click at [553, 302] on input "IPI" at bounding box center [601, 297] width 156 height 25
paste input "369664114"
type input "369664114"
click at [673, 347] on button "Continue" at bounding box center [675, 349] width 53 height 22
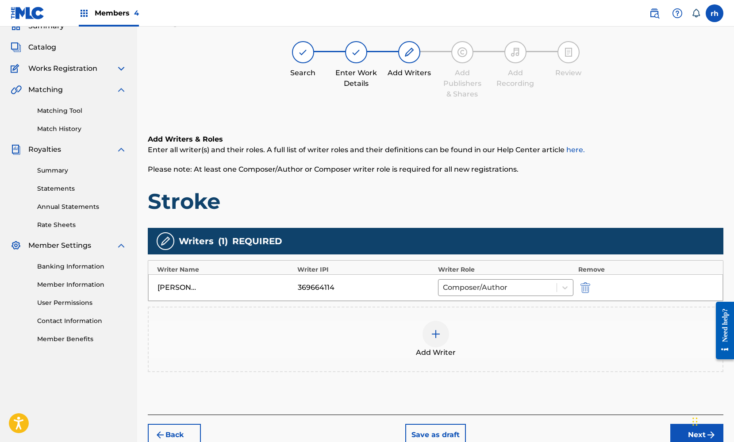
click at [682, 432] on button "Next" at bounding box center [696, 435] width 53 height 22
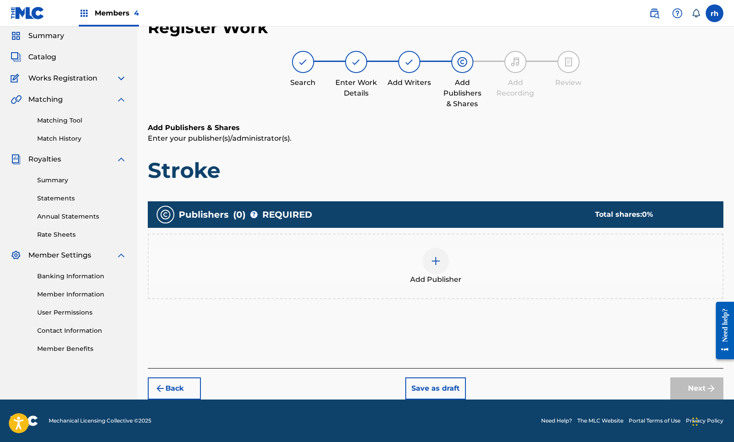
click at [434, 265] on img at bounding box center [436, 261] width 11 height 11
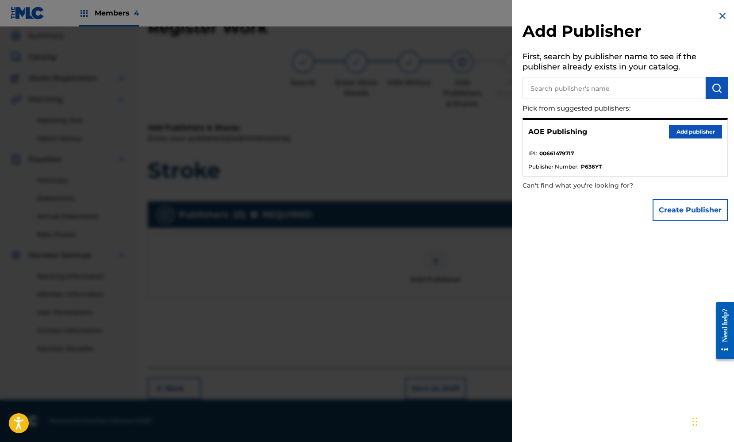
click at [683, 135] on button "Add publisher" at bounding box center [695, 131] width 53 height 13
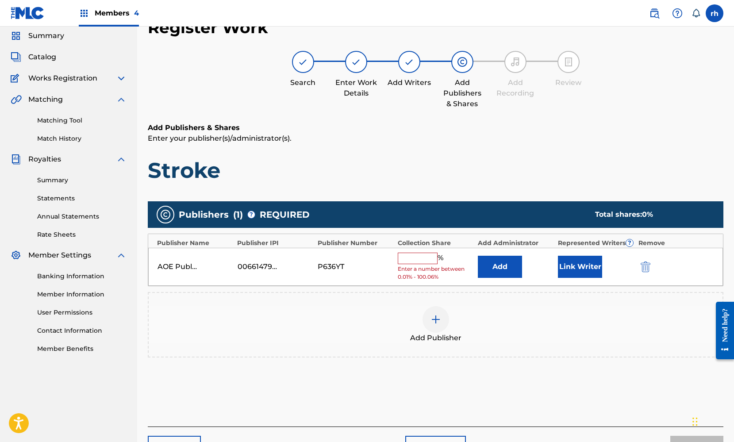
click at [421, 255] on input "text" at bounding box center [418, 259] width 40 height 12
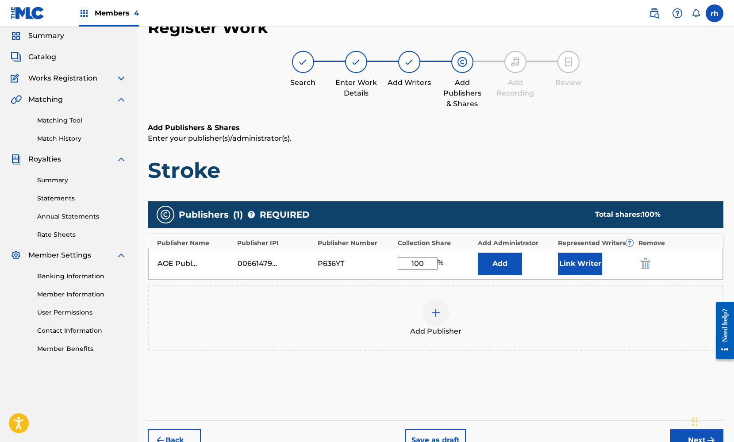
type input "100"
click at [581, 273] on button "Link Writer" at bounding box center [580, 264] width 44 height 22
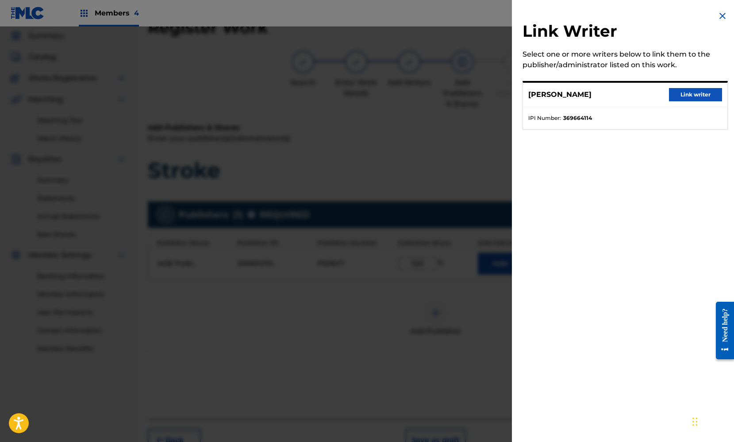
click at [699, 96] on button "Link writer" at bounding box center [695, 94] width 53 height 13
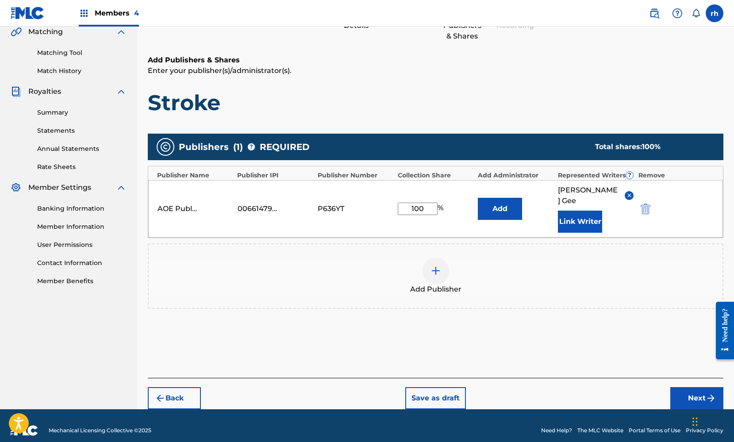
scroll to position [98, 0]
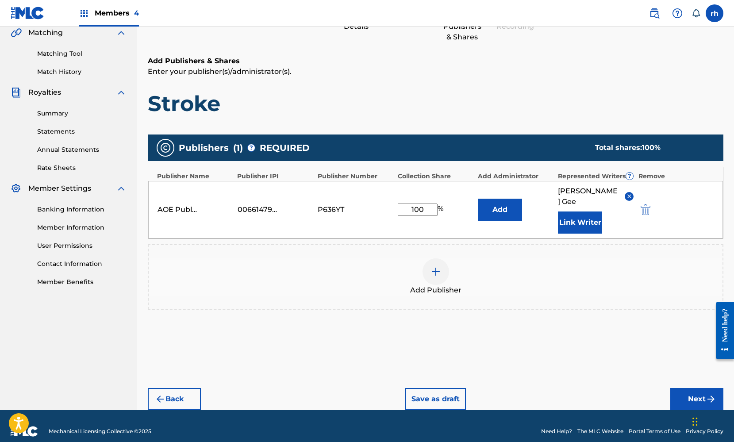
click at [698, 388] on button "Next" at bounding box center [696, 399] width 53 height 22
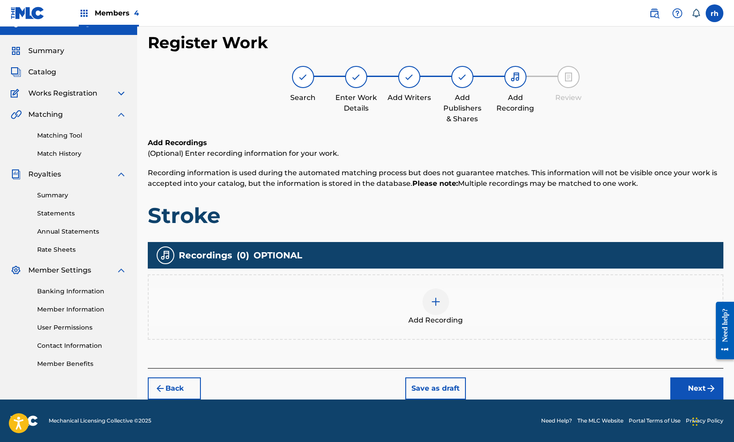
click at [698, 389] on button "Next" at bounding box center [696, 389] width 53 height 22
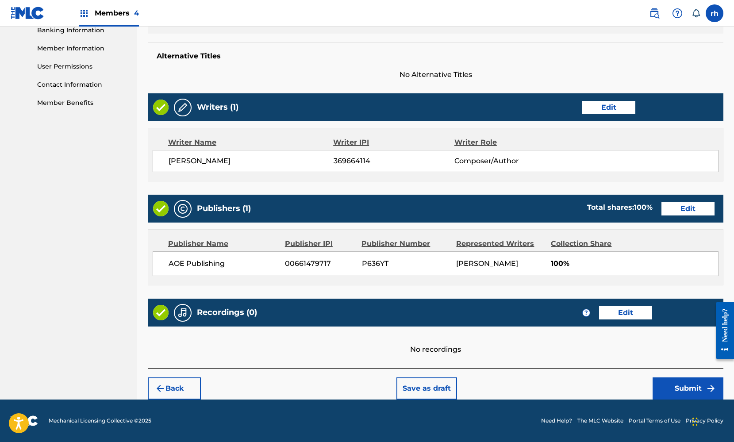
scroll to position [277, 0]
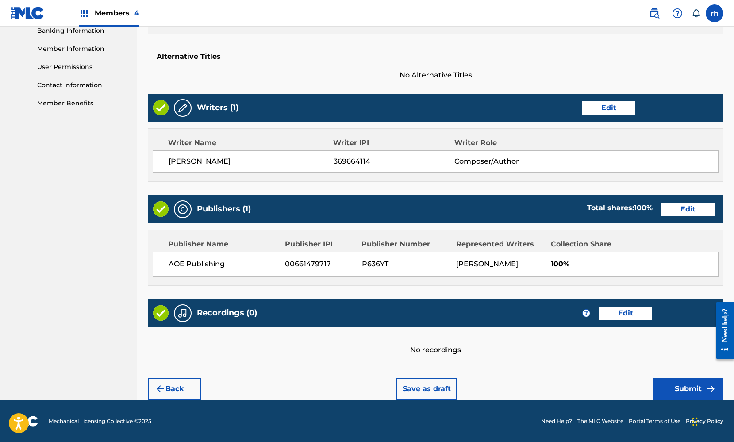
click at [691, 383] on button "Submit" at bounding box center [688, 389] width 71 height 22
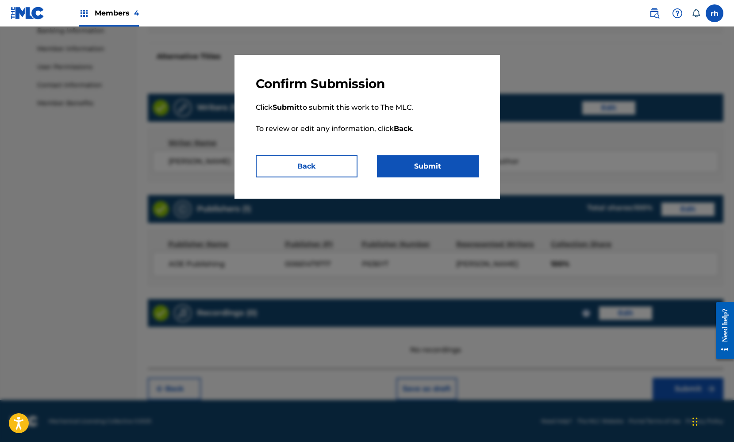
click at [454, 163] on button "Submit" at bounding box center [428, 166] width 102 height 22
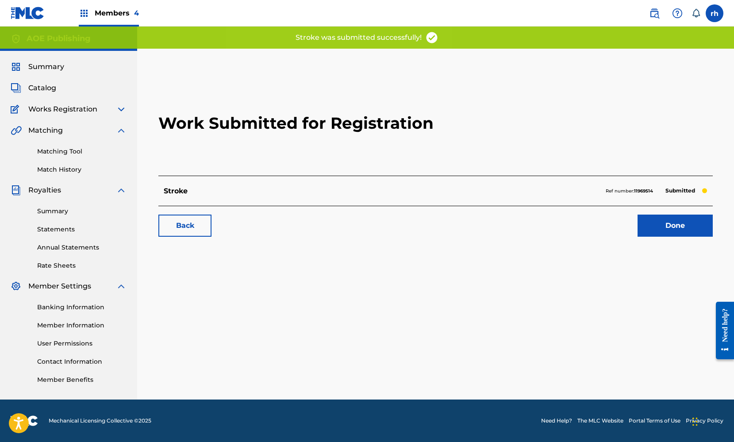
click at [691, 227] on link "Done" at bounding box center [675, 226] width 75 height 22
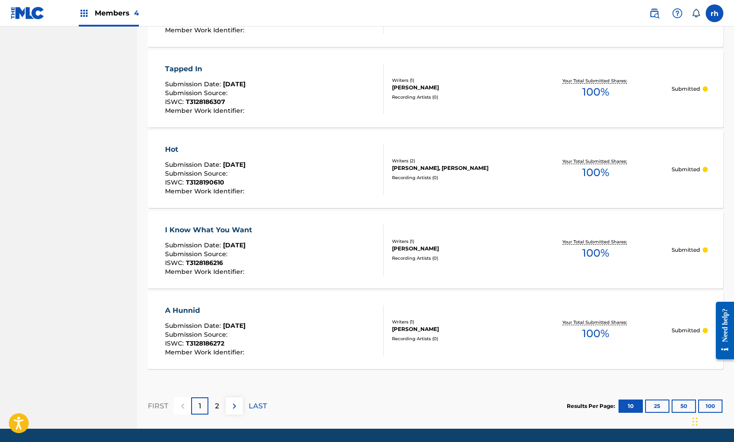
scroll to position [724, 0]
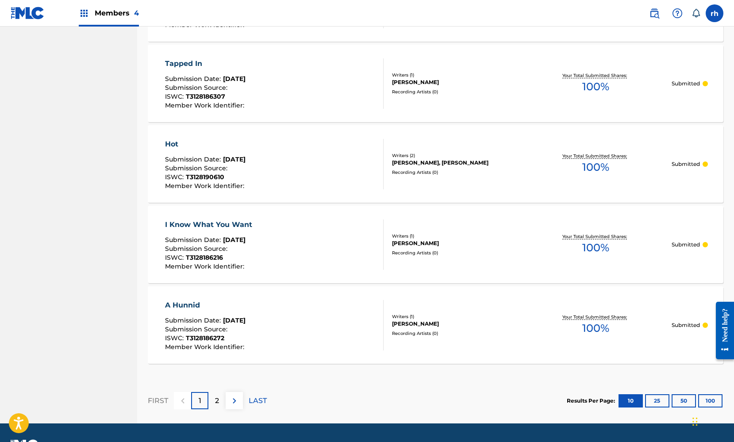
click at [220, 397] on div "2" at bounding box center [216, 400] width 17 height 17
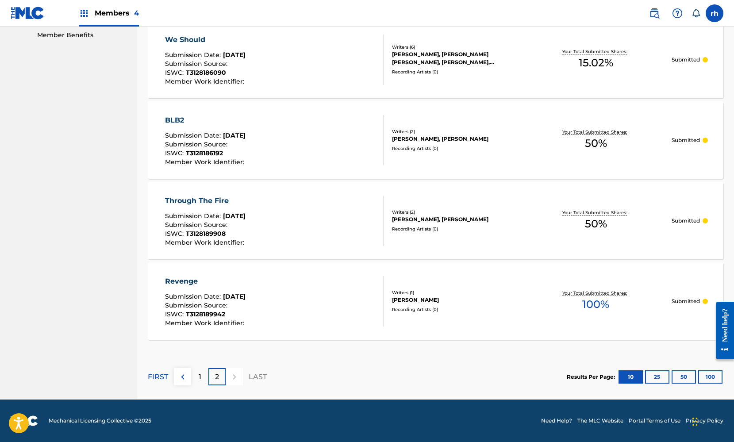
scroll to position [345, 0]
click at [221, 379] on div "2" at bounding box center [216, 376] width 17 height 17
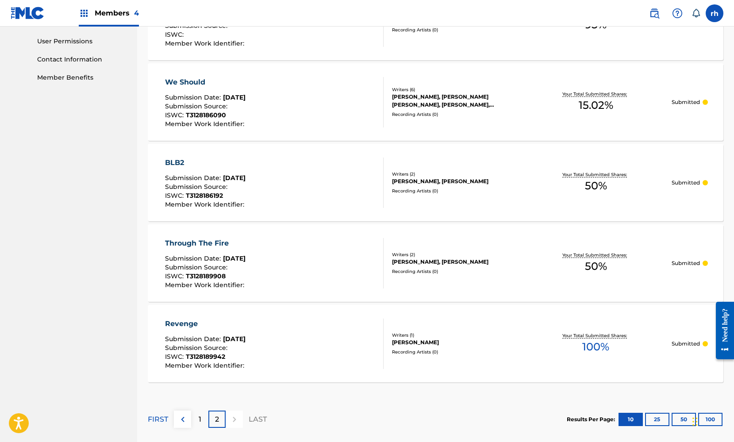
scroll to position [306, 0]
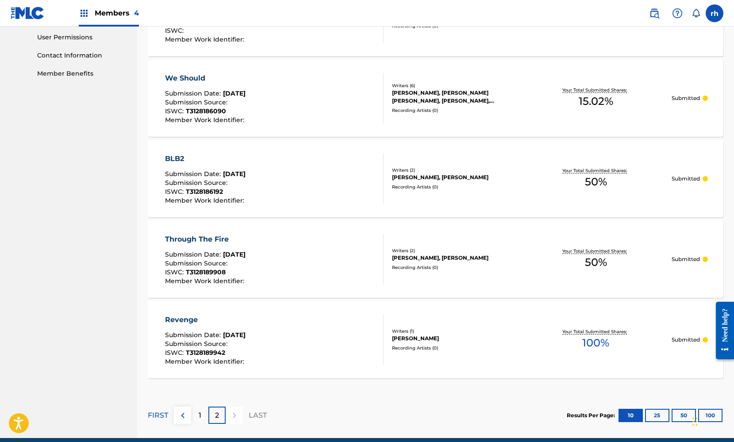
click at [205, 416] on div "1" at bounding box center [199, 415] width 17 height 17
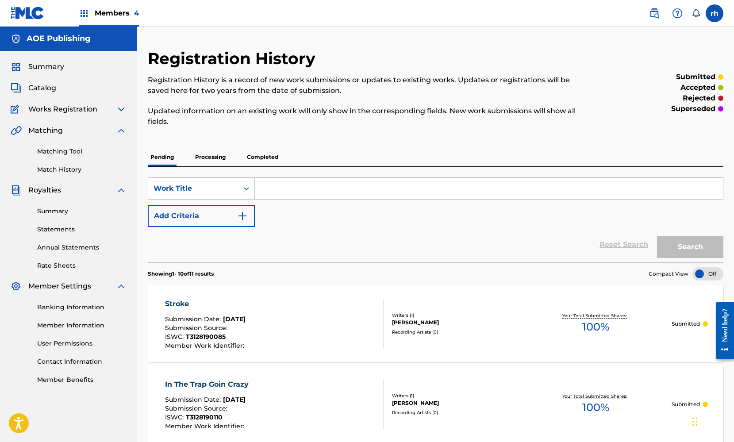
scroll to position [0, 0]
click at [712, 272] on div at bounding box center [708, 273] width 31 height 13
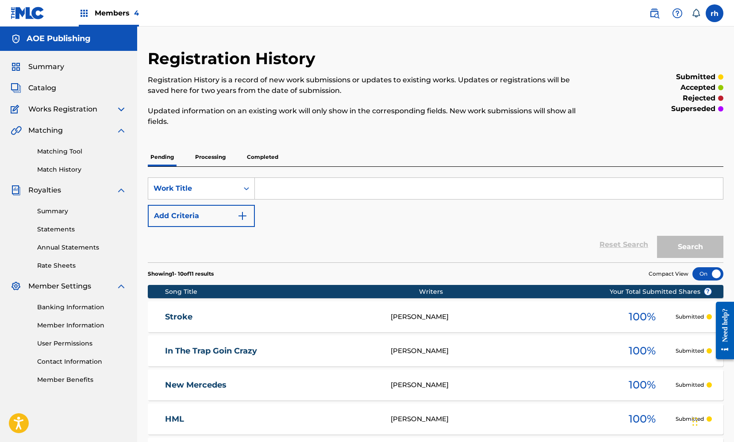
click at [71, 152] on link "Matching Tool" at bounding box center [81, 151] width 89 height 9
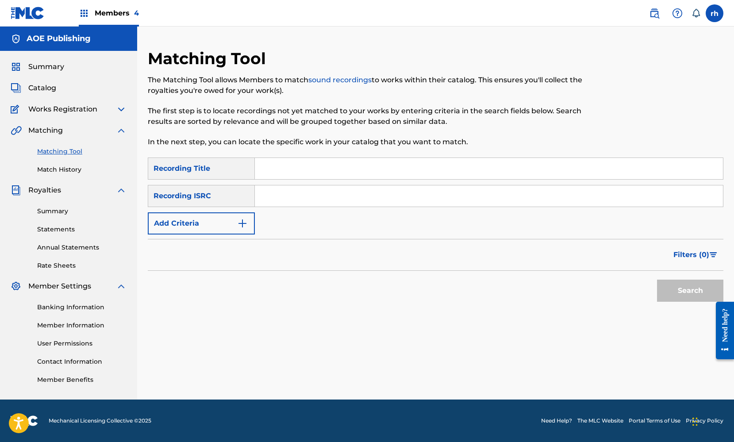
click at [120, 285] on img at bounding box center [121, 286] width 11 height 11
click at [121, 191] on img at bounding box center [121, 190] width 11 height 11
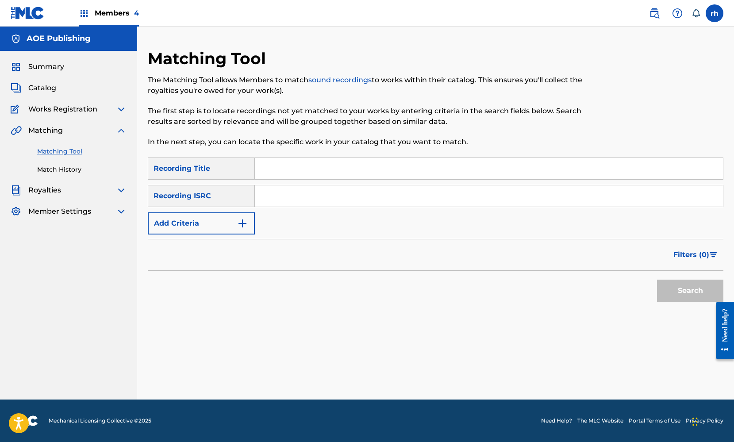
click at [120, 130] on img at bounding box center [121, 130] width 11 height 11
